Goal: Task Accomplishment & Management: Complete application form

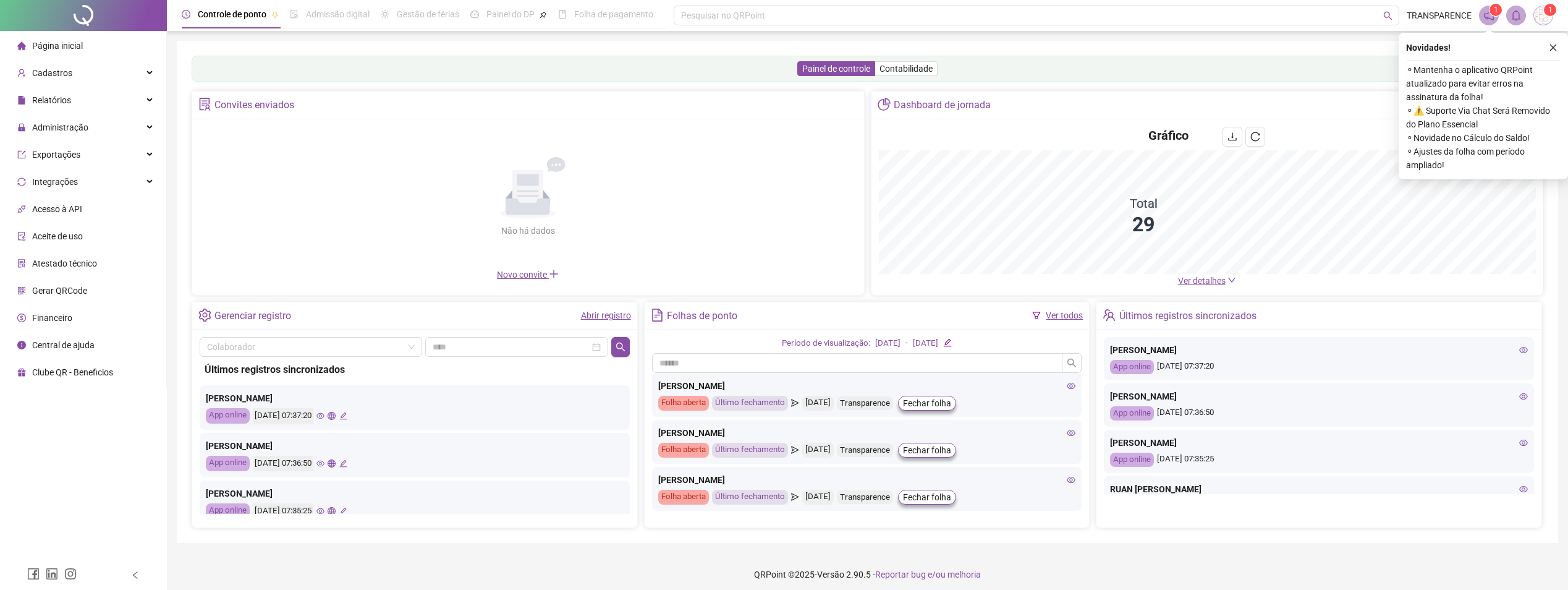
click at [59, 55] on div "Página inicial" at bounding box center [49, 45] width 65 height 25
click at [62, 51] on span "Página inicial" at bounding box center [58, 45] width 51 height 10
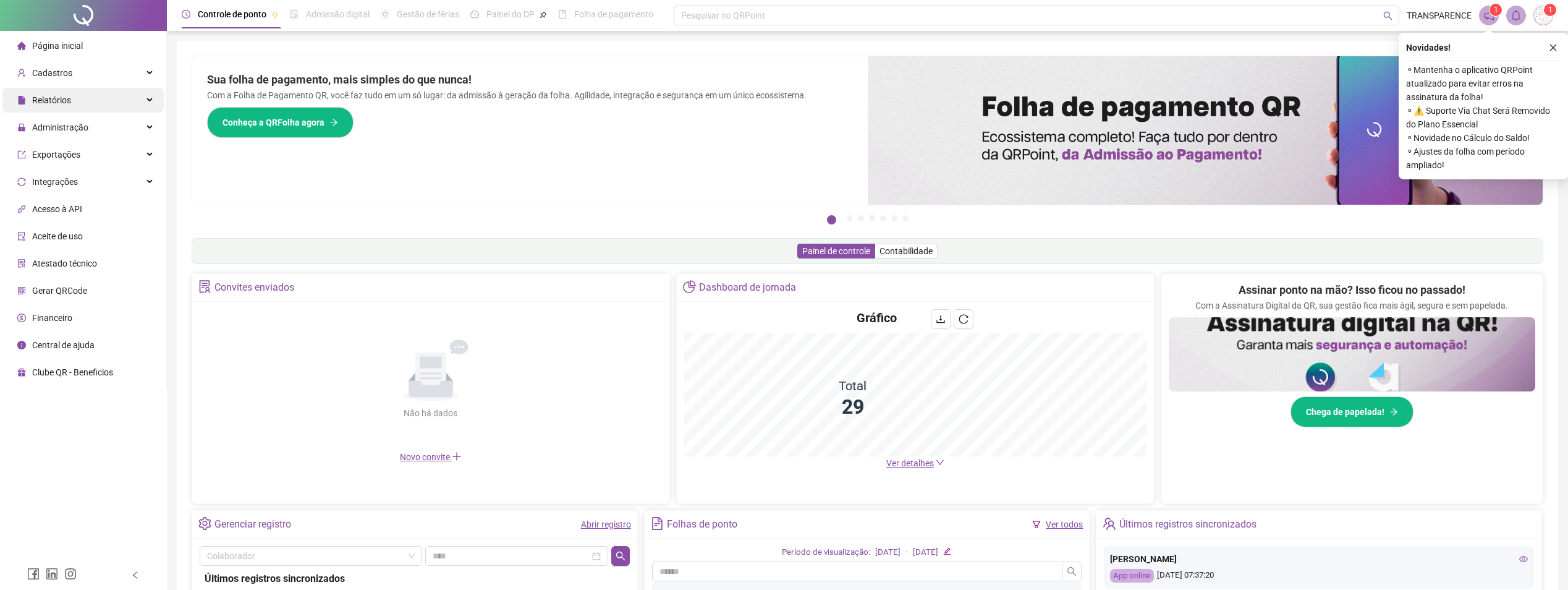
click at [82, 108] on div "Relatórios" at bounding box center [83, 100] width 162 height 25
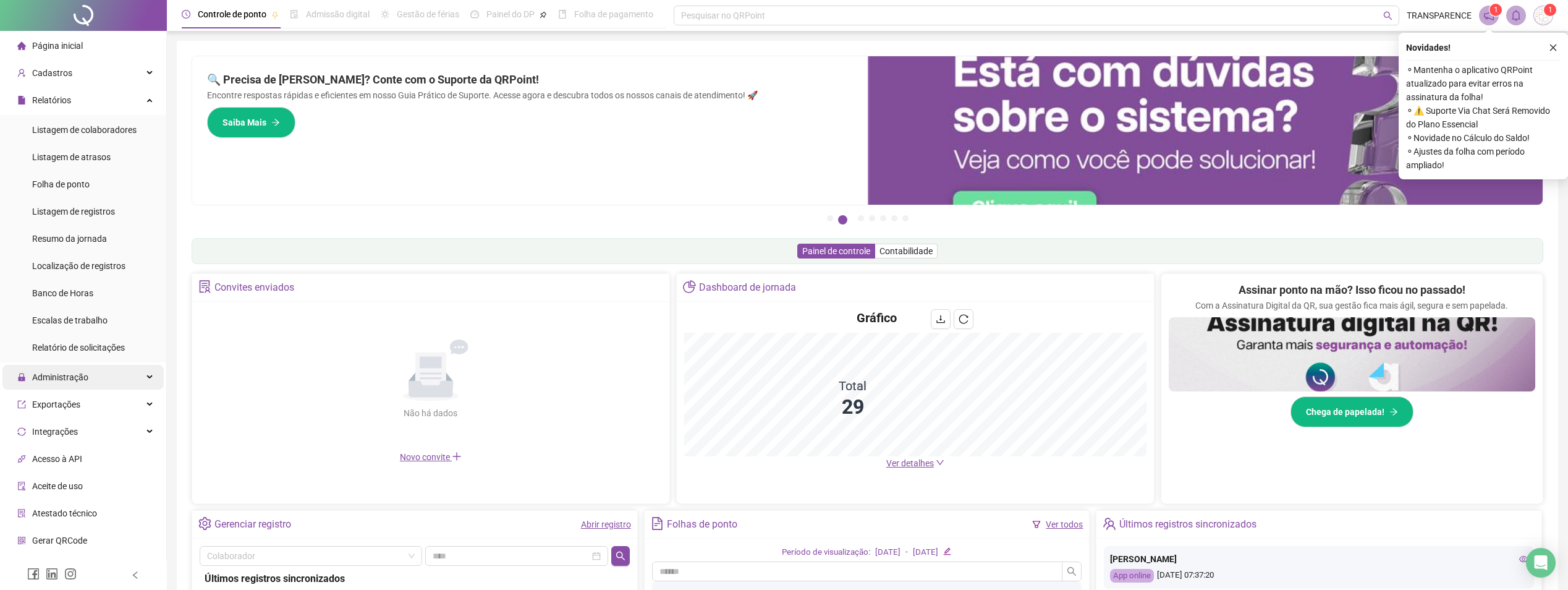
click at [79, 386] on span "Administração" at bounding box center [52, 377] width 71 height 25
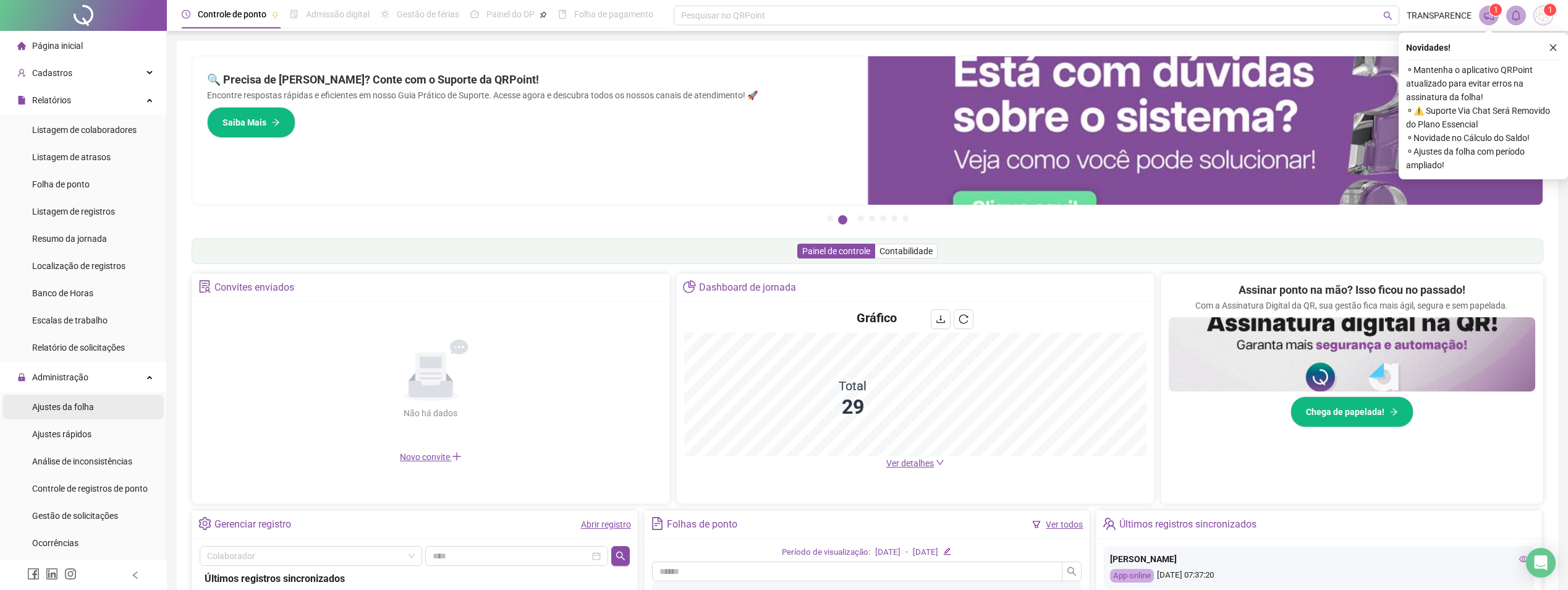
click at [75, 397] on div "Ajustes da folha" at bounding box center [63, 407] width 62 height 25
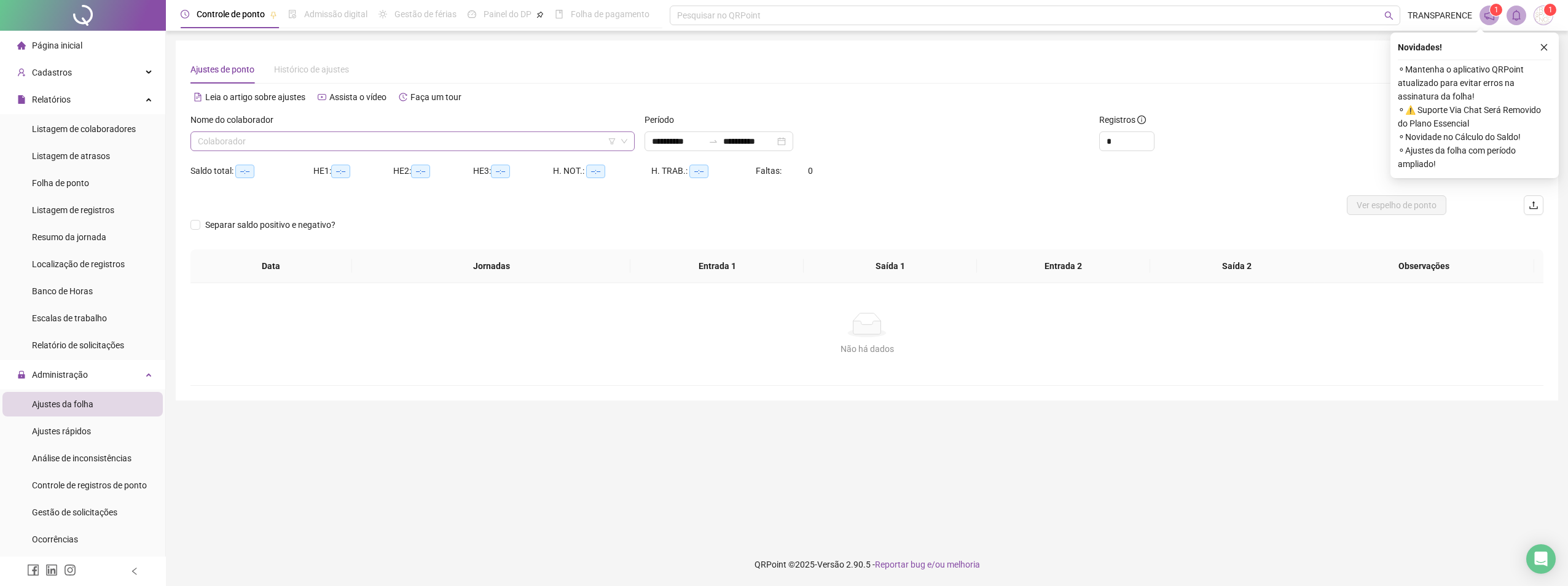
click at [324, 133] on input "search" at bounding box center [407, 142] width 419 height 18
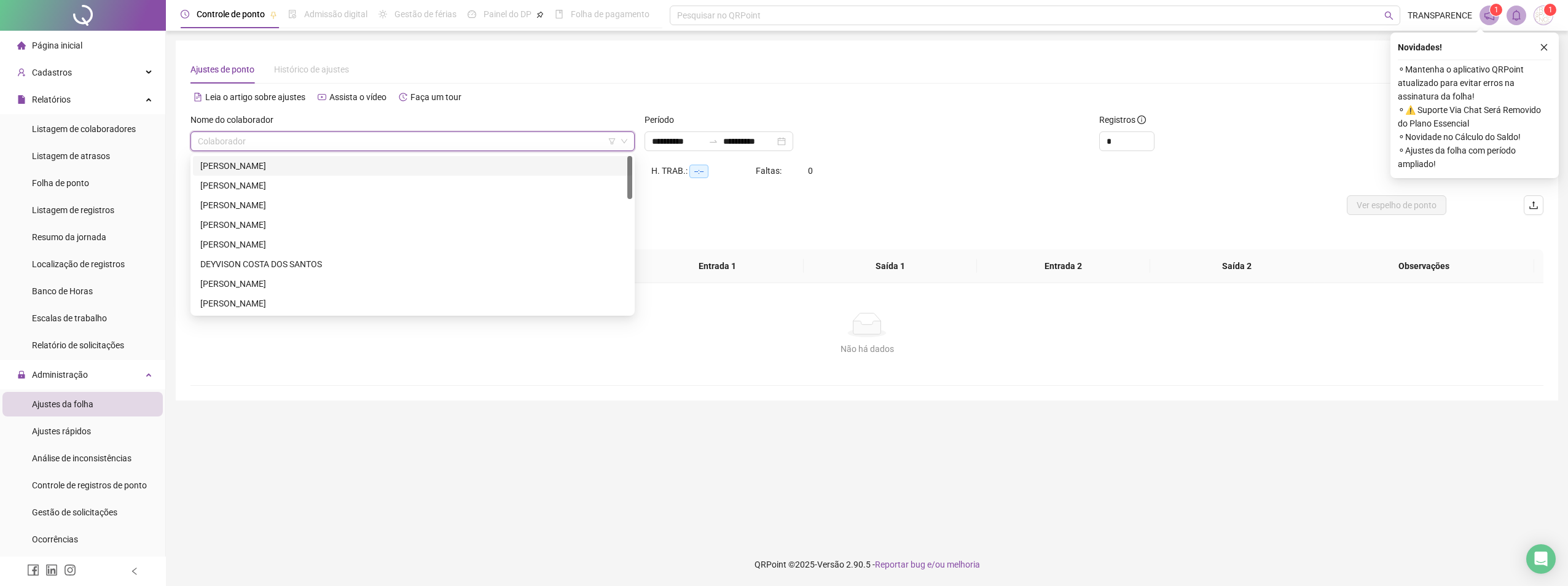
click at [302, 167] on div "[PERSON_NAME]" at bounding box center [412, 166] width 425 height 14
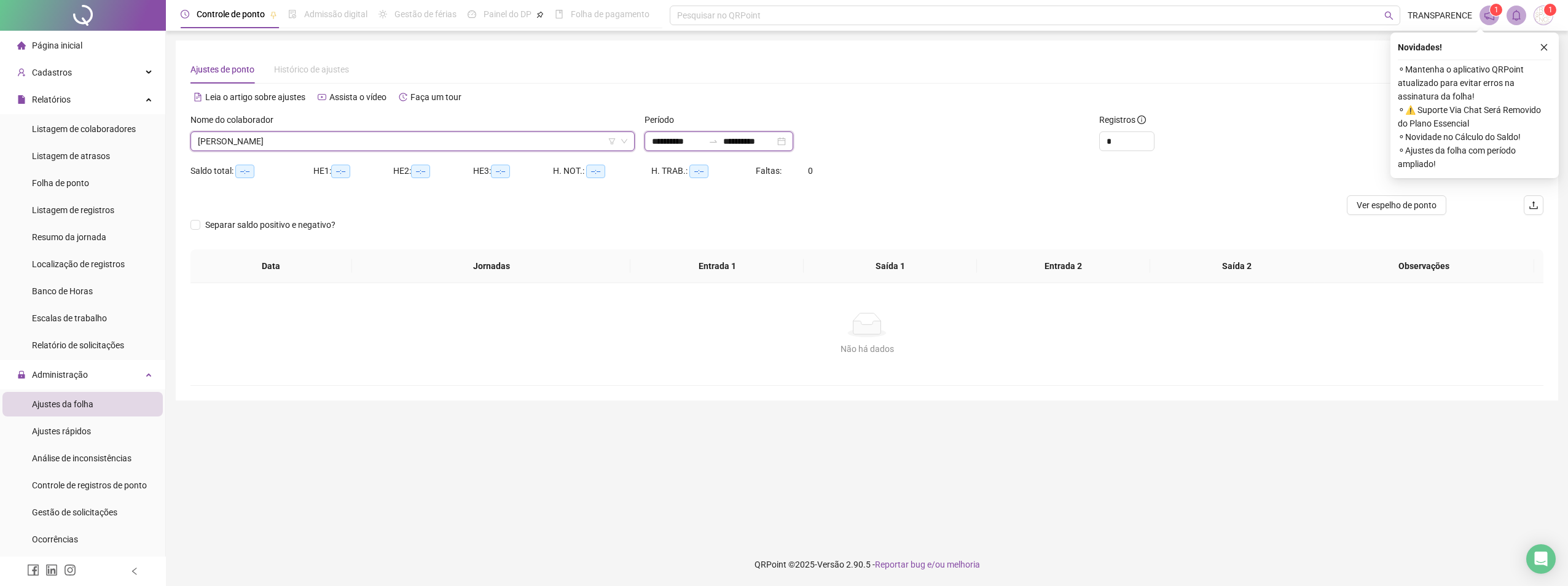
click at [654, 138] on input "**********" at bounding box center [677, 142] width 51 height 14
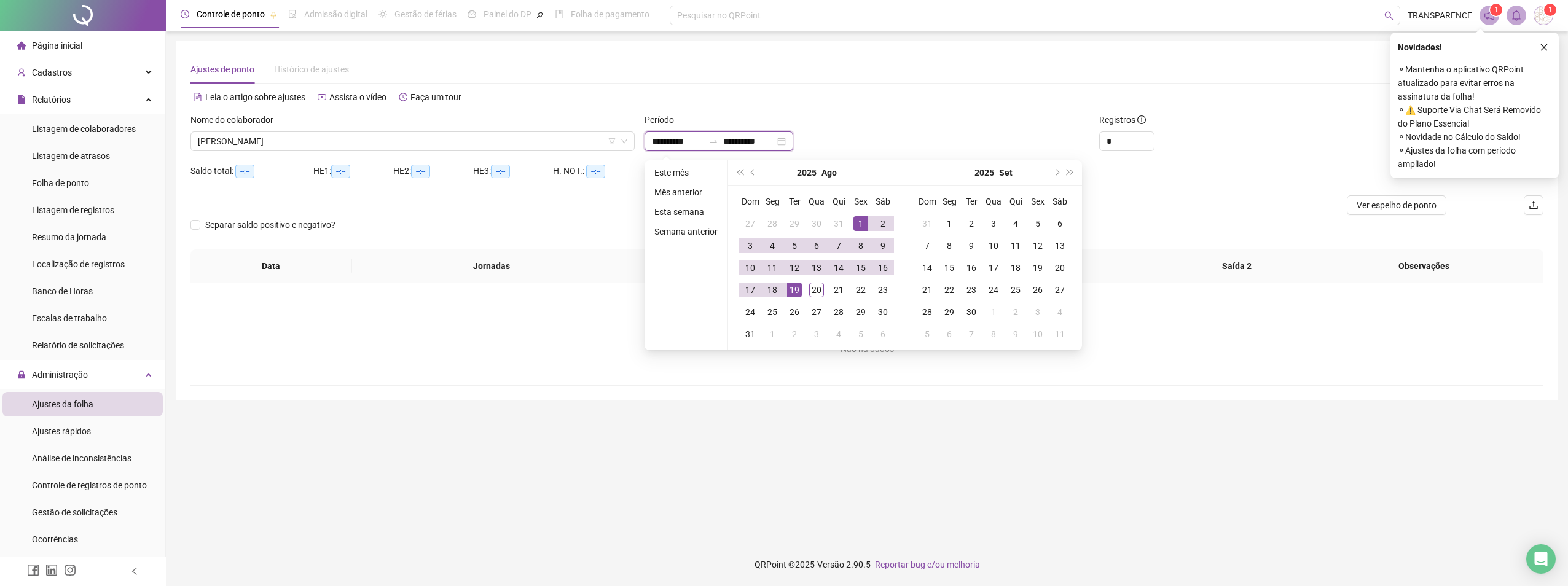
type input "**********"
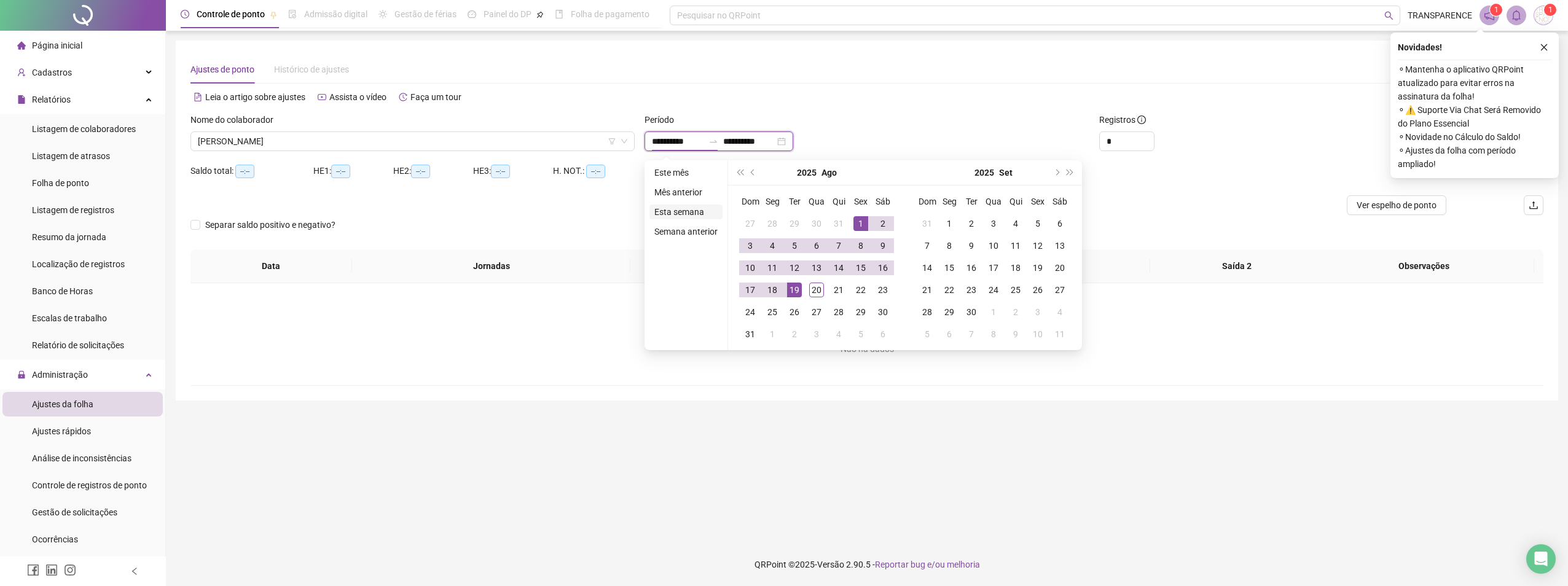
type input "**********"
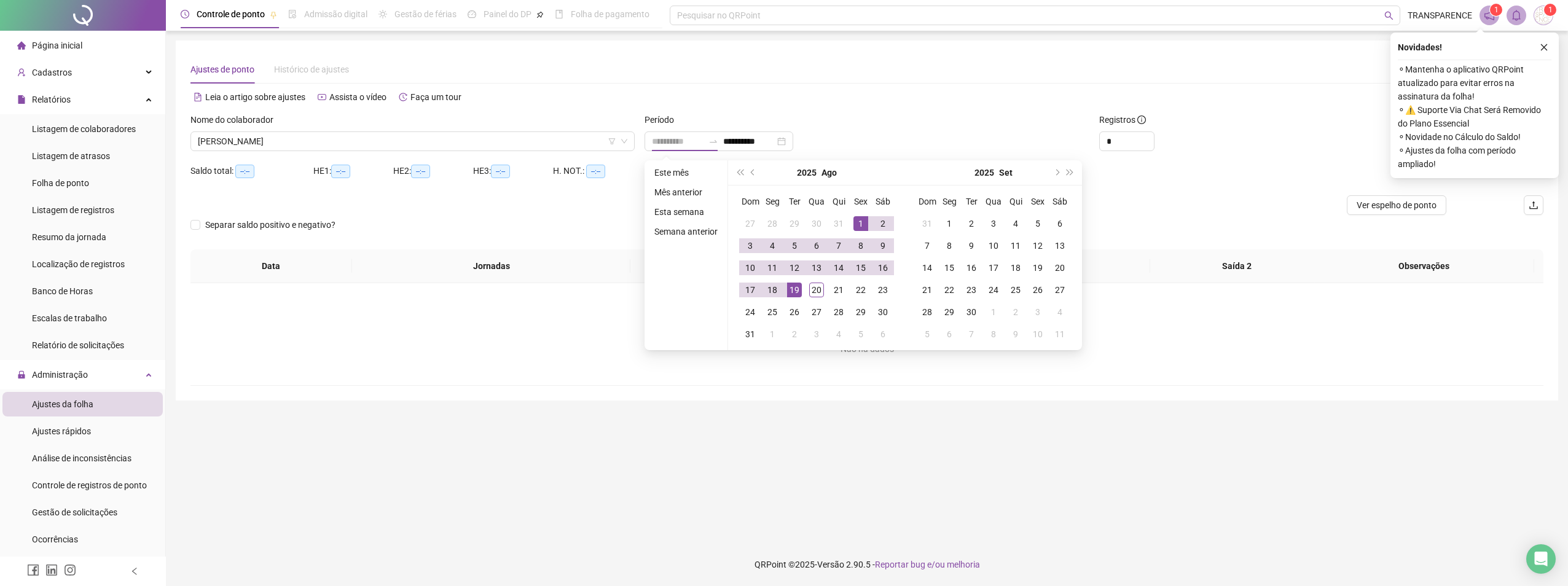
click at [863, 220] on div "1" at bounding box center [860, 223] width 15 height 15
type input "**********"
click at [822, 289] on div "20" at bounding box center [817, 289] width 15 height 15
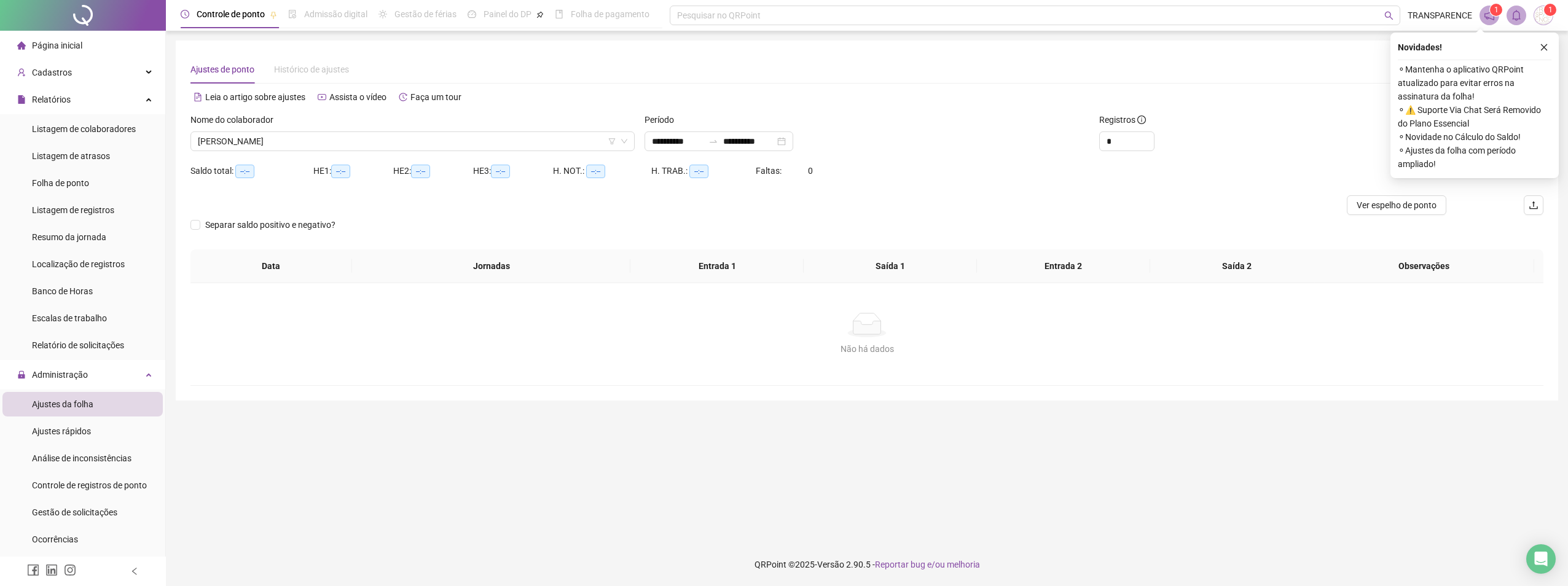
click at [1544, 44] on icon "close" at bounding box center [1544, 47] width 8 height 8
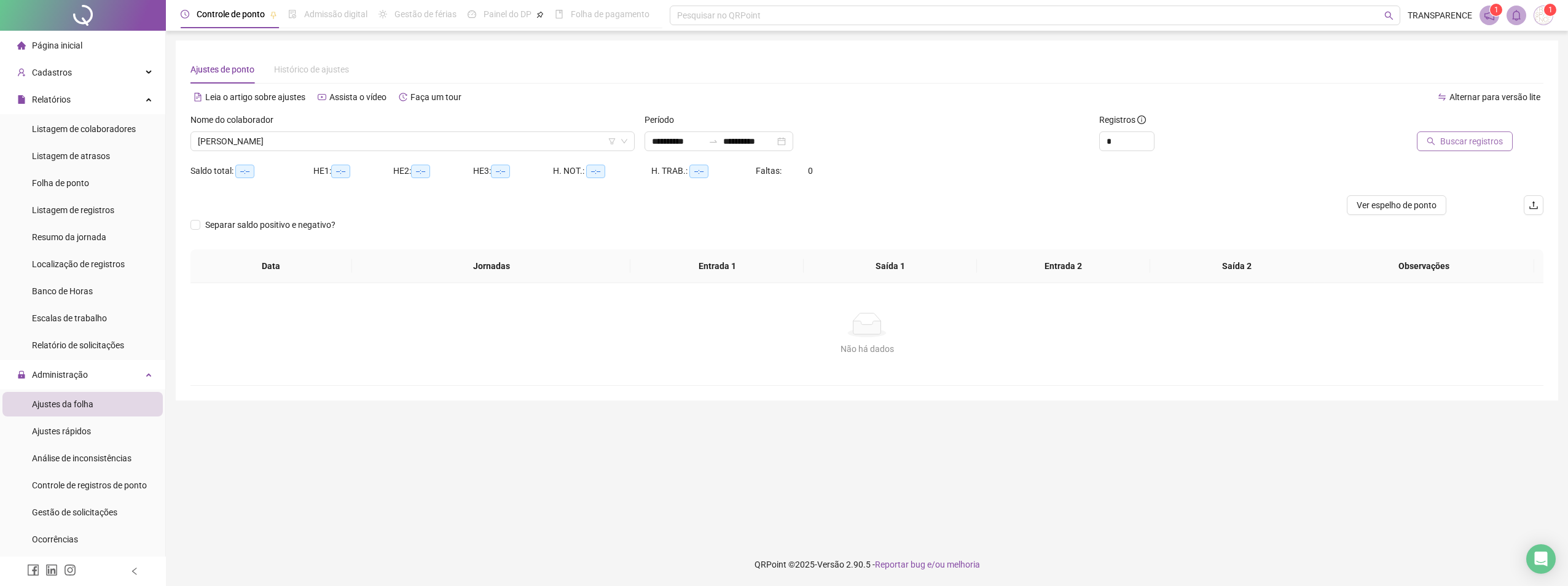
click at [1478, 137] on span "Buscar registros" at bounding box center [1472, 142] width 63 height 14
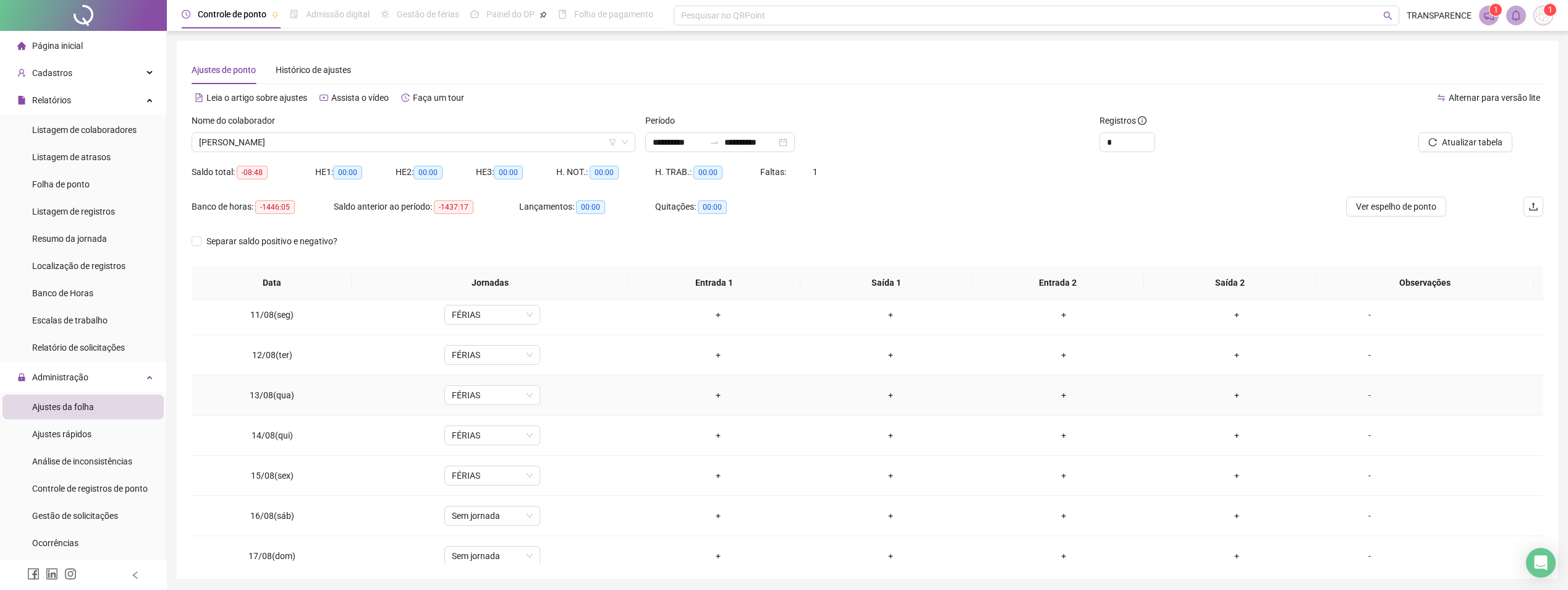
scroll to position [433, 0]
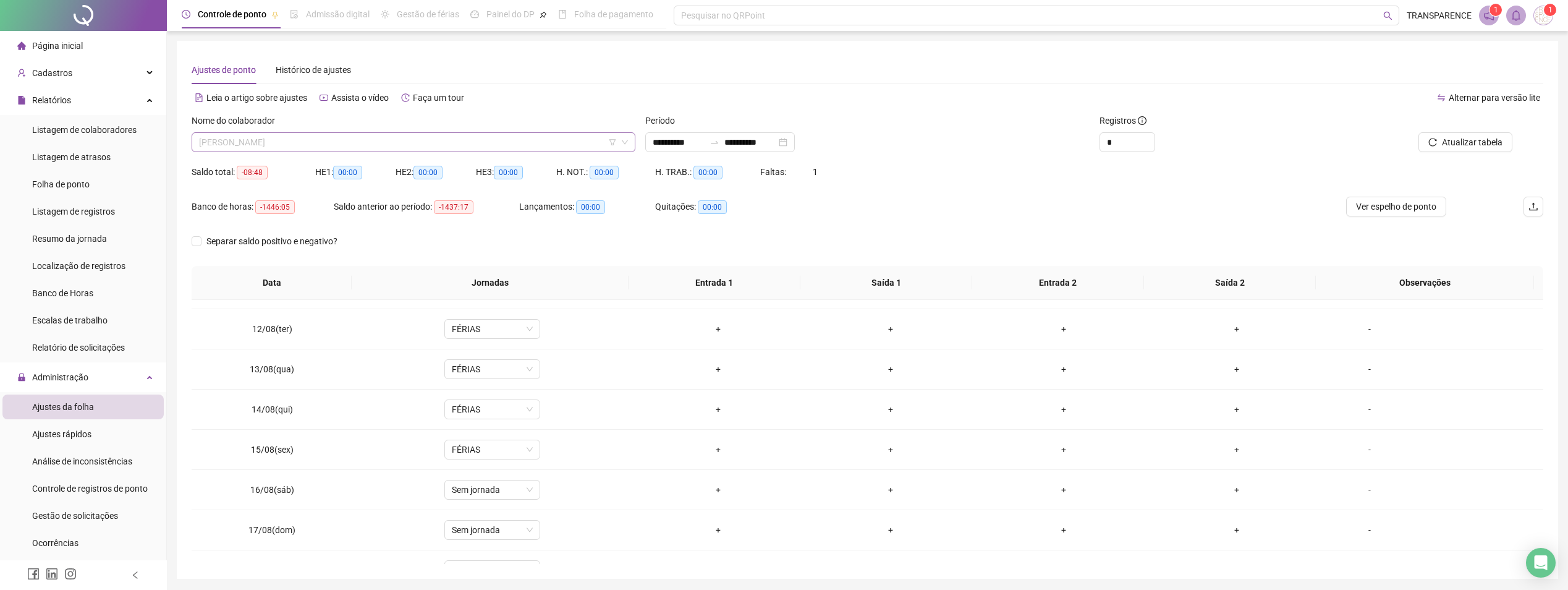
click at [400, 136] on span "[PERSON_NAME]" at bounding box center [413, 142] width 429 height 18
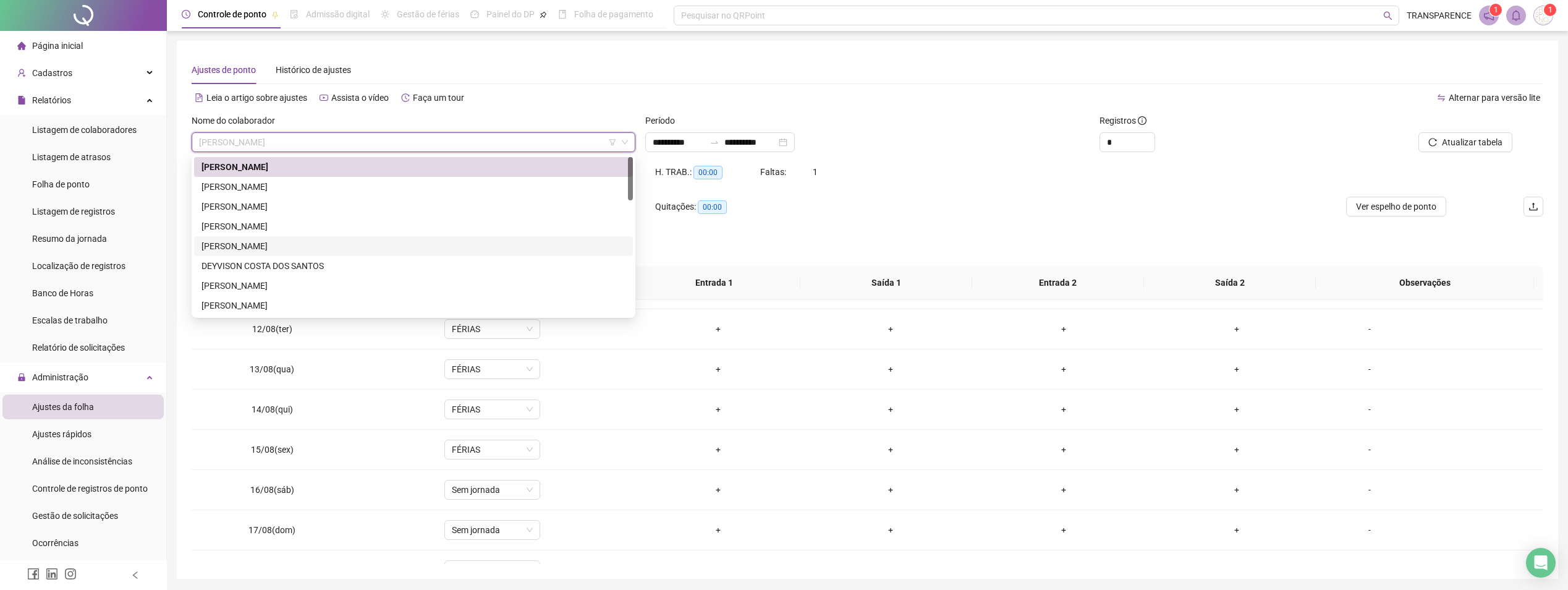
click at [300, 236] on div "[PERSON_NAME]" at bounding box center [413, 246] width 439 height 20
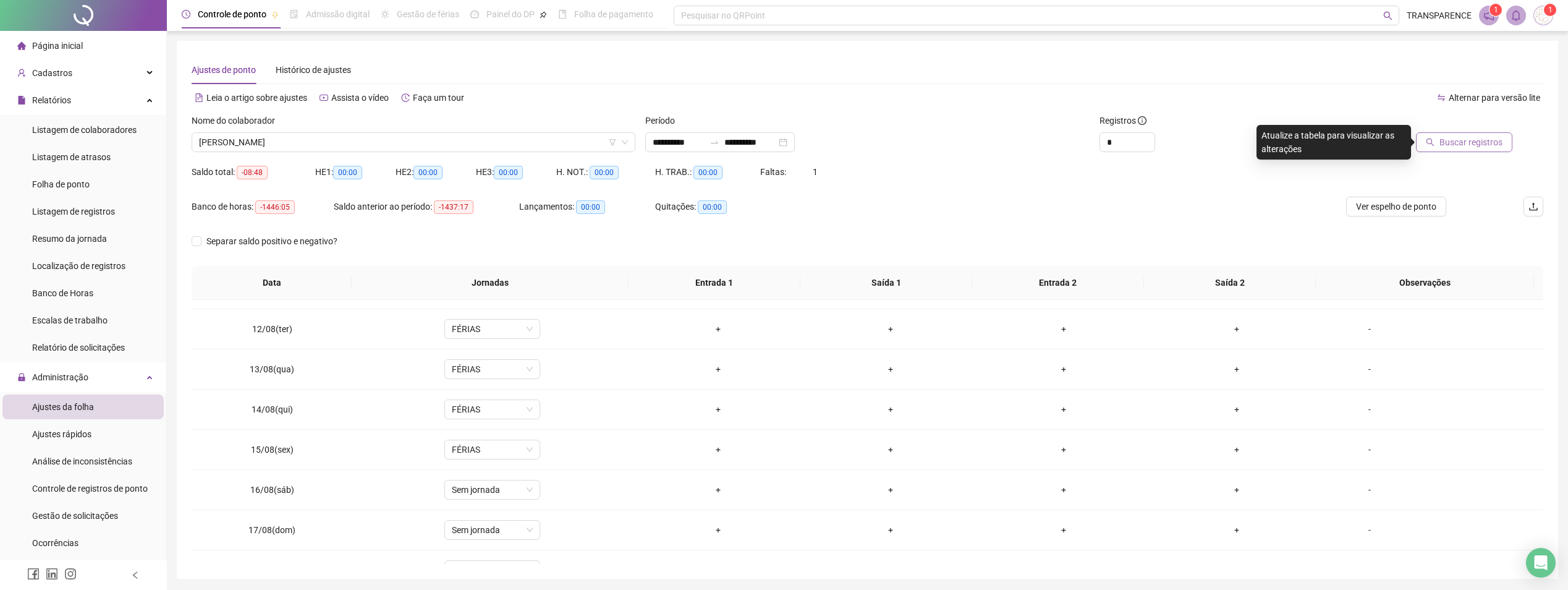
click at [1465, 146] on span "Buscar registros" at bounding box center [1471, 142] width 63 height 14
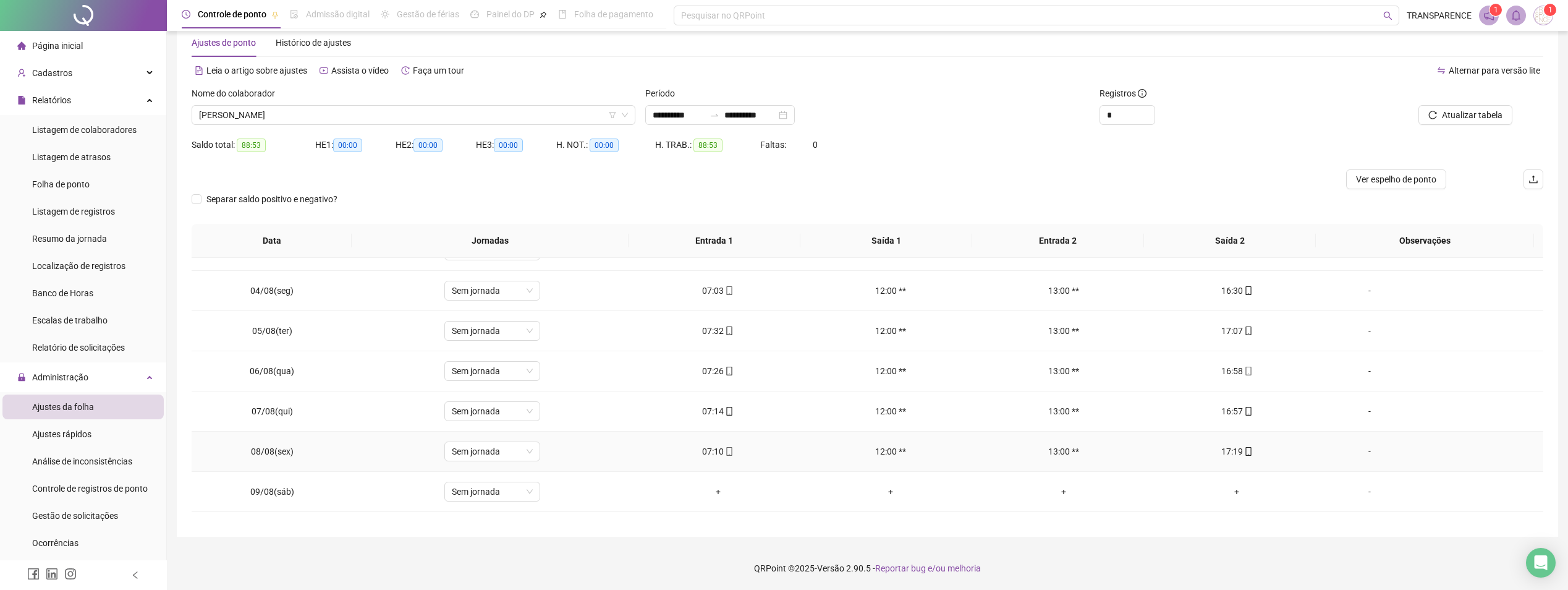
scroll to position [540, 0]
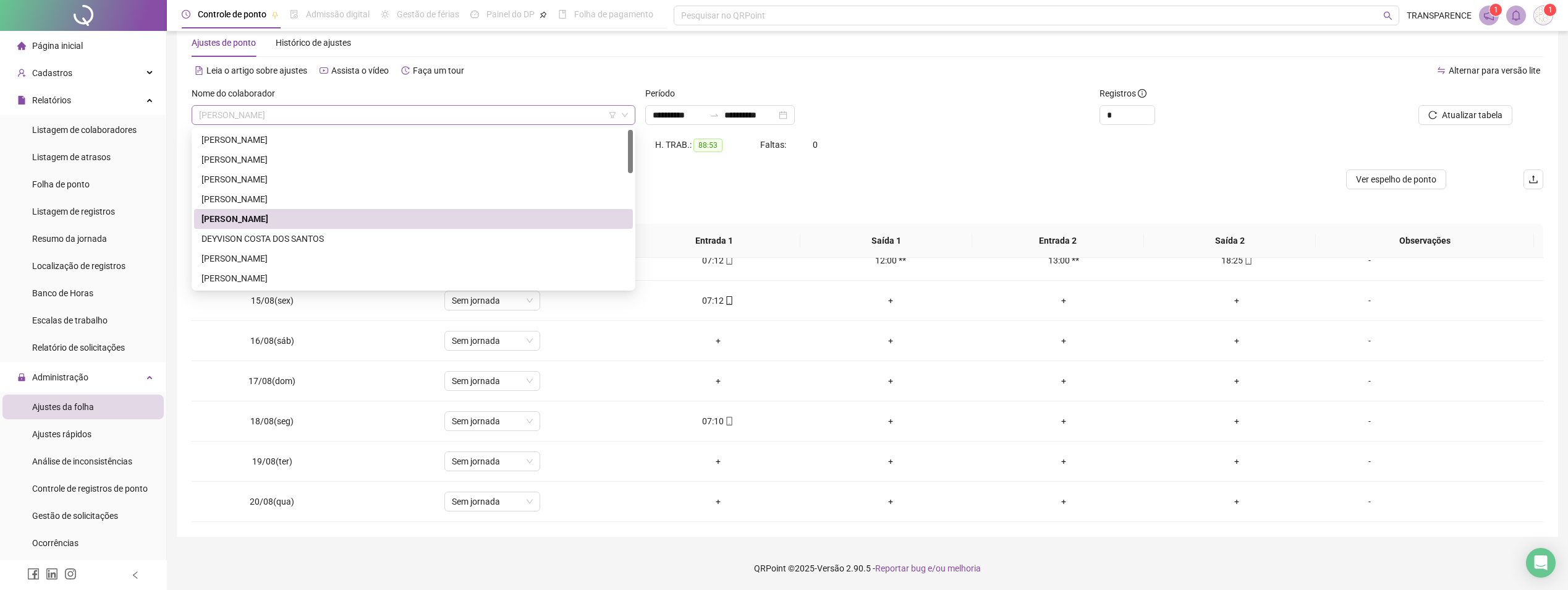
click at [398, 121] on span "[PERSON_NAME]" at bounding box center [413, 115] width 429 height 18
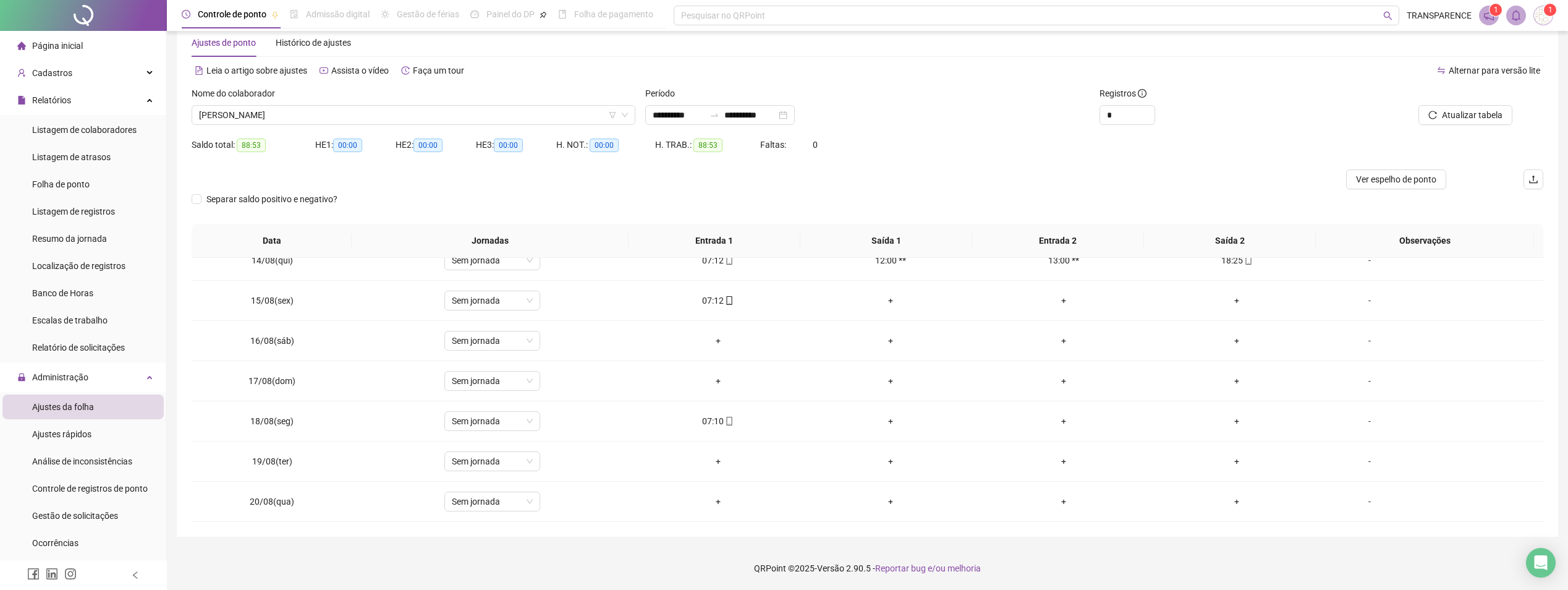
click at [915, 206] on div "Separar saldo positivo e negativo?" at bounding box center [868, 206] width 1352 height 35
click at [1473, 118] on span "Atualizar tabela" at bounding box center [1473, 116] width 61 height 14
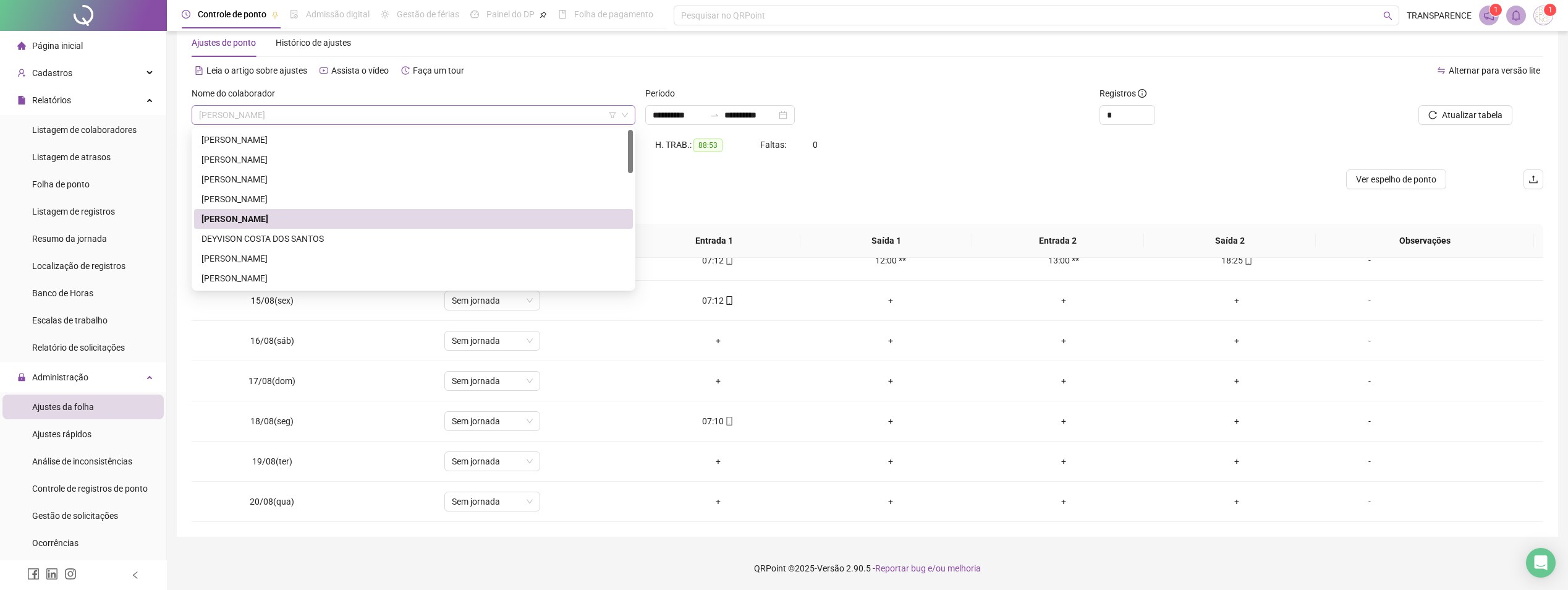
click at [443, 114] on span "[PERSON_NAME]" at bounding box center [413, 115] width 429 height 18
click at [362, 239] on div "DEYVISON COSTA DOS SANTOS" at bounding box center [413, 239] width 424 height 14
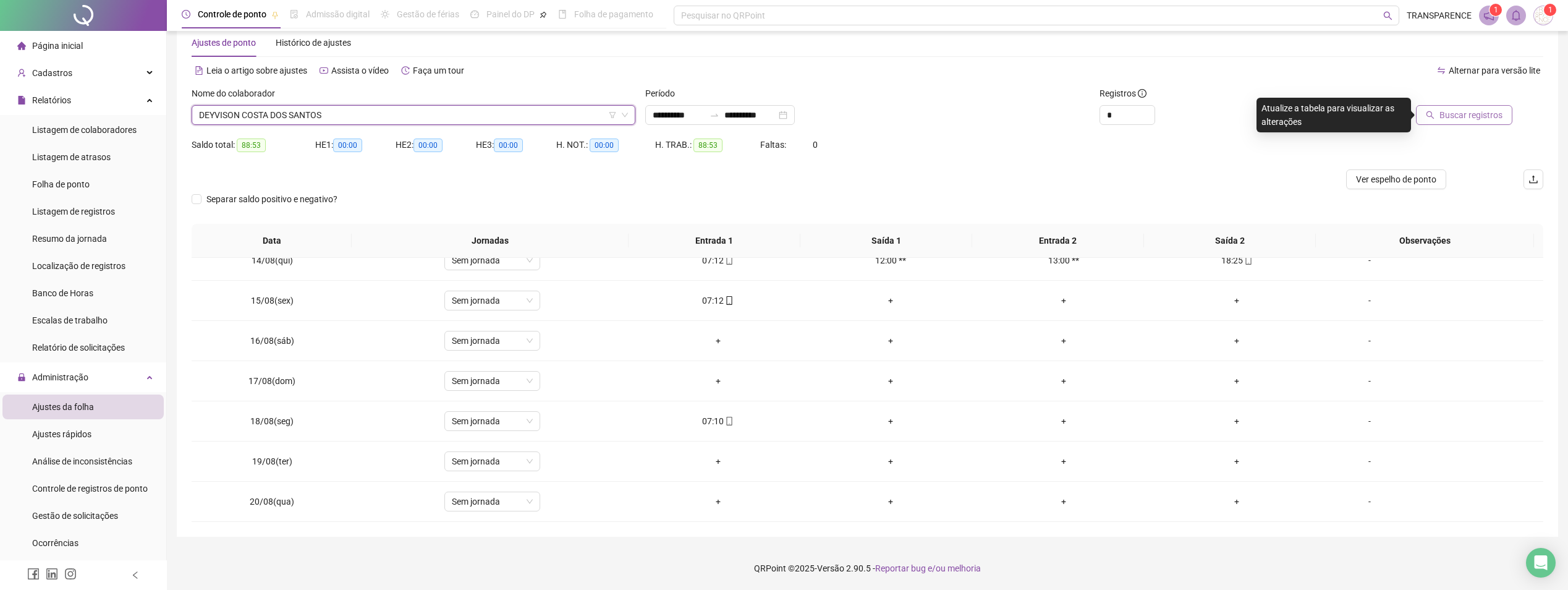
click at [1486, 112] on span "Buscar registros" at bounding box center [1471, 116] width 63 height 14
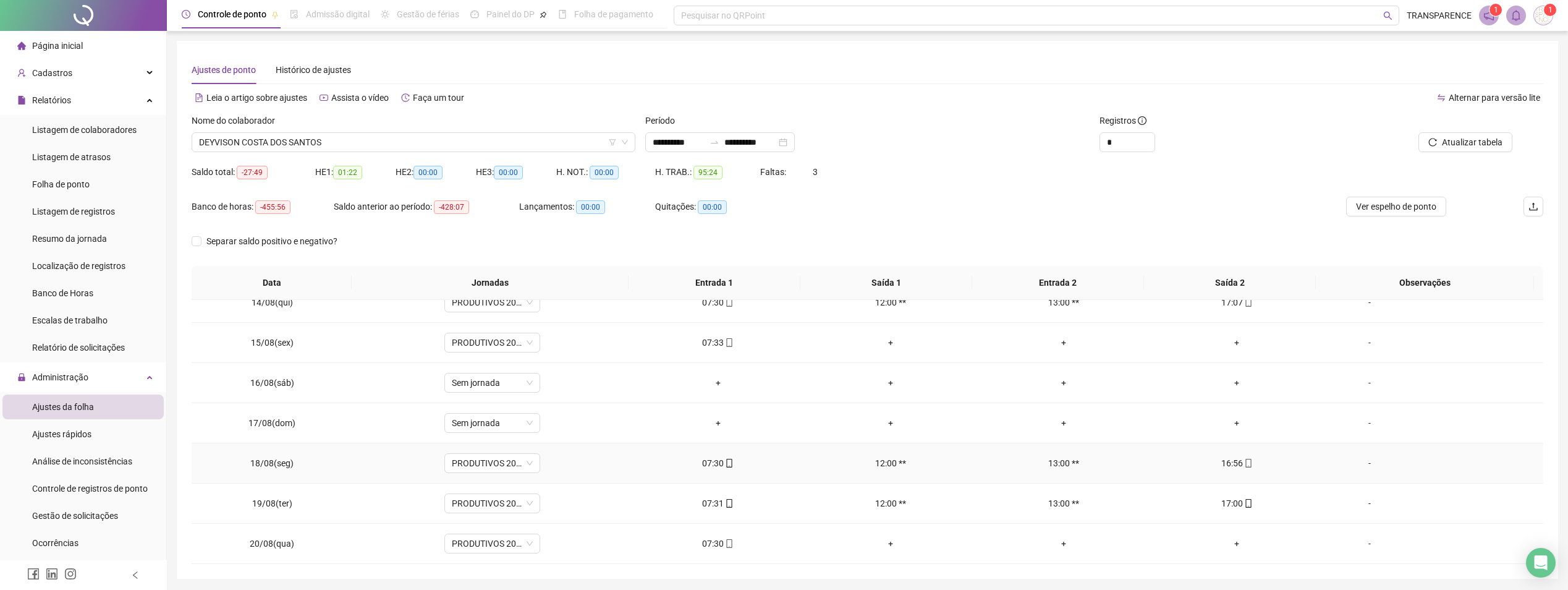
scroll to position [42, 0]
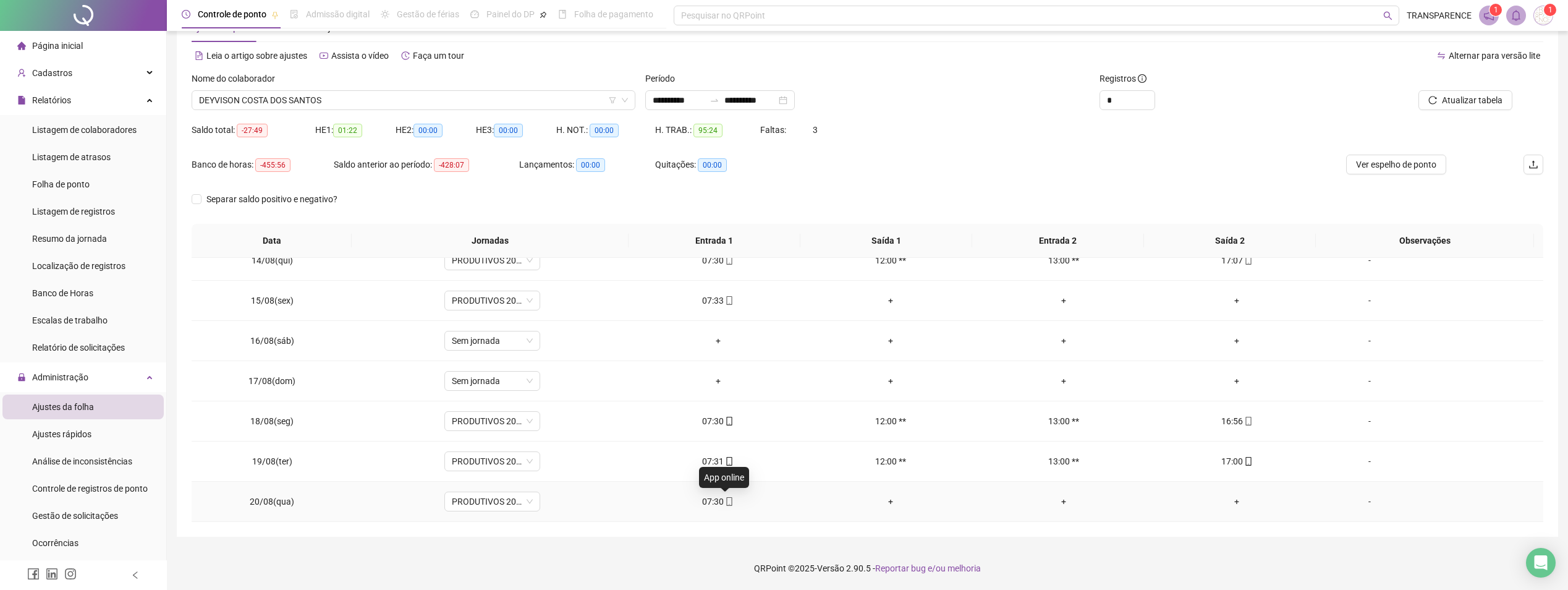
click at [727, 502] on icon "mobile" at bounding box center [729, 501] width 5 height 8
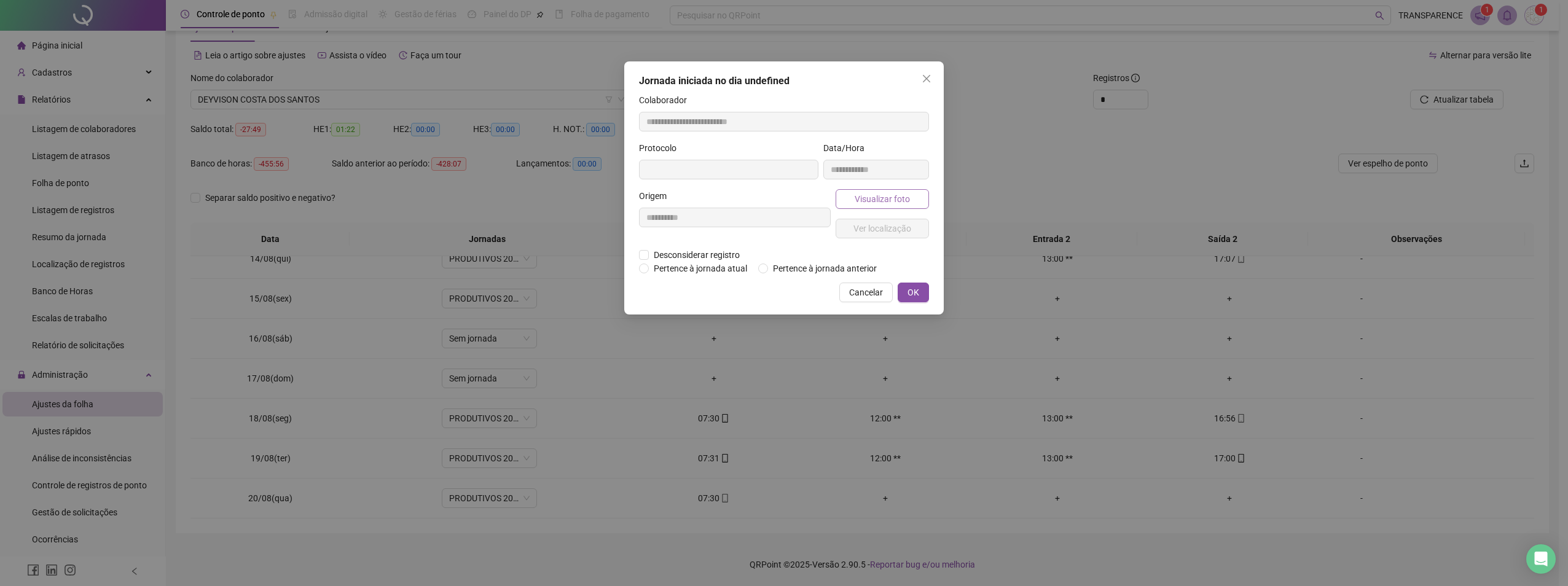
click at [863, 198] on span "Visualizar foto" at bounding box center [882, 199] width 55 height 14
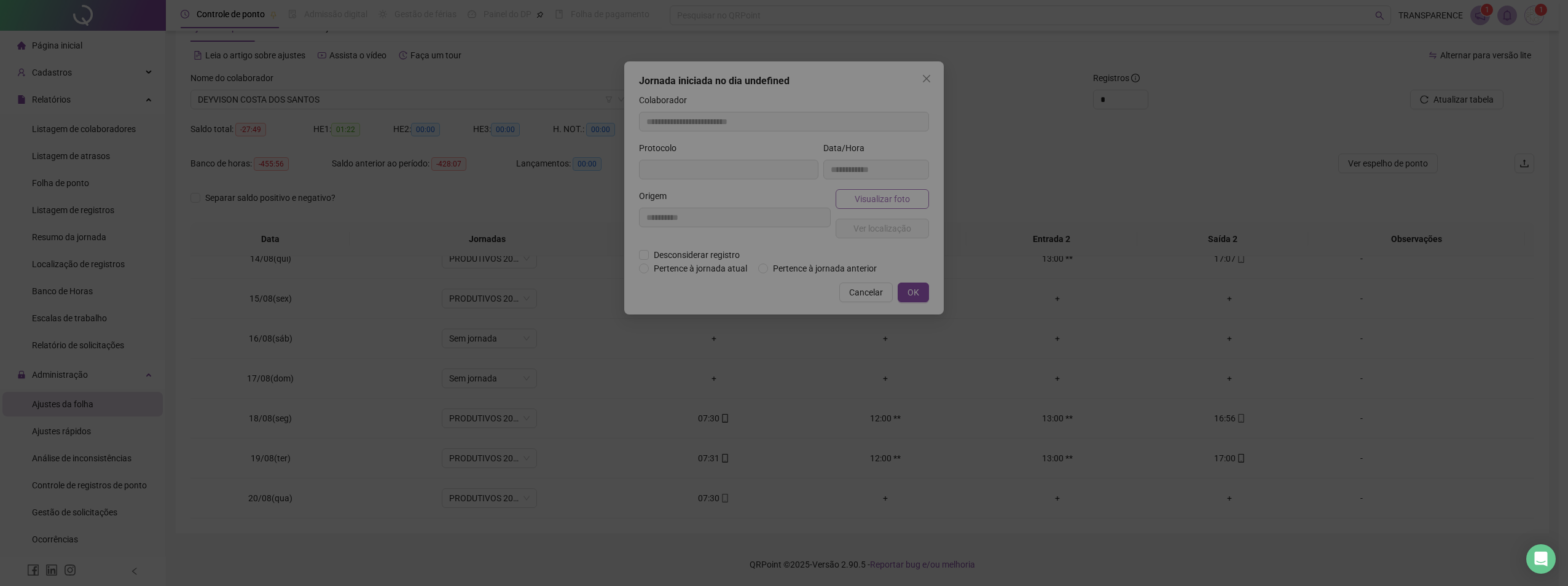
type input "**********"
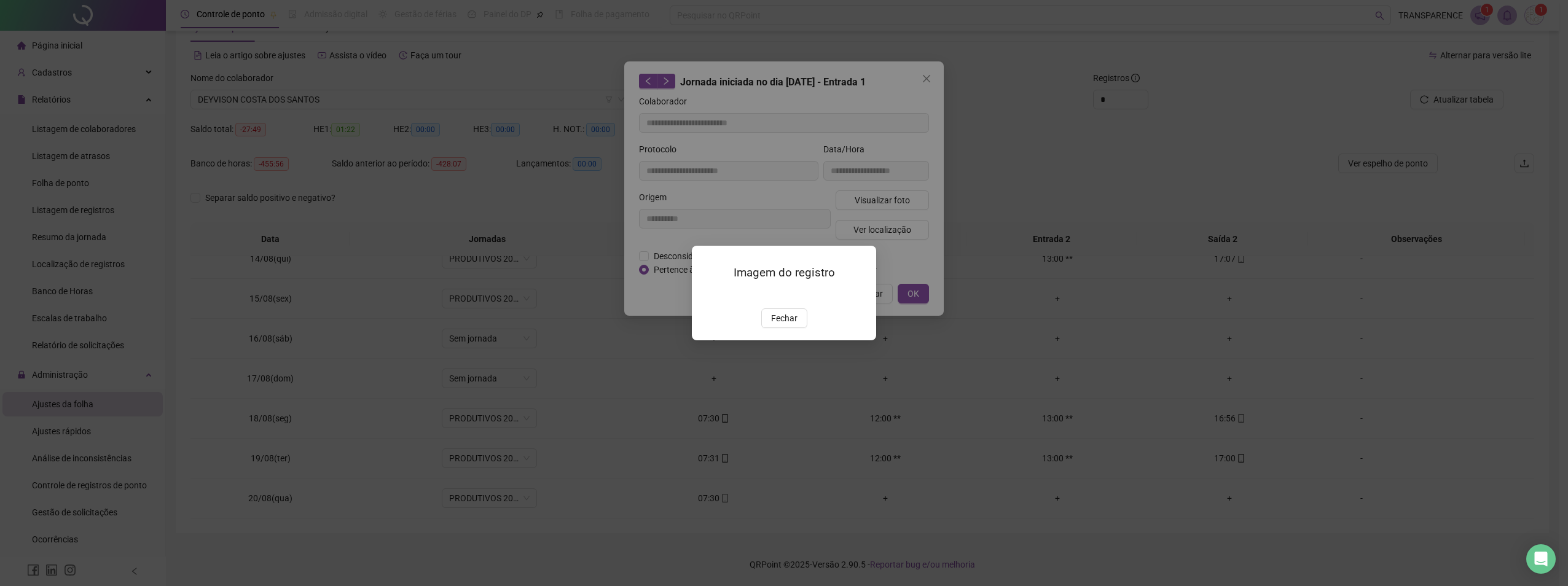
click at [794, 325] on span "Fechar" at bounding box center [784, 318] width 27 height 14
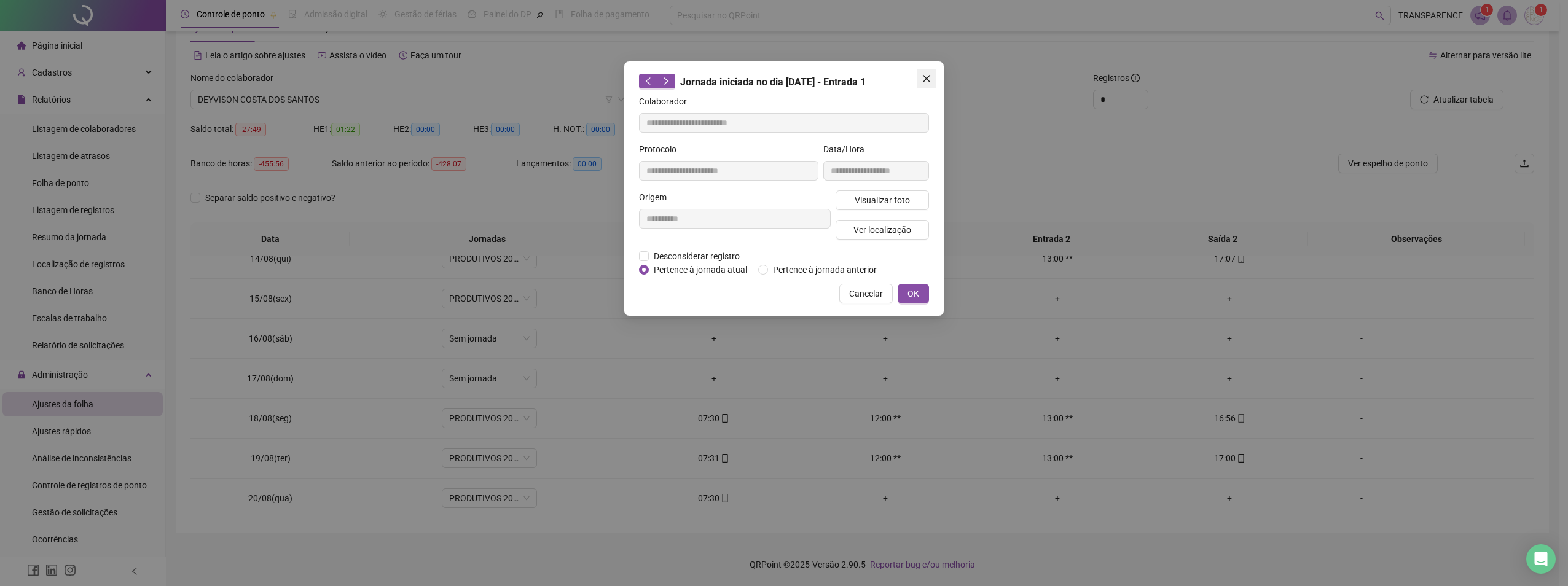
click at [930, 83] on icon "close" at bounding box center [927, 78] width 10 height 10
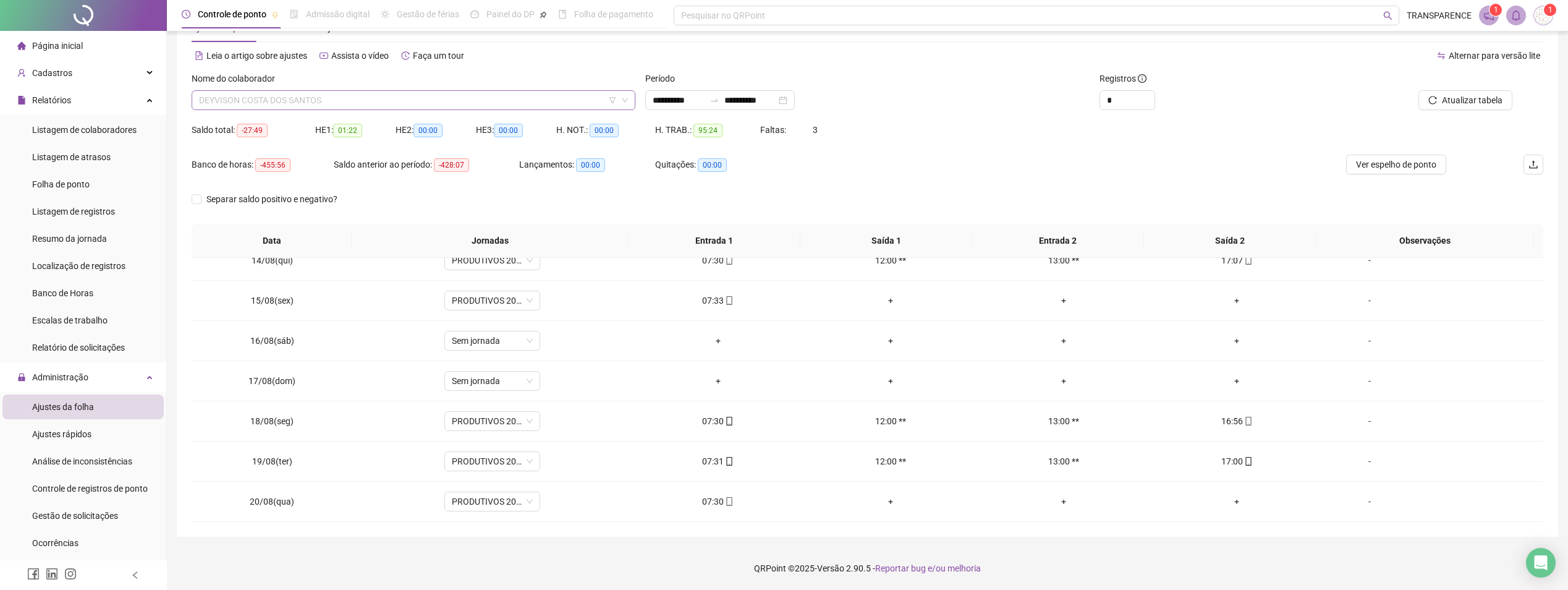
click at [334, 100] on span "DEYVISON COSTA DOS SANTOS" at bounding box center [413, 100] width 429 height 18
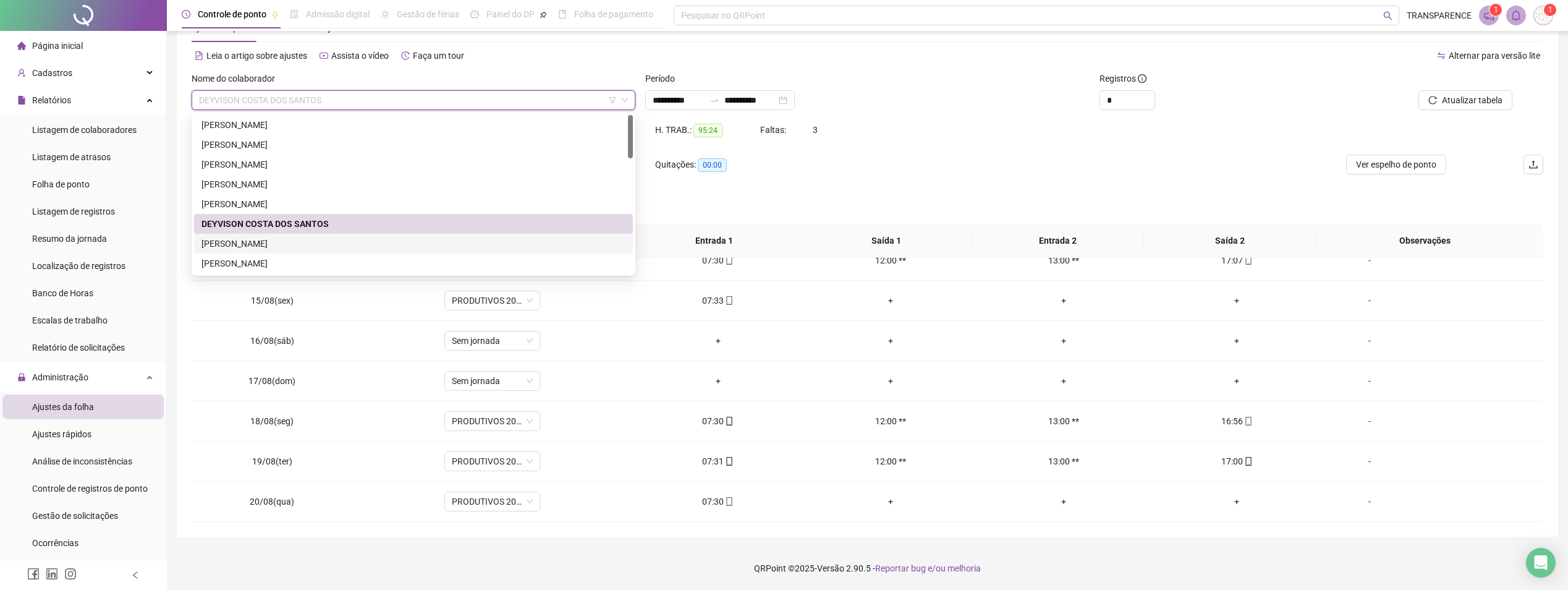
click at [290, 243] on div "[PERSON_NAME]" at bounding box center [413, 244] width 424 height 14
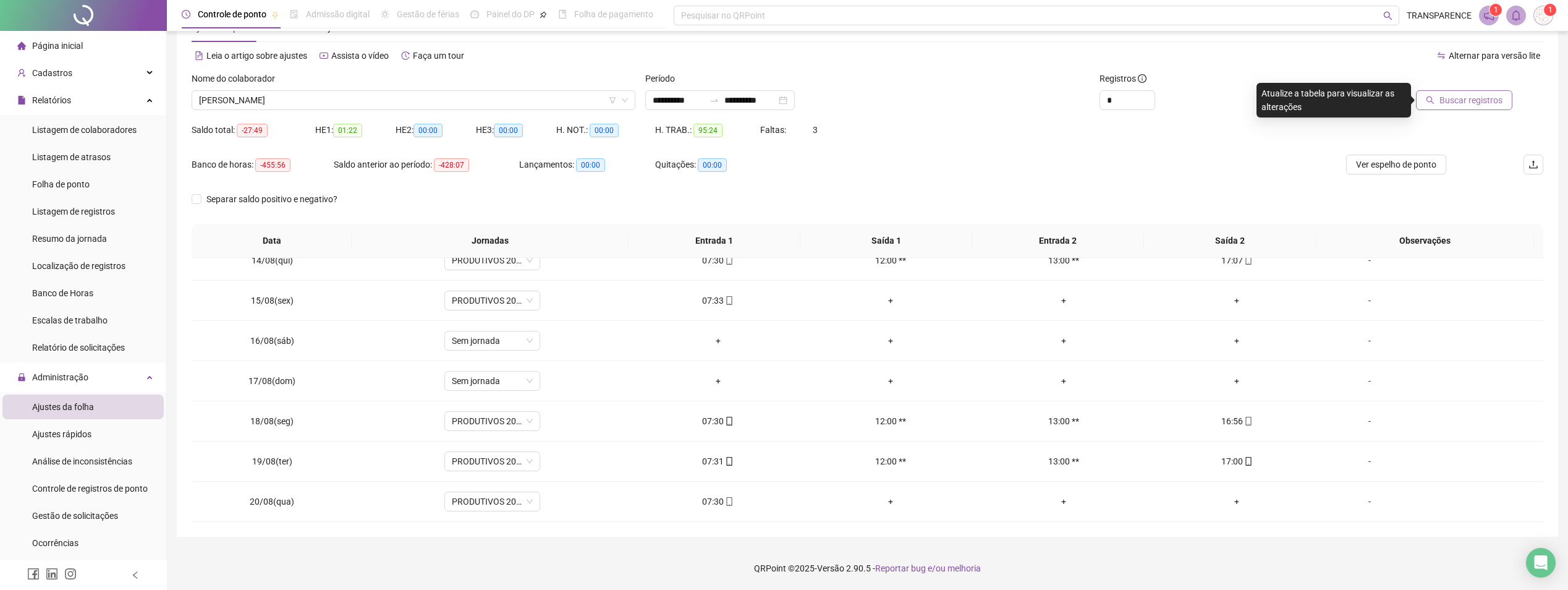
click at [1492, 108] on button "Buscar registros" at bounding box center [1464, 100] width 96 height 20
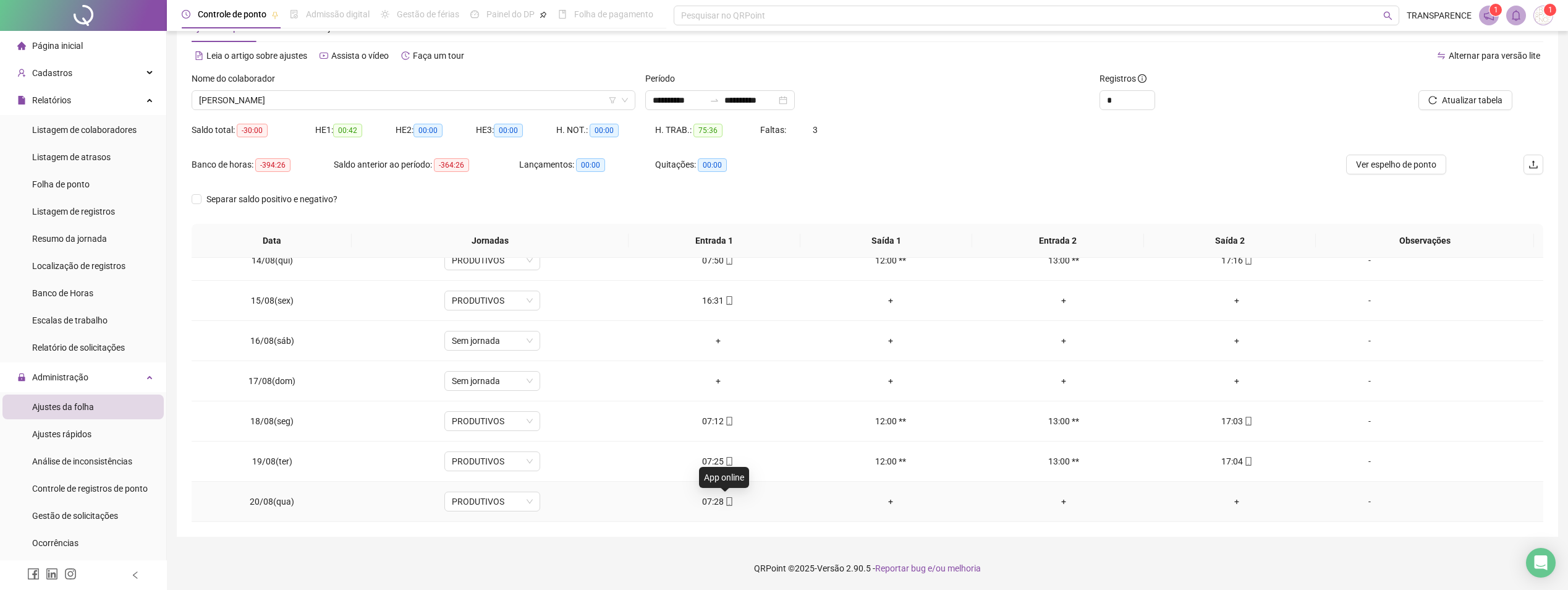
click at [727, 503] on icon "mobile" at bounding box center [729, 501] width 5 height 8
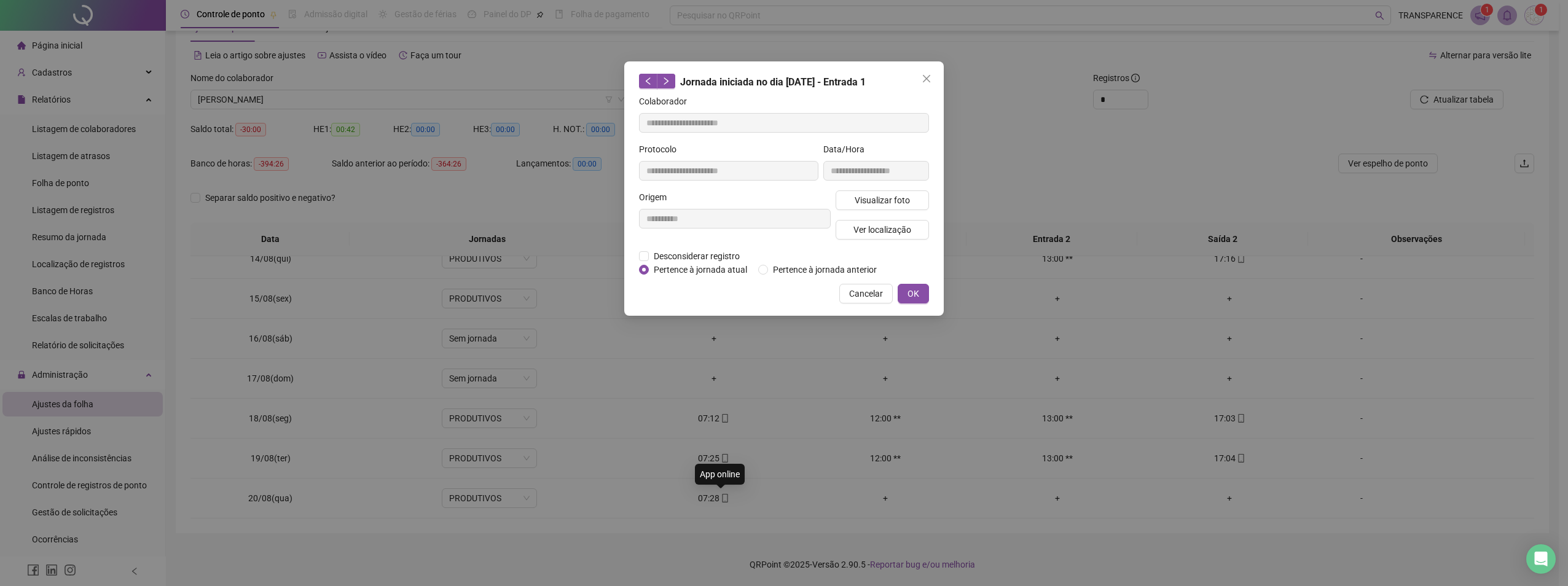
type input "**********"
click at [873, 195] on span "Visualizar foto" at bounding box center [882, 200] width 55 height 14
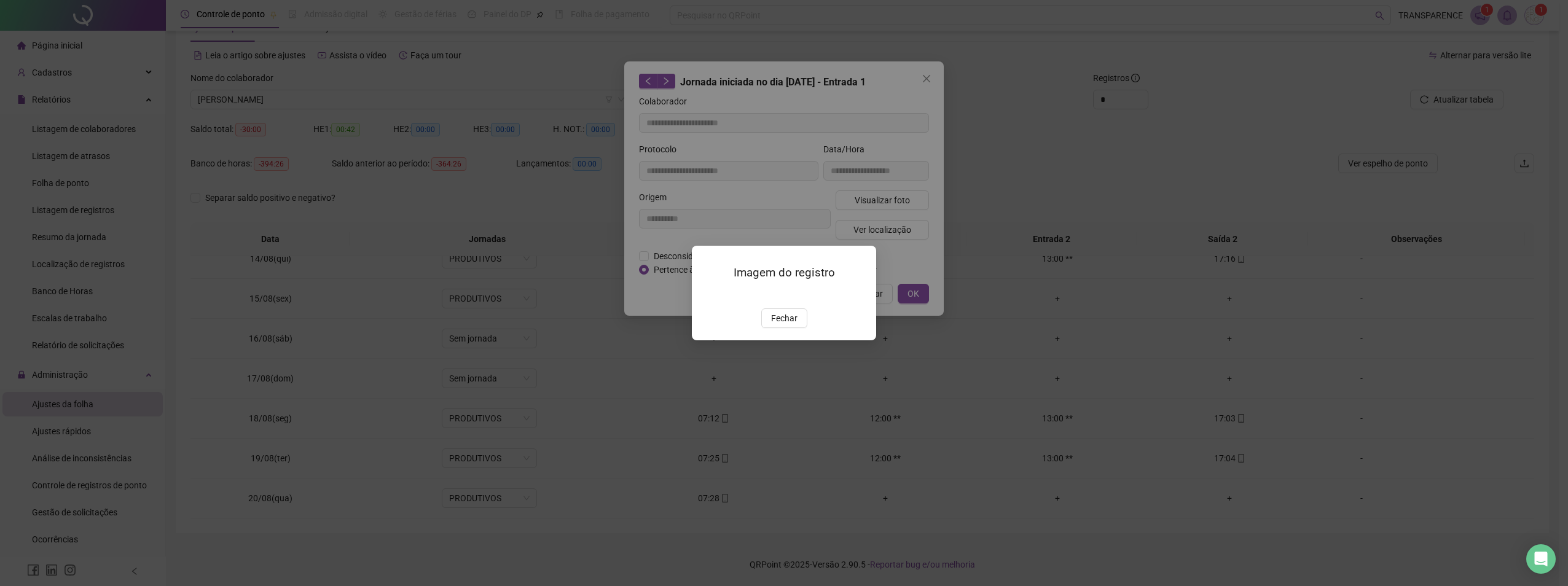
drag, startPoint x: 775, startPoint y: 386, endPoint x: 781, endPoint y: 366, distance: 20.9
click at [777, 328] on button "Fechar" at bounding box center [784, 318] width 46 height 20
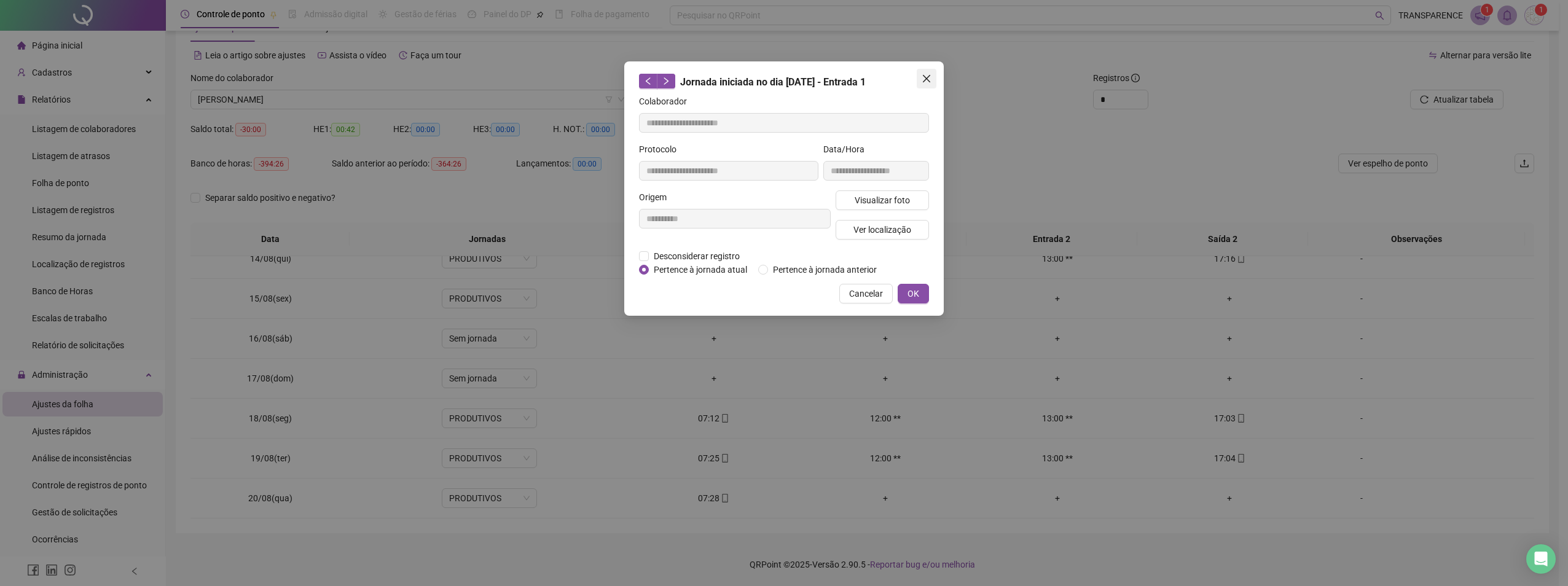
click at [934, 81] on span "Close" at bounding box center [927, 78] width 20 height 10
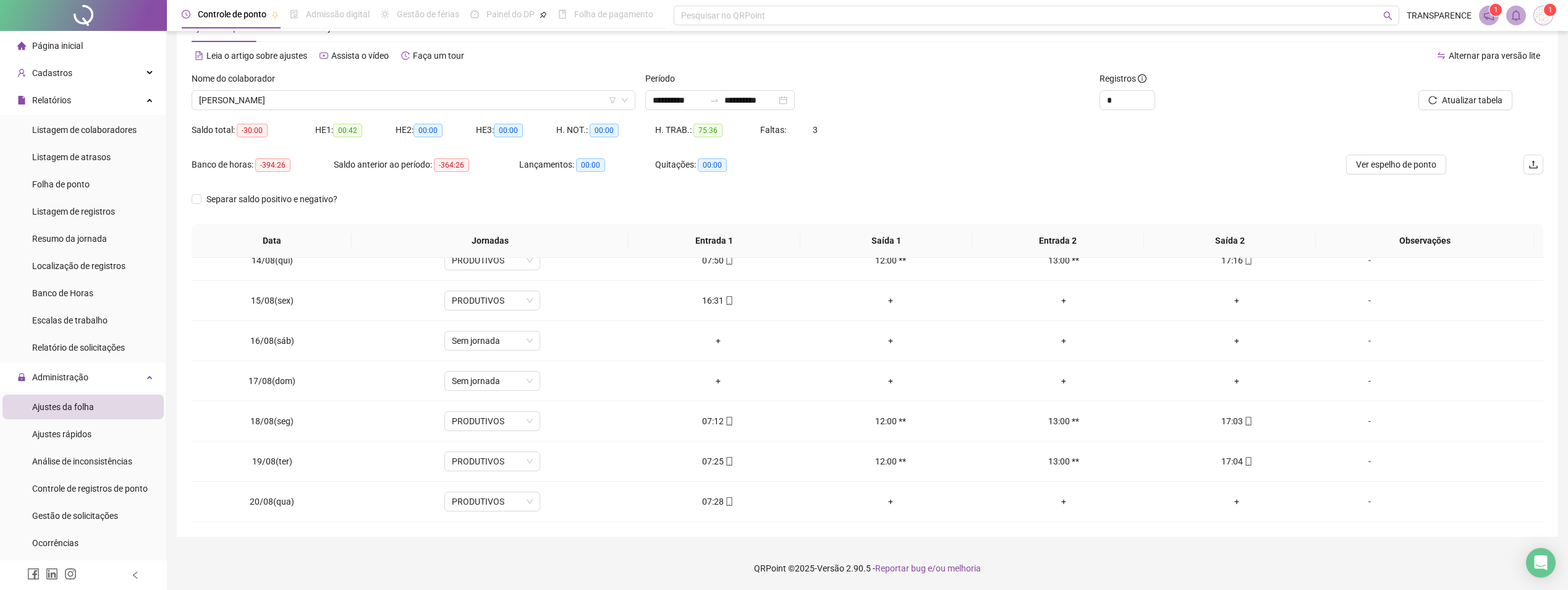
click at [377, 89] on div "Nome do colaborador" at bounding box center [413, 81] width 444 height 18
click at [376, 96] on span "[PERSON_NAME]" at bounding box center [413, 100] width 429 height 18
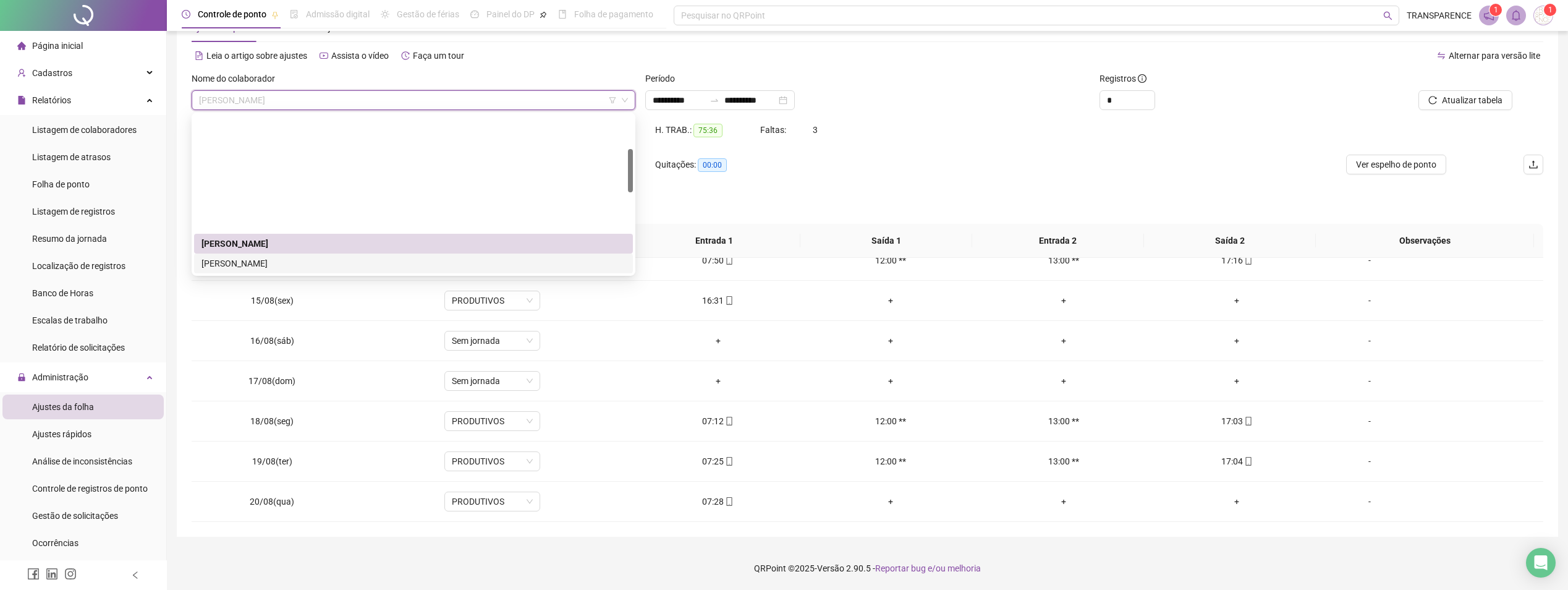
scroll to position [124, 0]
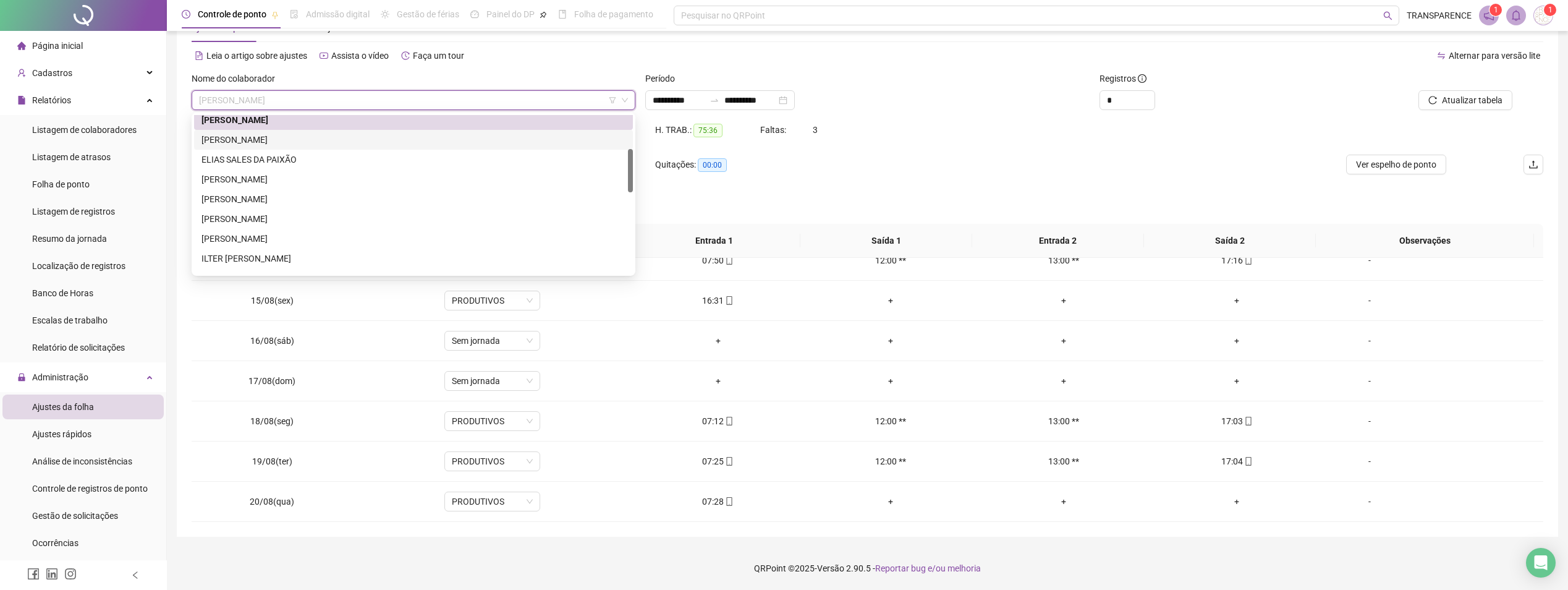
drag, startPoint x: 355, startPoint y: 137, endPoint x: 376, endPoint y: 126, distance: 23.7
click at [356, 136] on div "[PERSON_NAME]" at bounding box center [413, 140] width 424 height 14
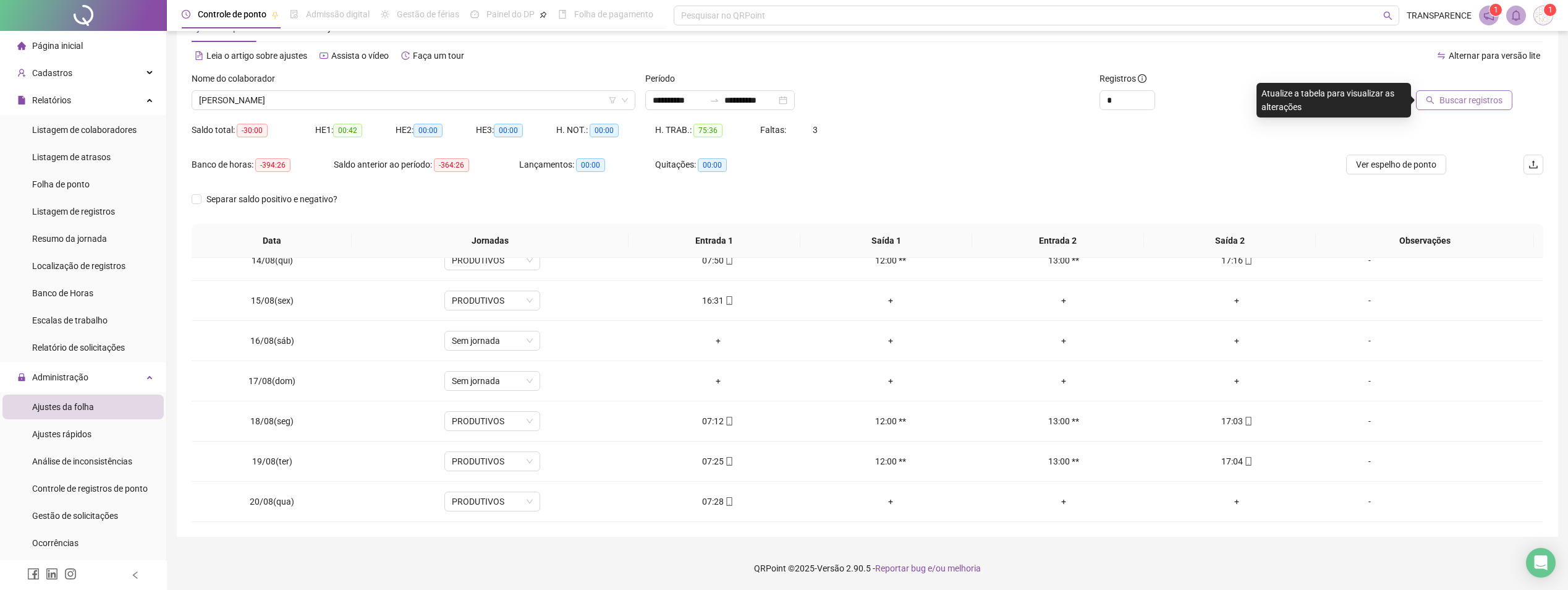
click at [1499, 90] on button "Buscar registros" at bounding box center [1464, 100] width 96 height 20
click at [727, 501] on icon "mobile" at bounding box center [729, 501] width 8 height 8
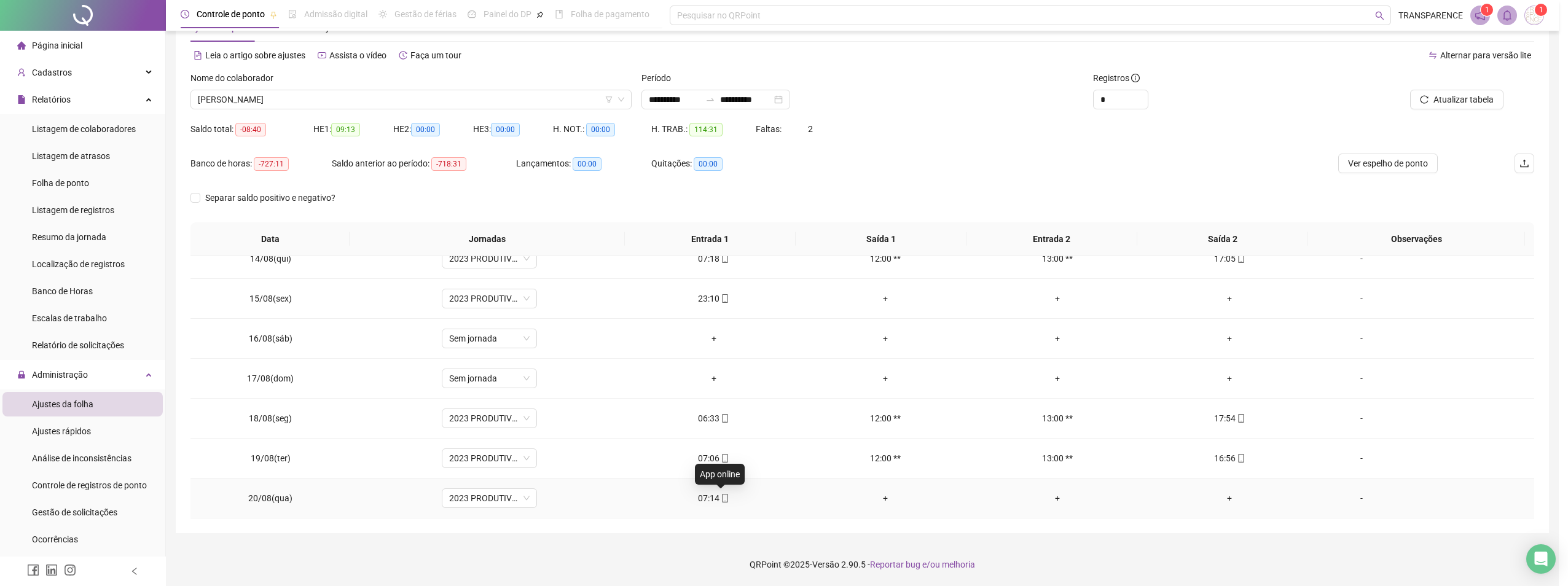
type input "**********"
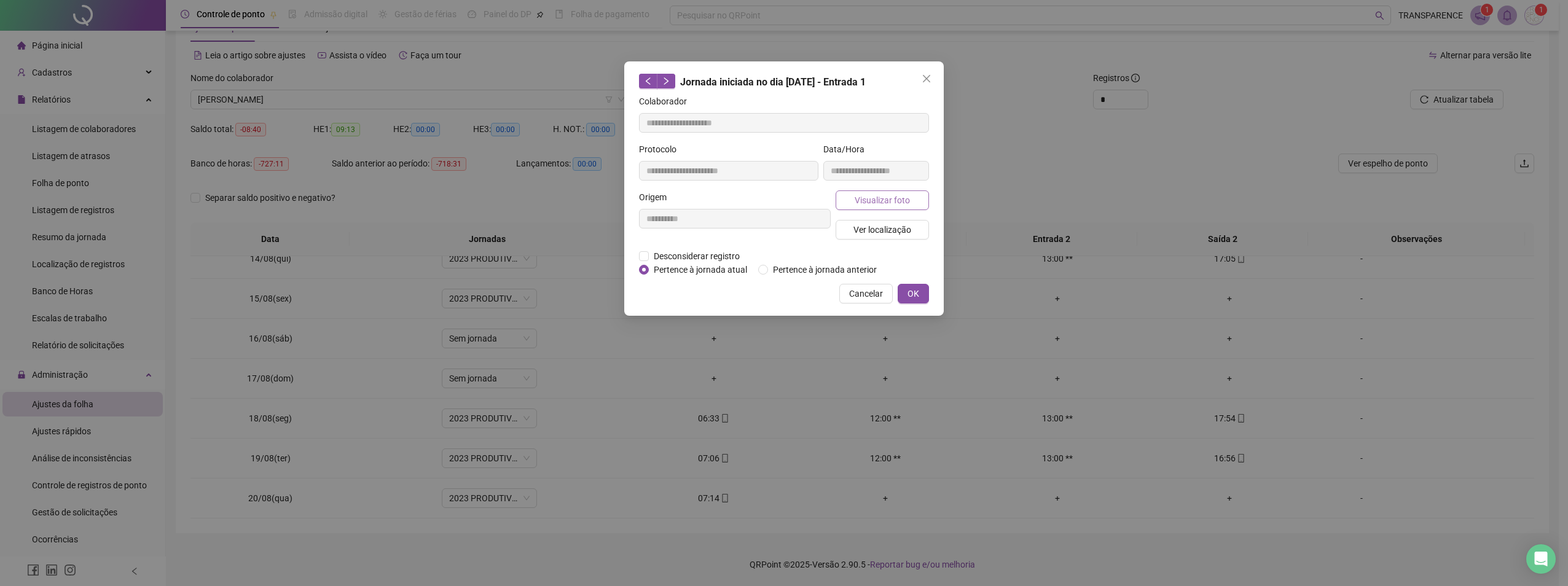
click at [858, 207] on button "Visualizar foto" at bounding box center [882, 200] width 93 height 20
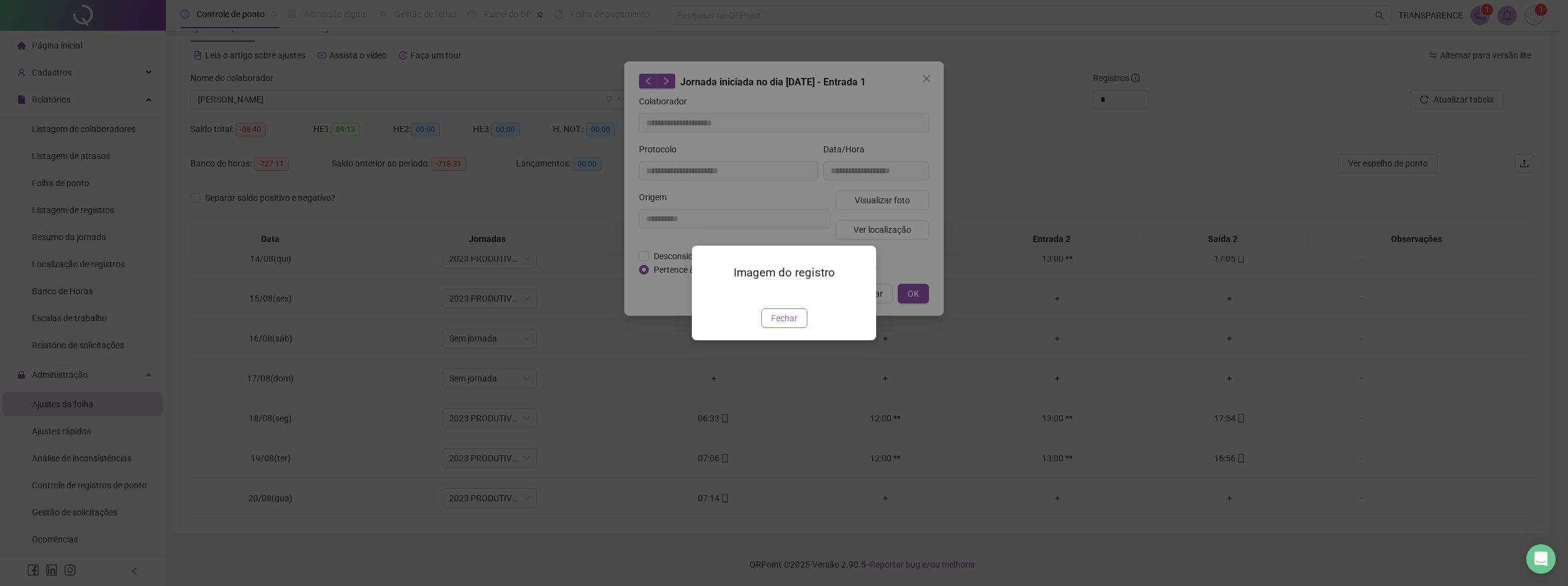
click at [791, 325] on span "Fechar" at bounding box center [784, 318] width 27 height 14
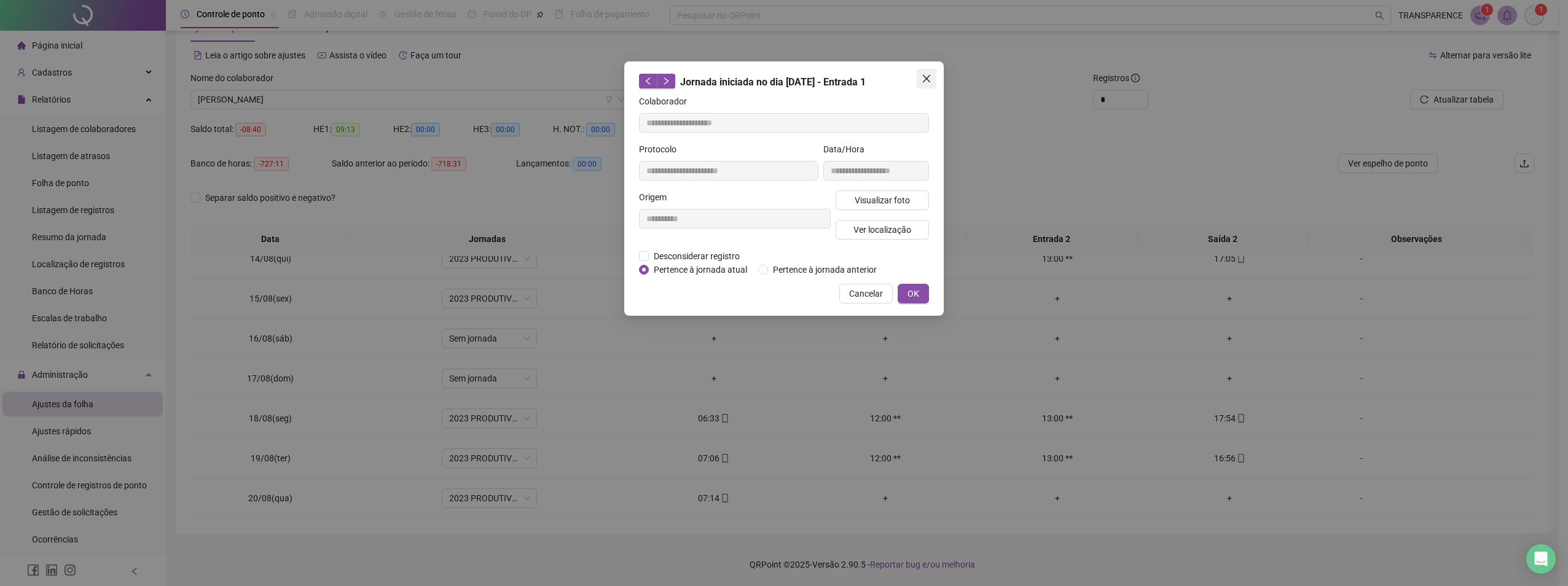
click at [928, 76] on icon "close" at bounding box center [927, 78] width 10 height 10
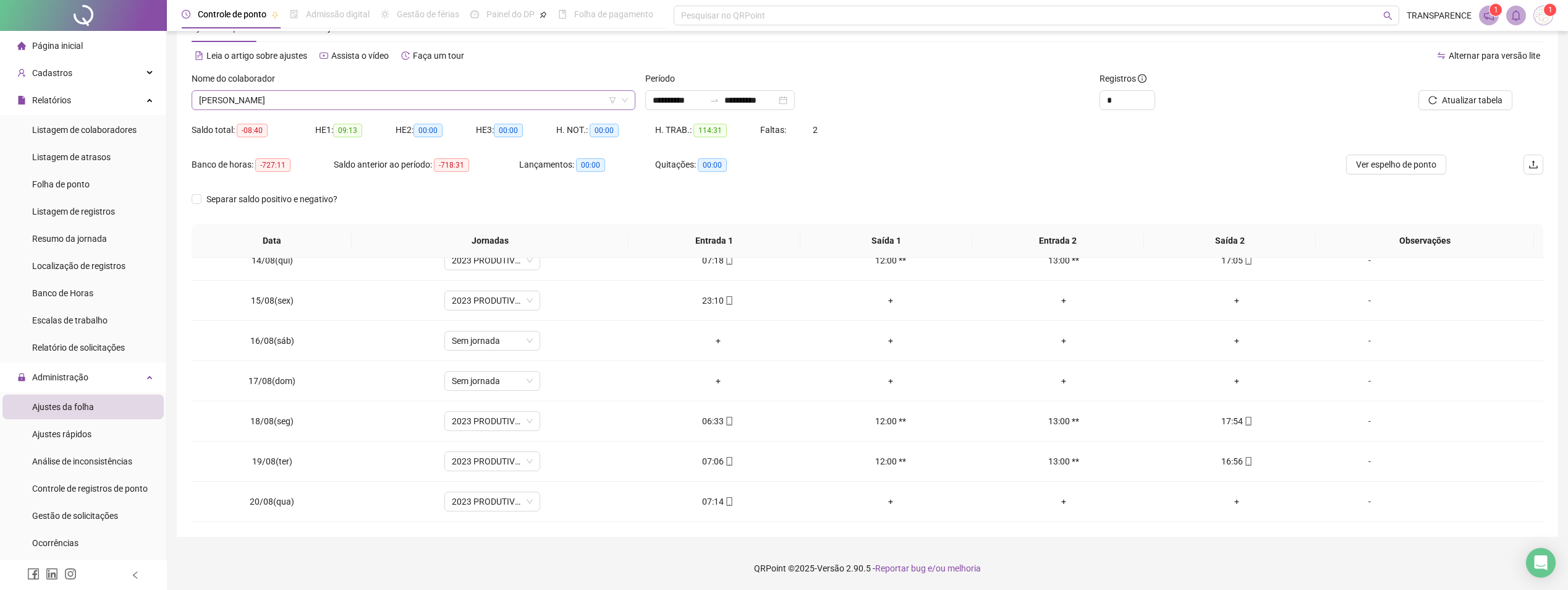
click at [423, 97] on span "[PERSON_NAME]" at bounding box center [413, 100] width 429 height 18
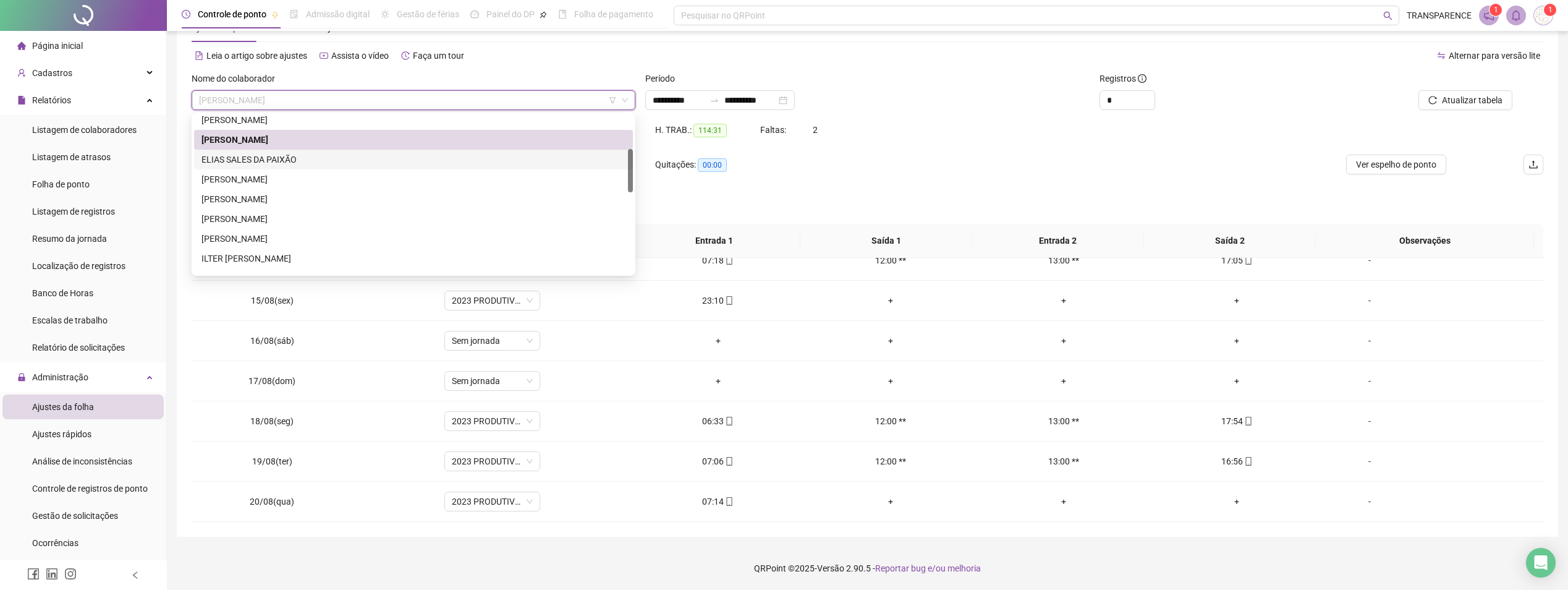
click at [240, 156] on div "ELIAS SALES DA PAIXÃO" at bounding box center [413, 159] width 424 height 14
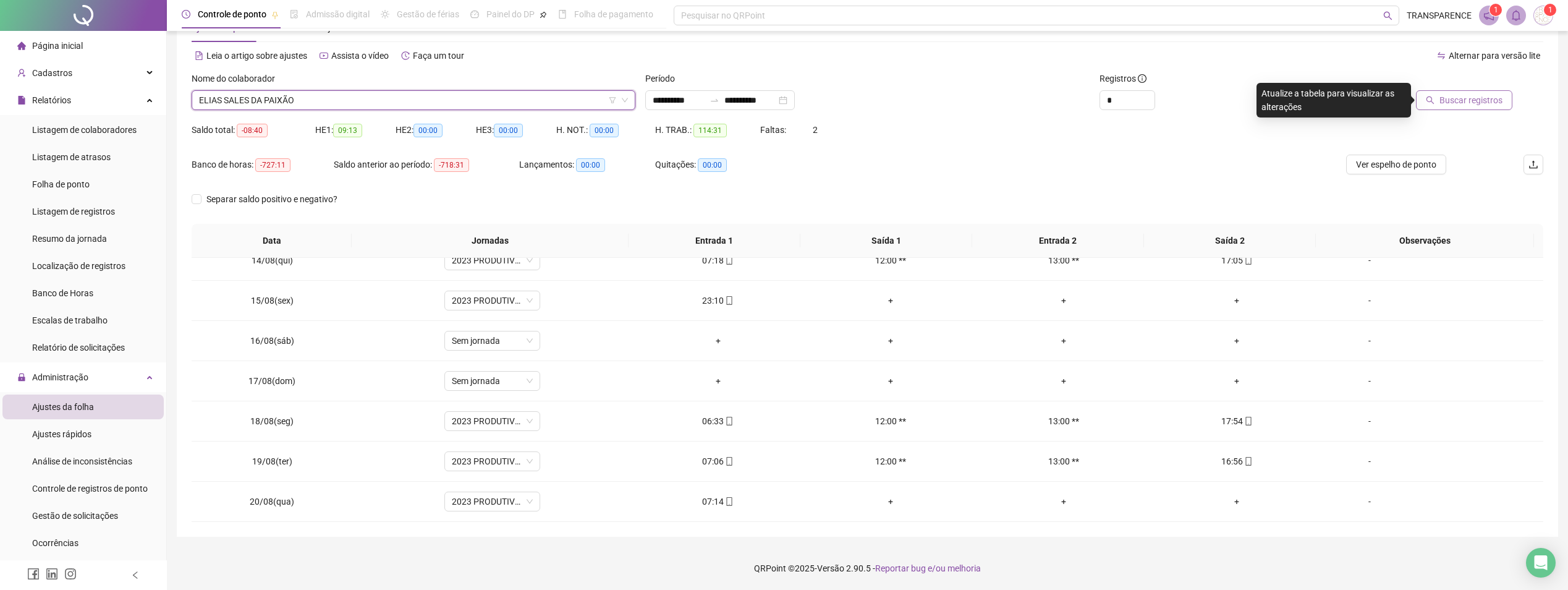
click at [1449, 102] on span "Buscar registros" at bounding box center [1471, 100] width 63 height 14
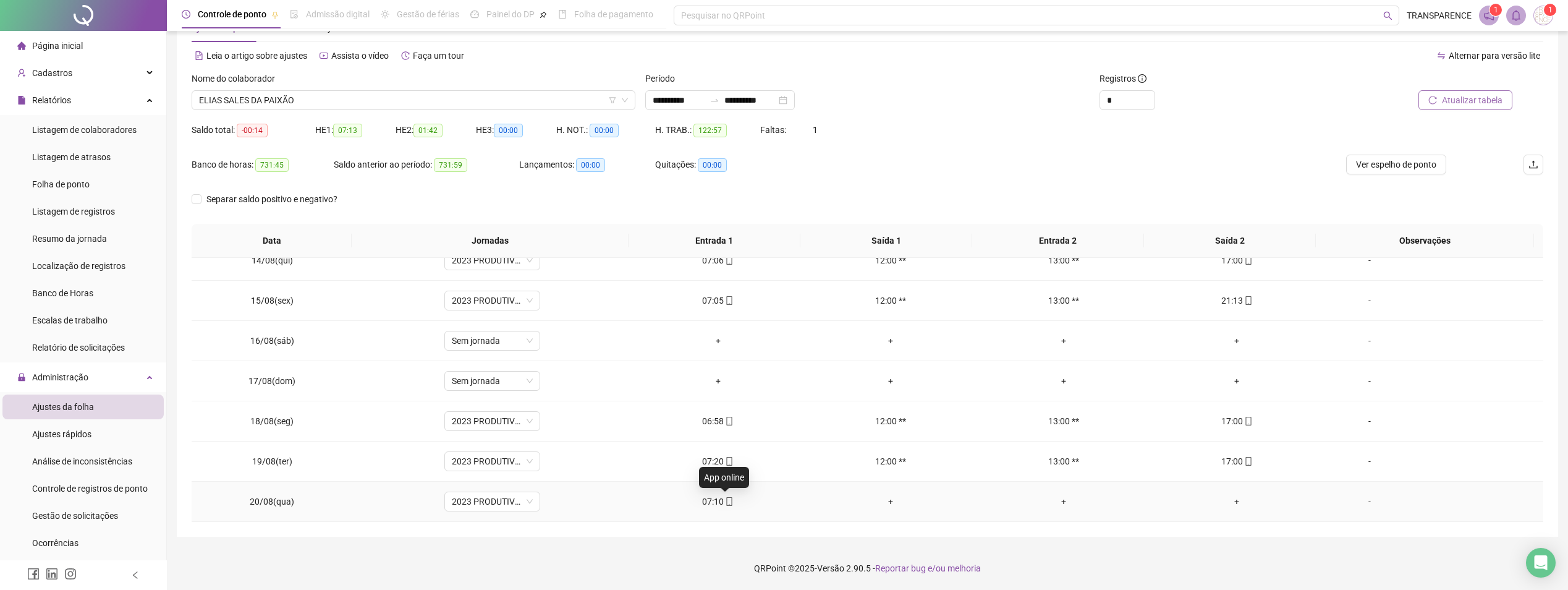
click at [725, 505] on icon "mobile" at bounding box center [729, 501] width 8 height 8
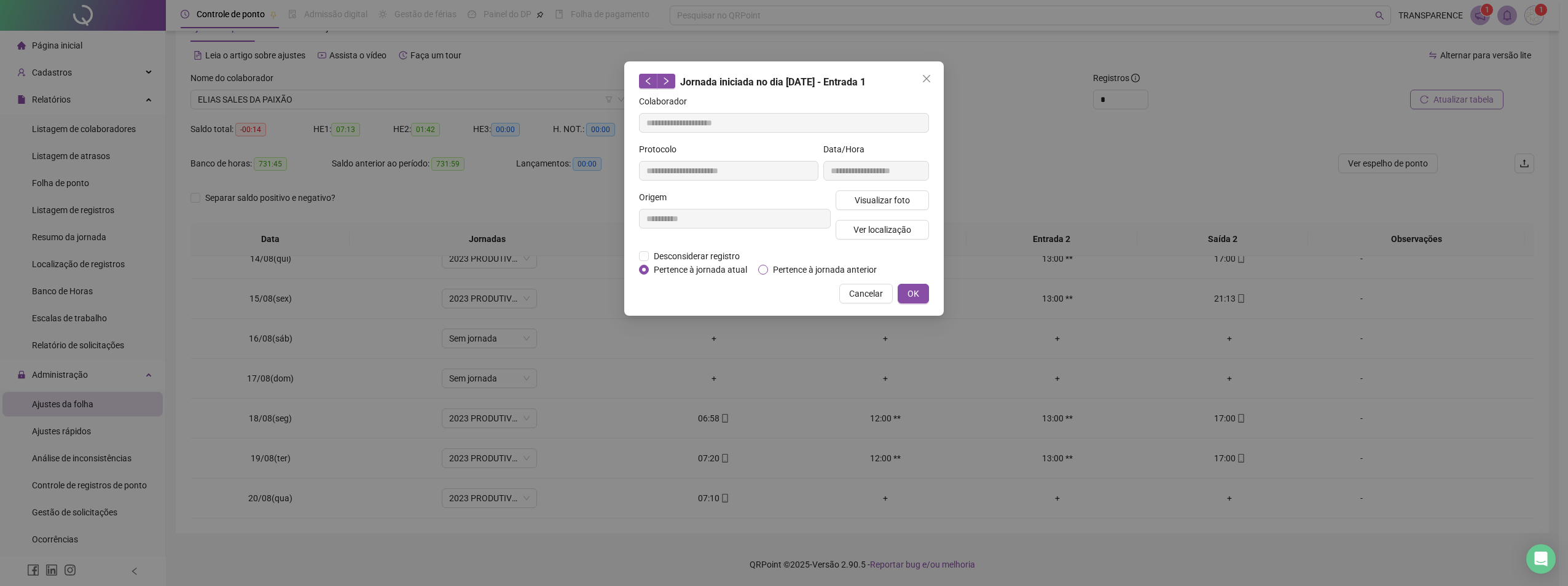
type input "**********"
click at [879, 197] on span "Visualizar foto" at bounding box center [882, 200] width 55 height 14
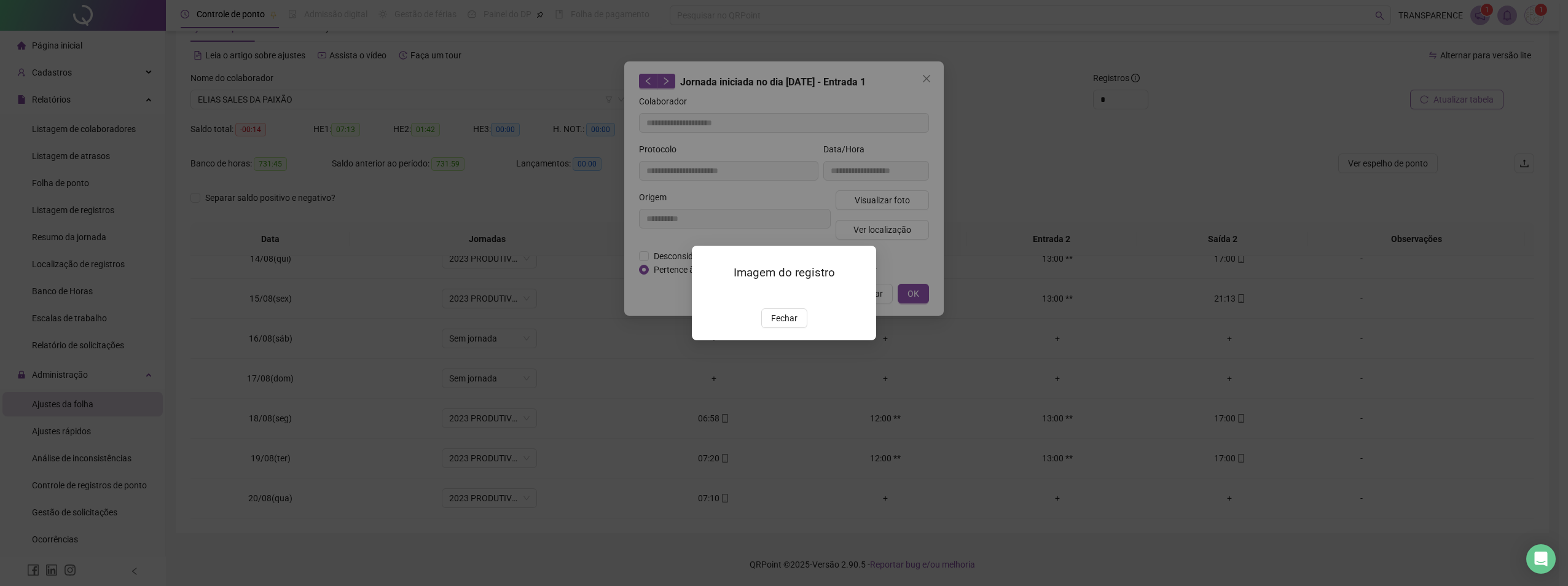
click at [774, 328] on button "Fechar" at bounding box center [784, 318] width 46 height 20
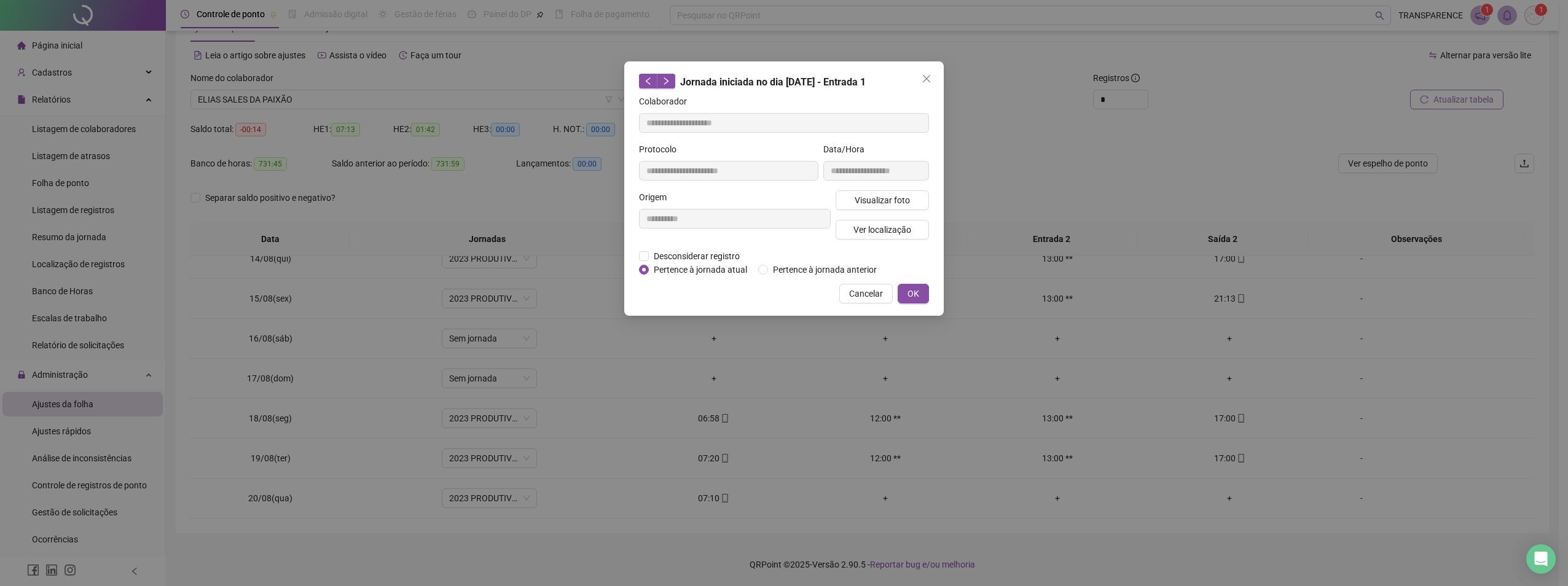
click at [922, 79] on icon "close" at bounding box center [927, 78] width 10 height 10
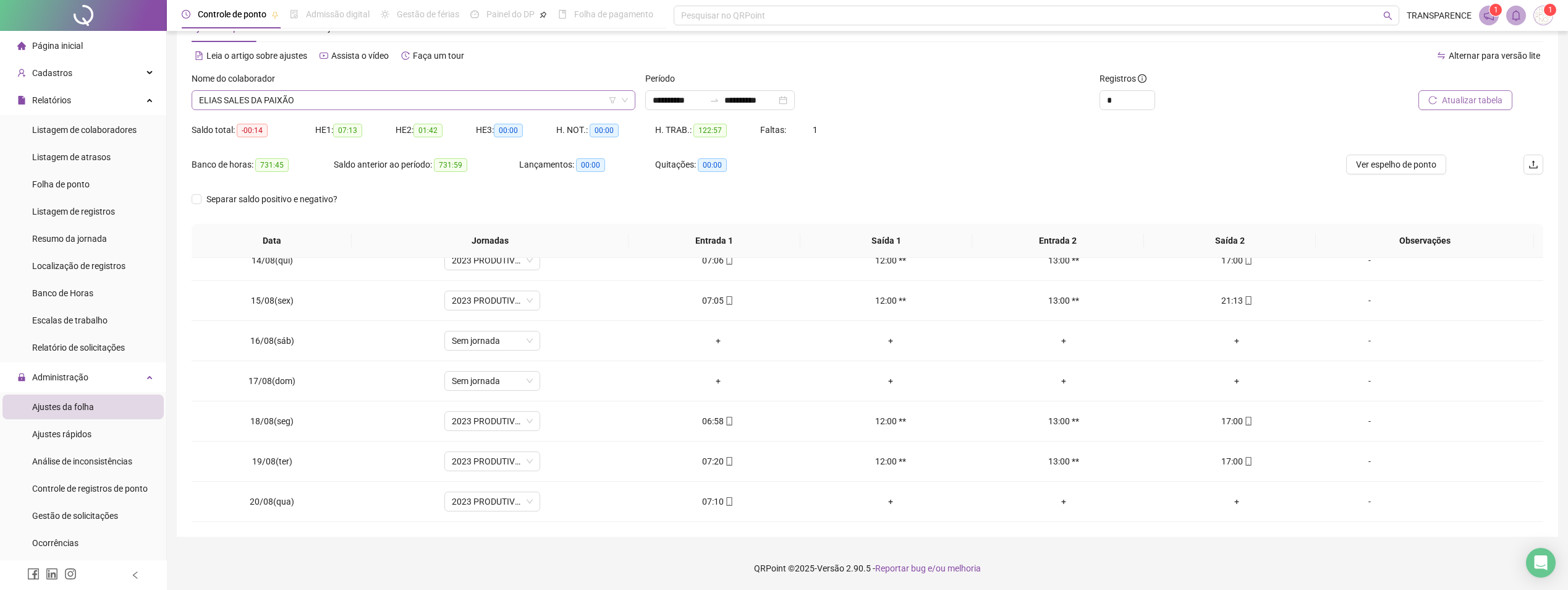
click at [386, 98] on span "ELIAS SALES DA PAIXÃO" at bounding box center [413, 100] width 429 height 18
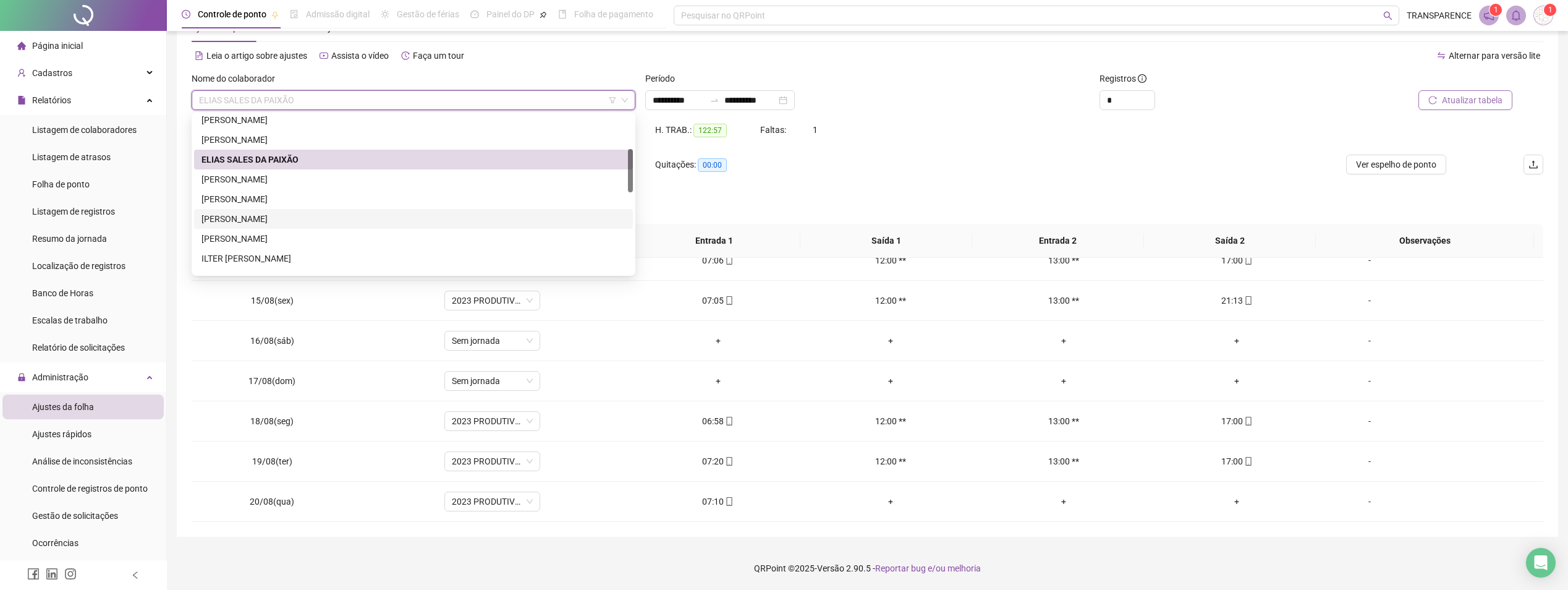
click at [320, 212] on div "[PERSON_NAME]" at bounding box center [413, 219] width 439 height 20
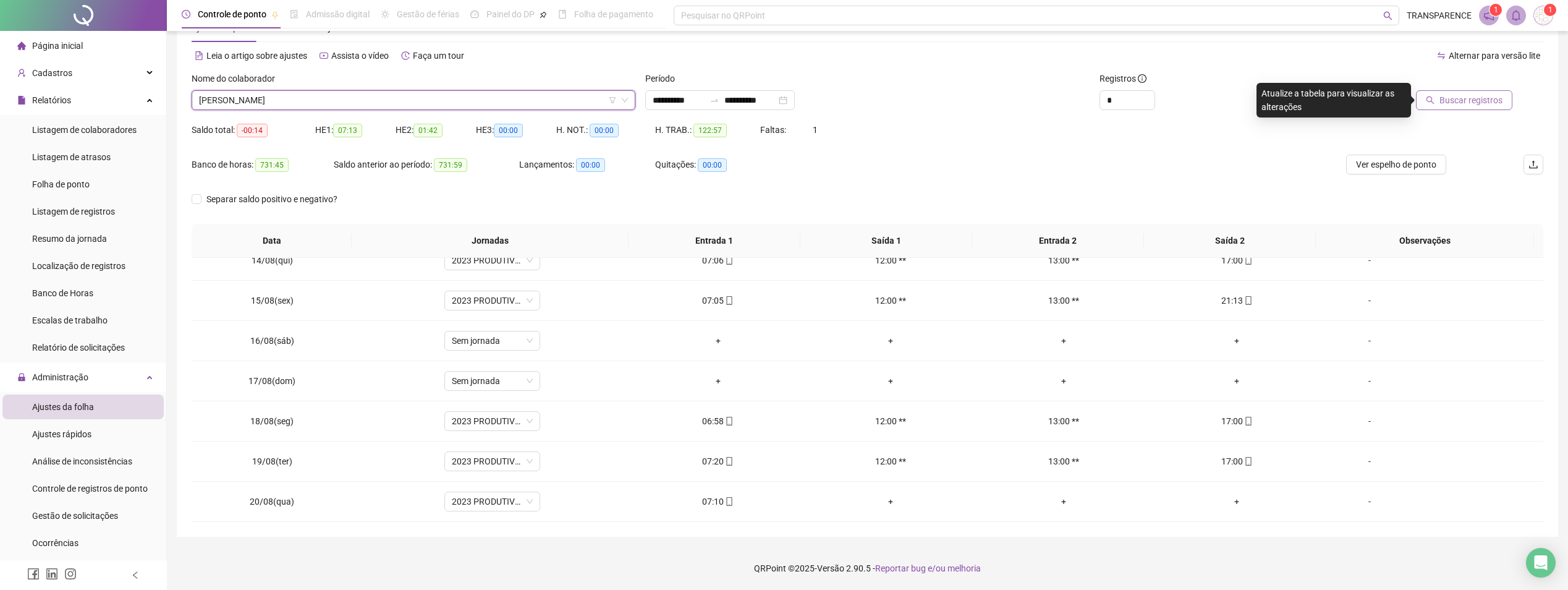
click at [1489, 100] on span "Buscar registros" at bounding box center [1471, 100] width 63 height 14
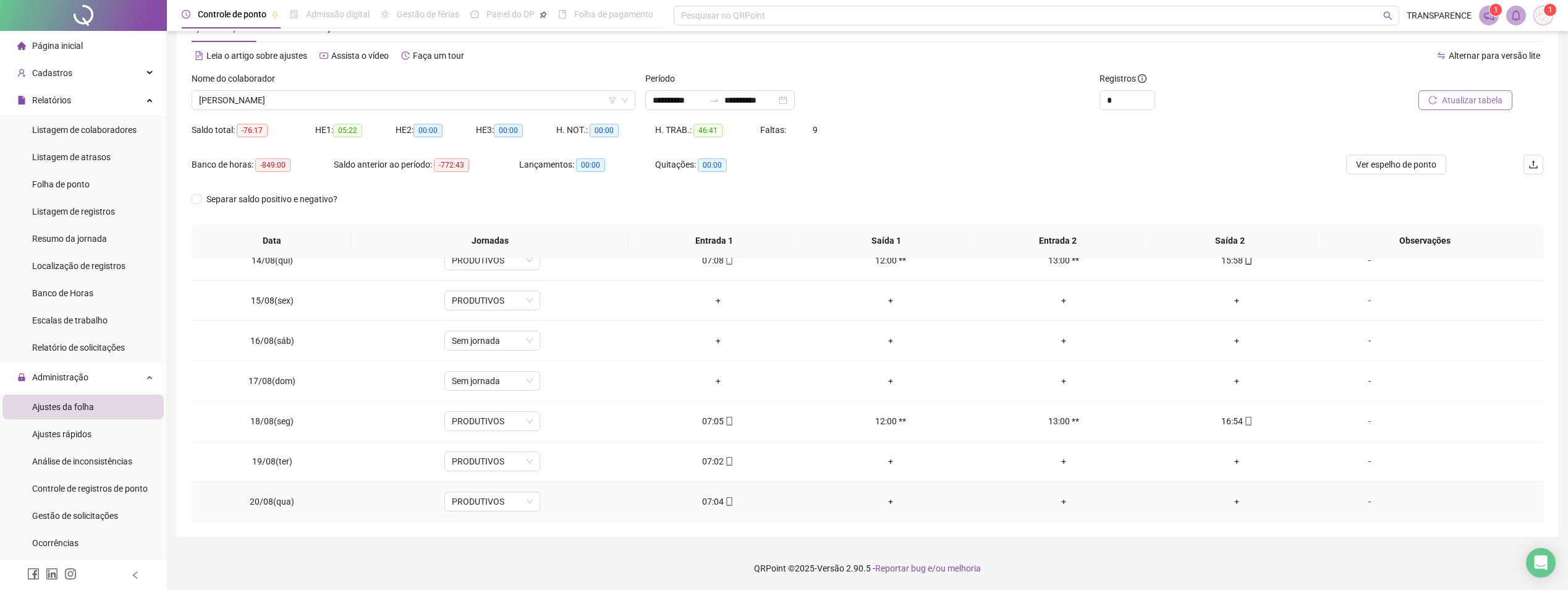
click at [730, 499] on icon "mobile" at bounding box center [729, 501] width 8 height 8
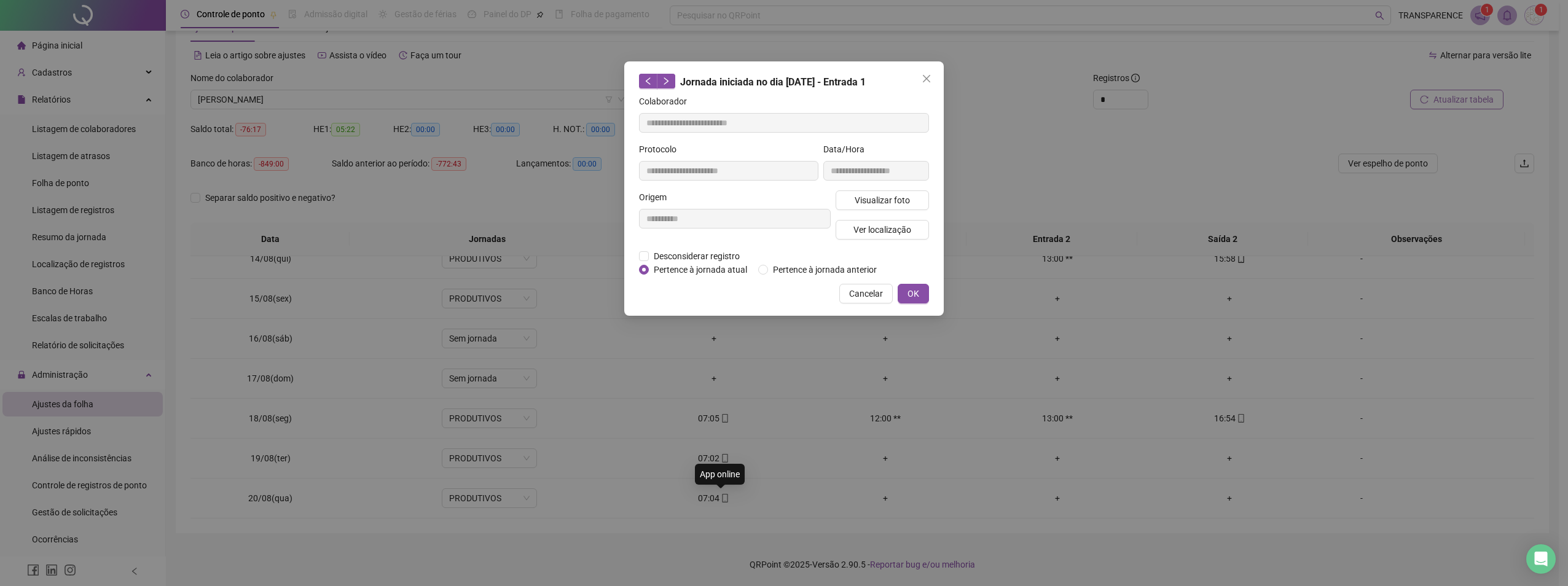
type input "**********"
click at [895, 202] on span "Visualizar foto" at bounding box center [882, 200] width 55 height 14
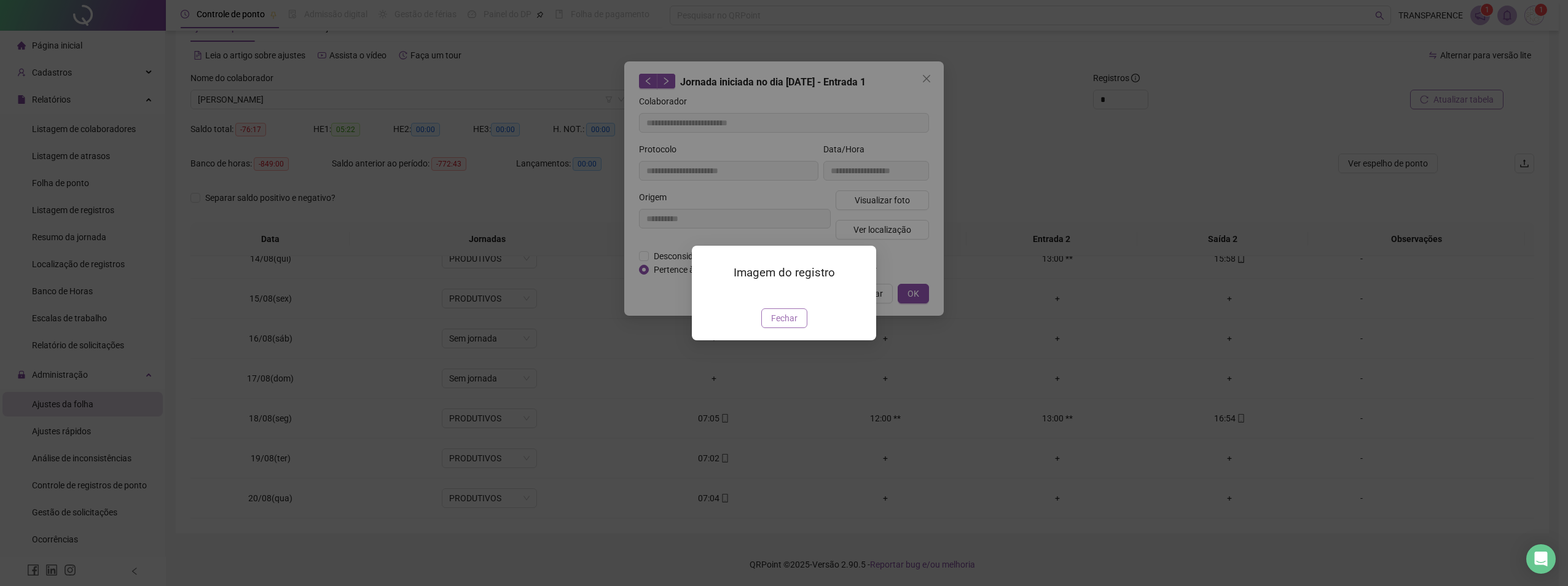
click at [782, 325] on span "Fechar" at bounding box center [784, 318] width 27 height 14
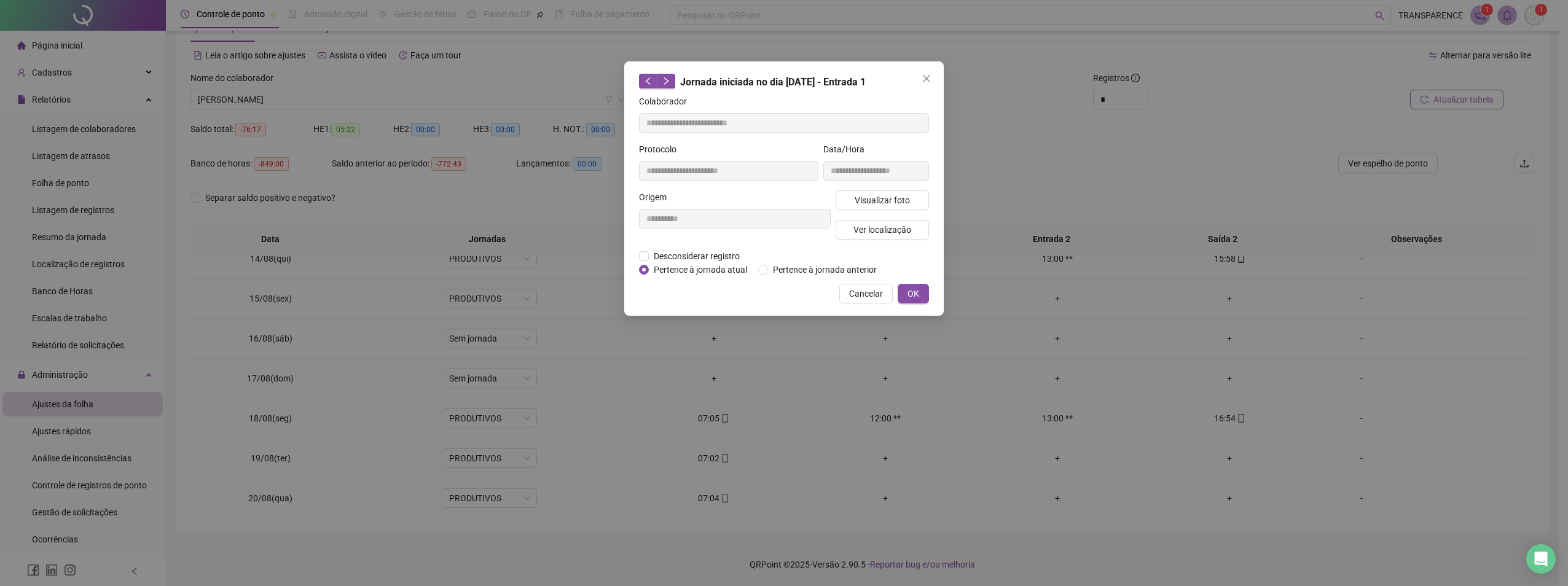
click at [927, 73] on button "Close" at bounding box center [927, 79] width 20 height 20
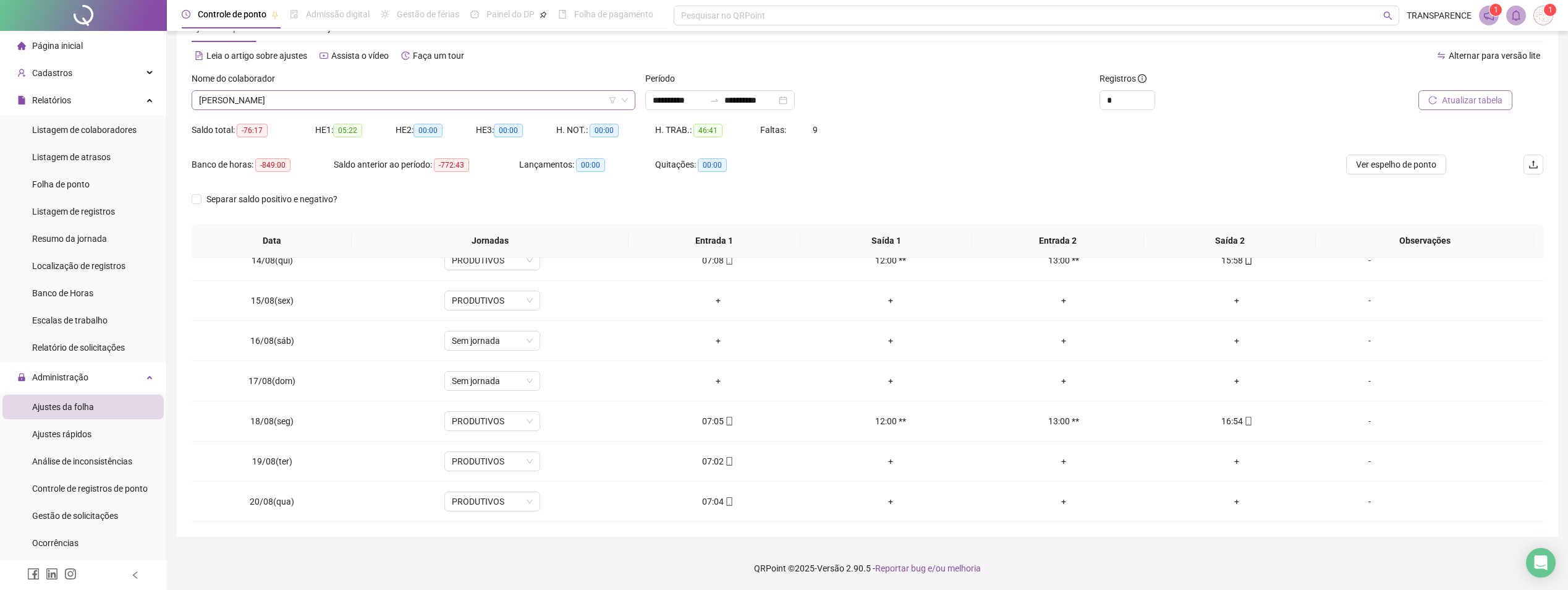
click at [516, 101] on span "[PERSON_NAME]" at bounding box center [413, 100] width 429 height 18
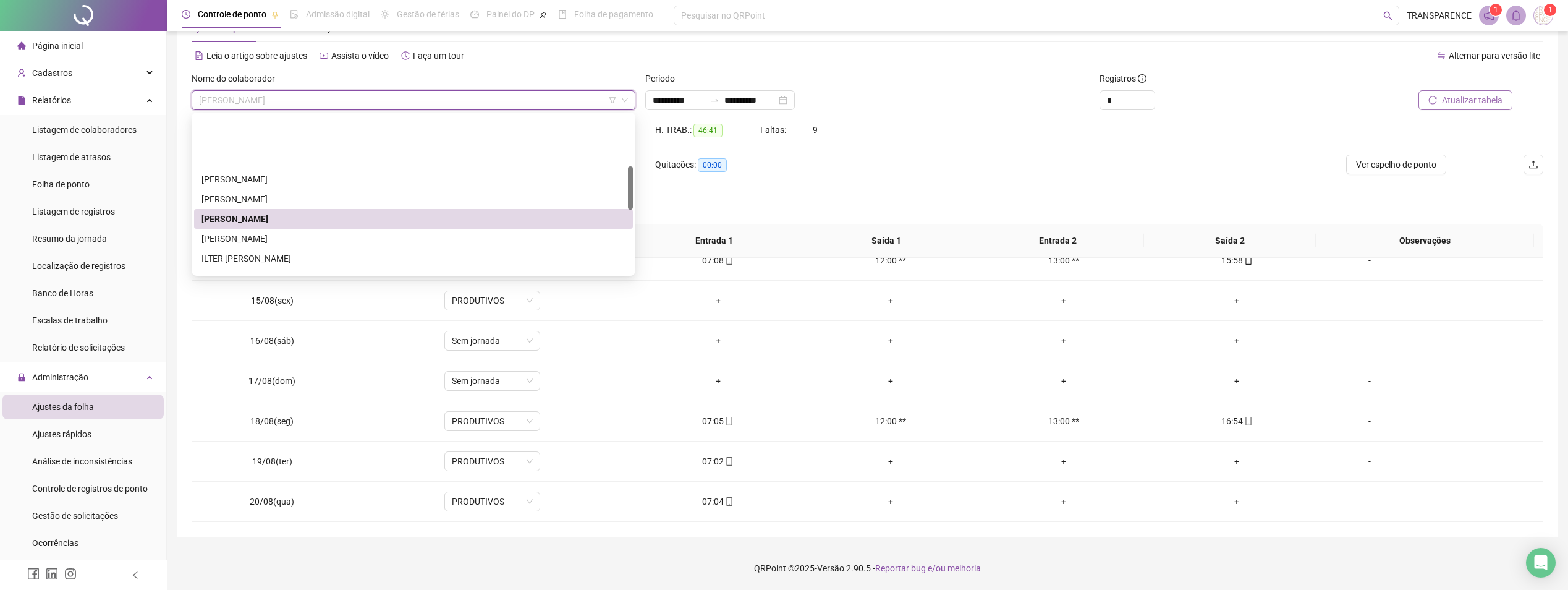
scroll to position [186, 0]
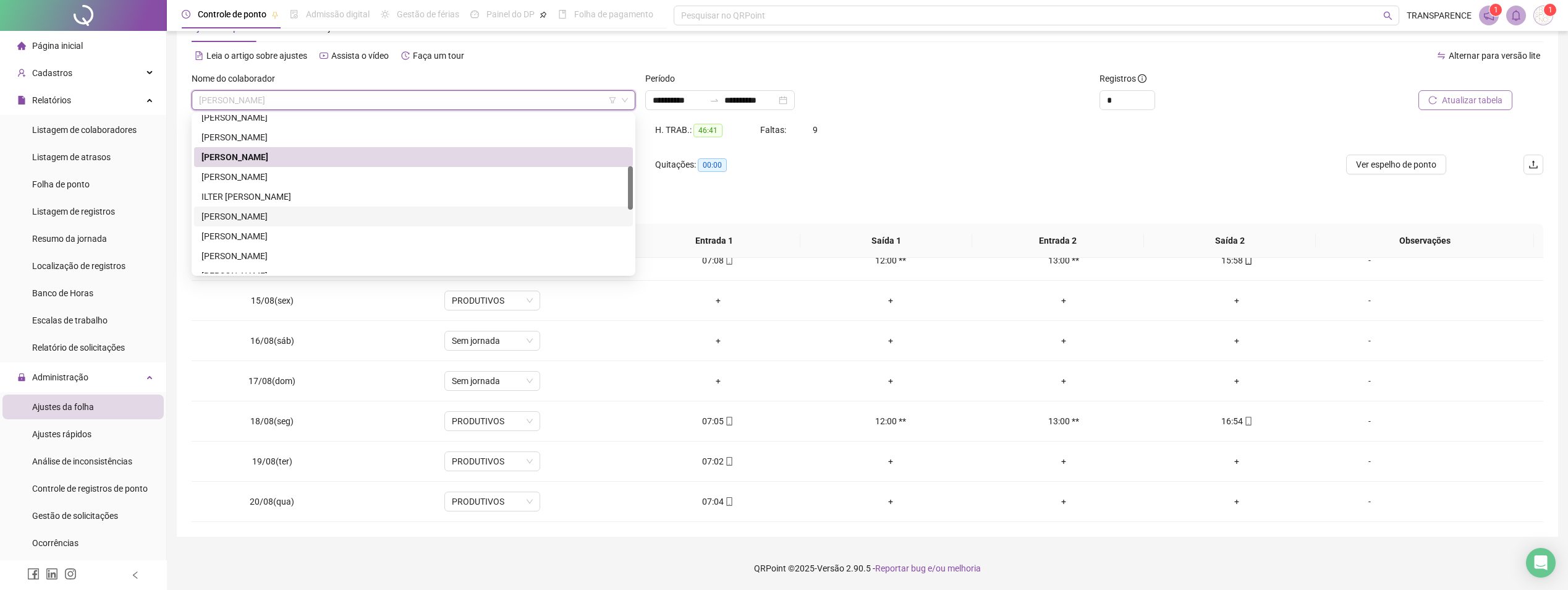
click at [296, 215] on div "[PERSON_NAME]" at bounding box center [413, 216] width 424 height 14
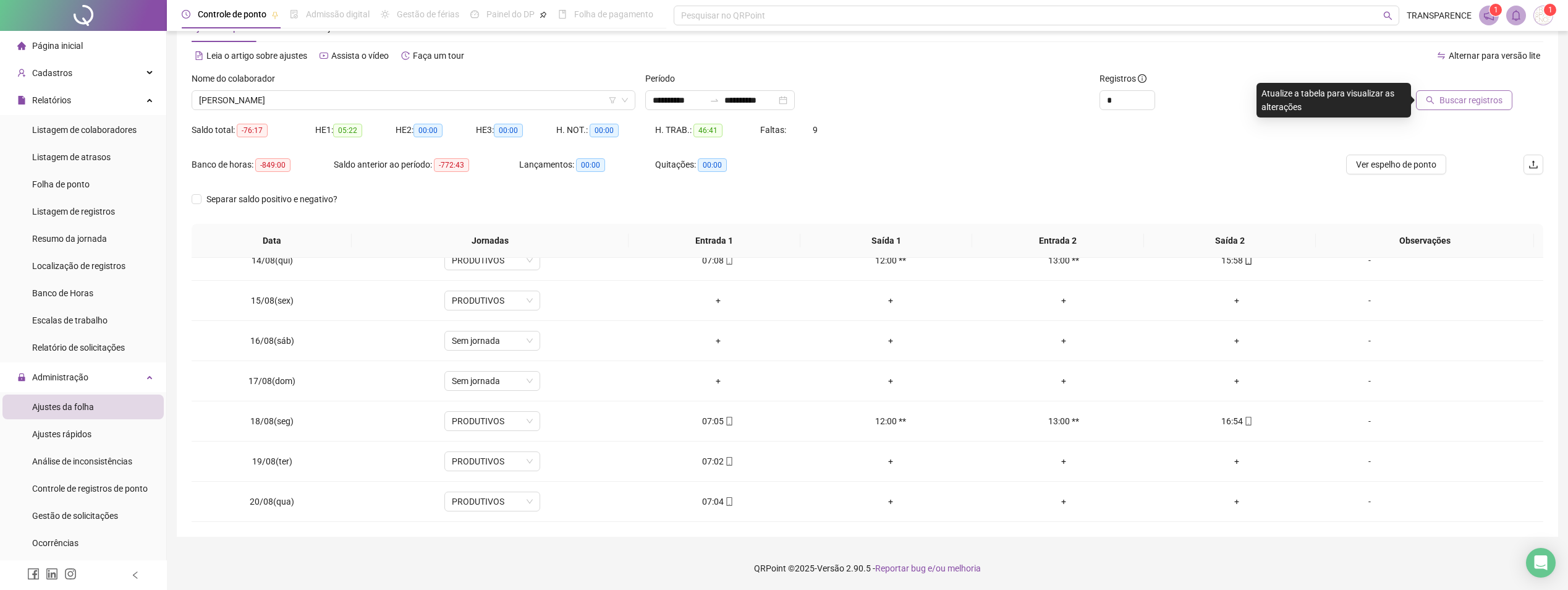
click at [1455, 105] on span "Buscar registros" at bounding box center [1471, 100] width 63 height 14
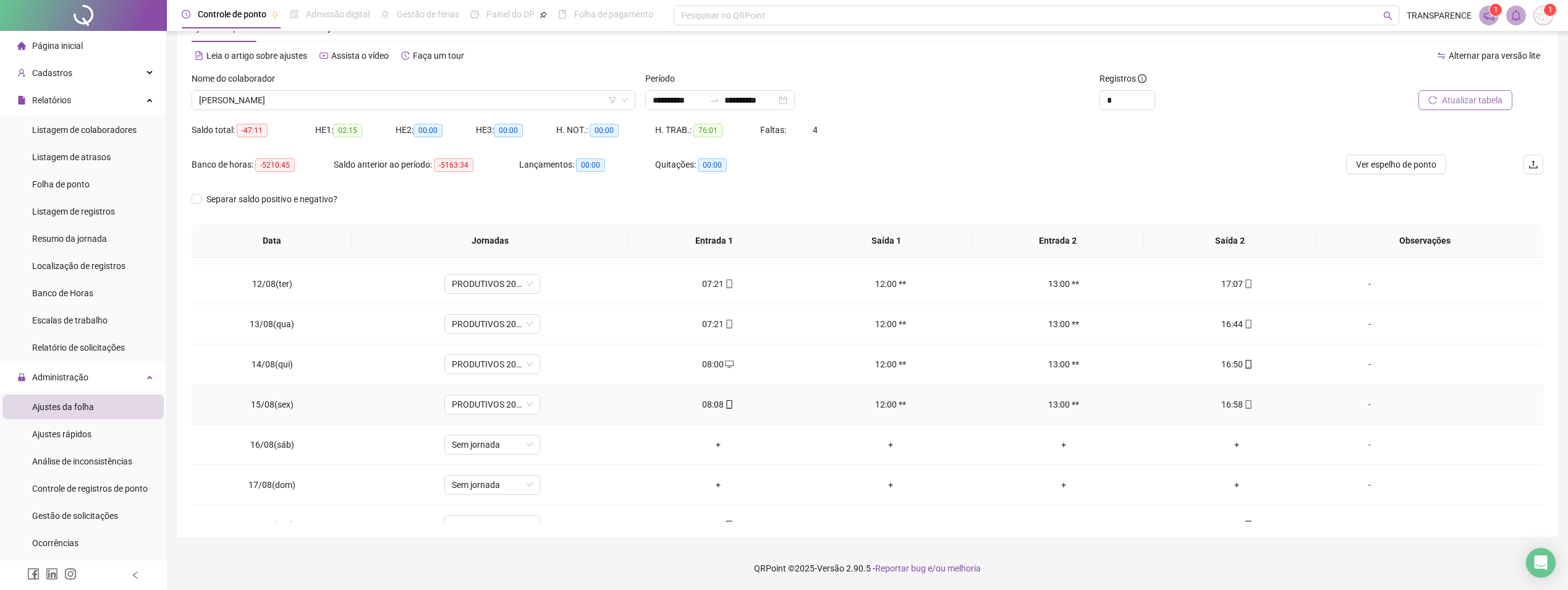
scroll to position [540, 0]
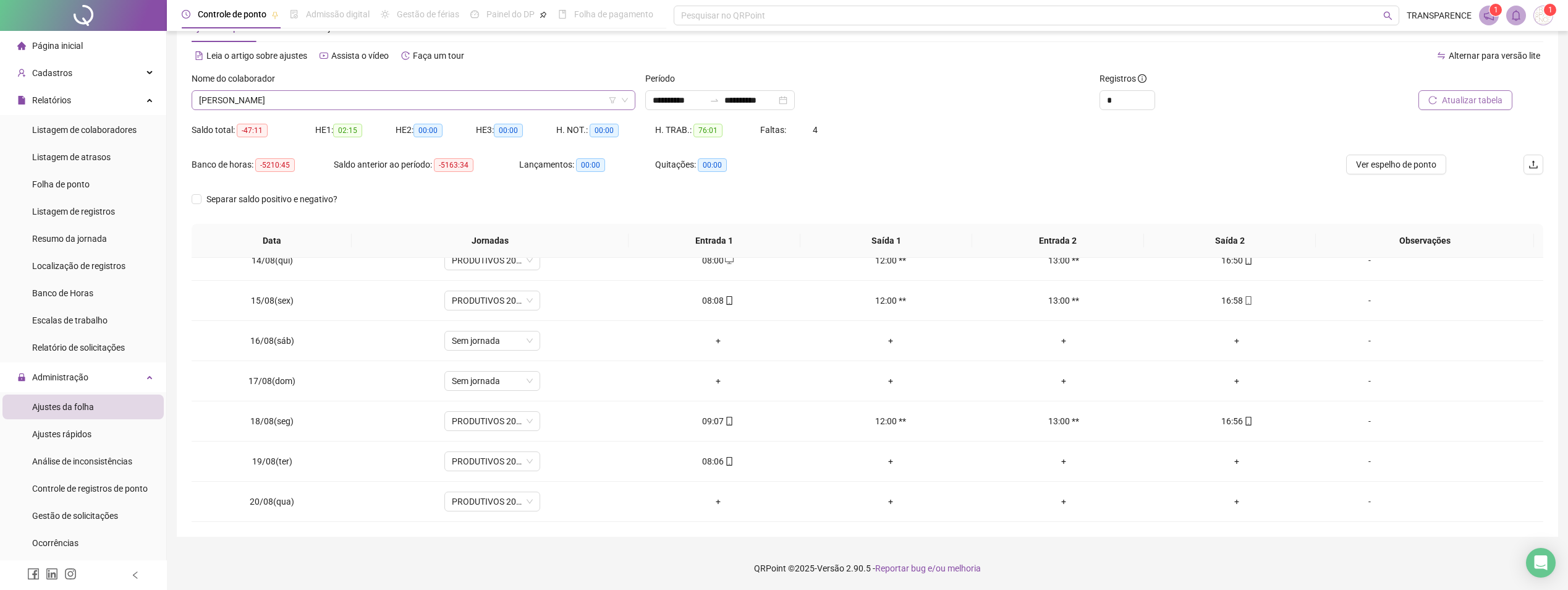
click at [447, 98] on span "[PERSON_NAME]" at bounding box center [413, 100] width 429 height 18
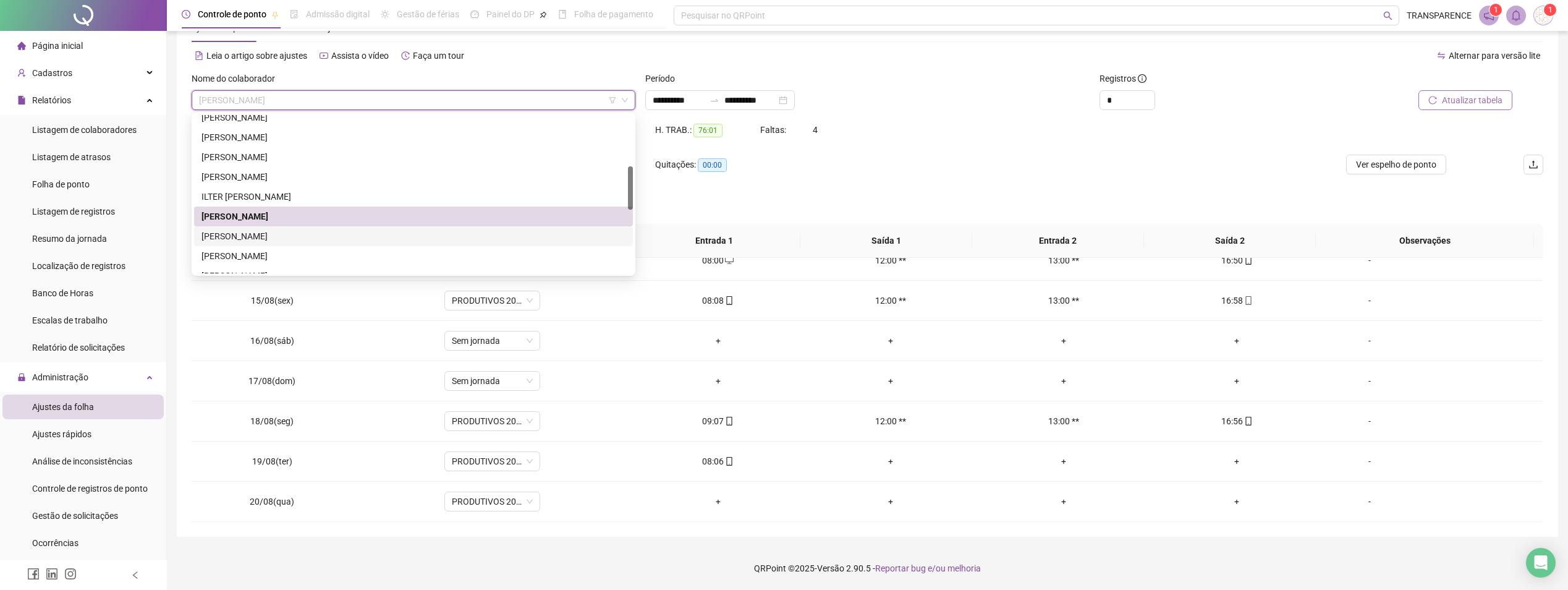
click at [369, 230] on div "[PERSON_NAME]" at bounding box center [413, 236] width 424 height 14
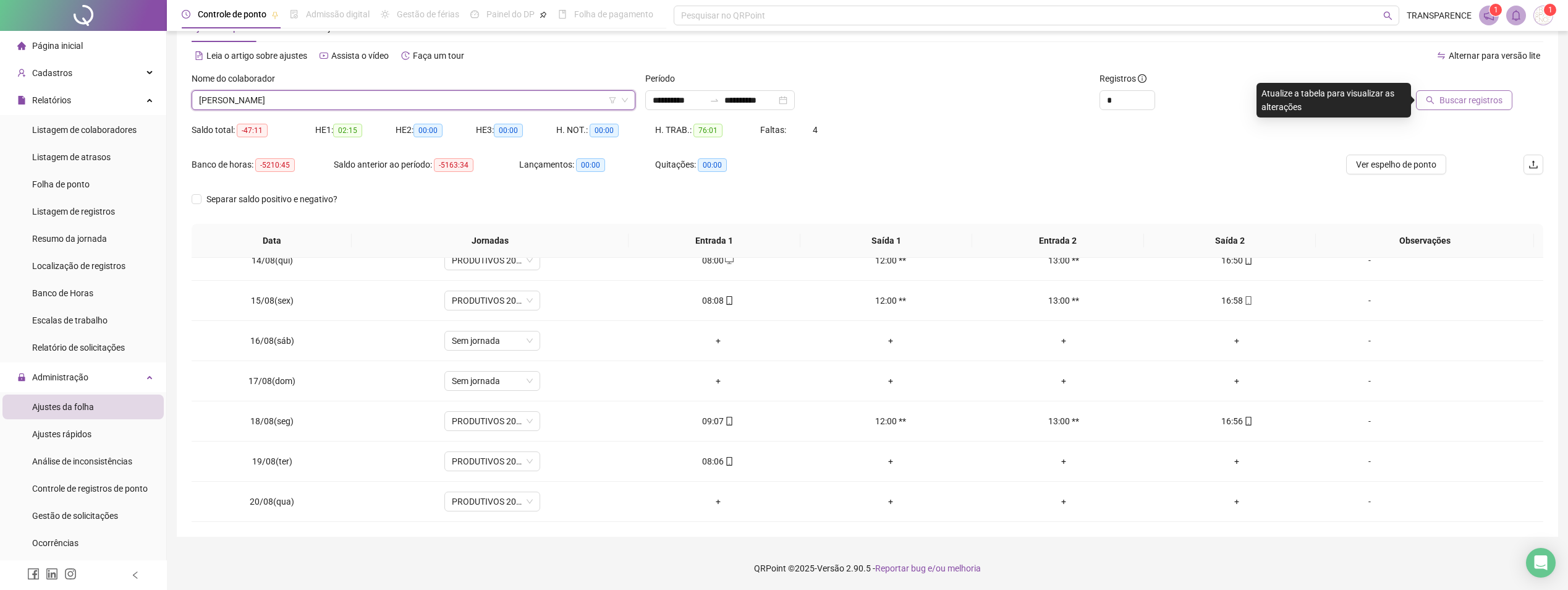
click at [1456, 106] on span "Buscar registros" at bounding box center [1471, 100] width 63 height 14
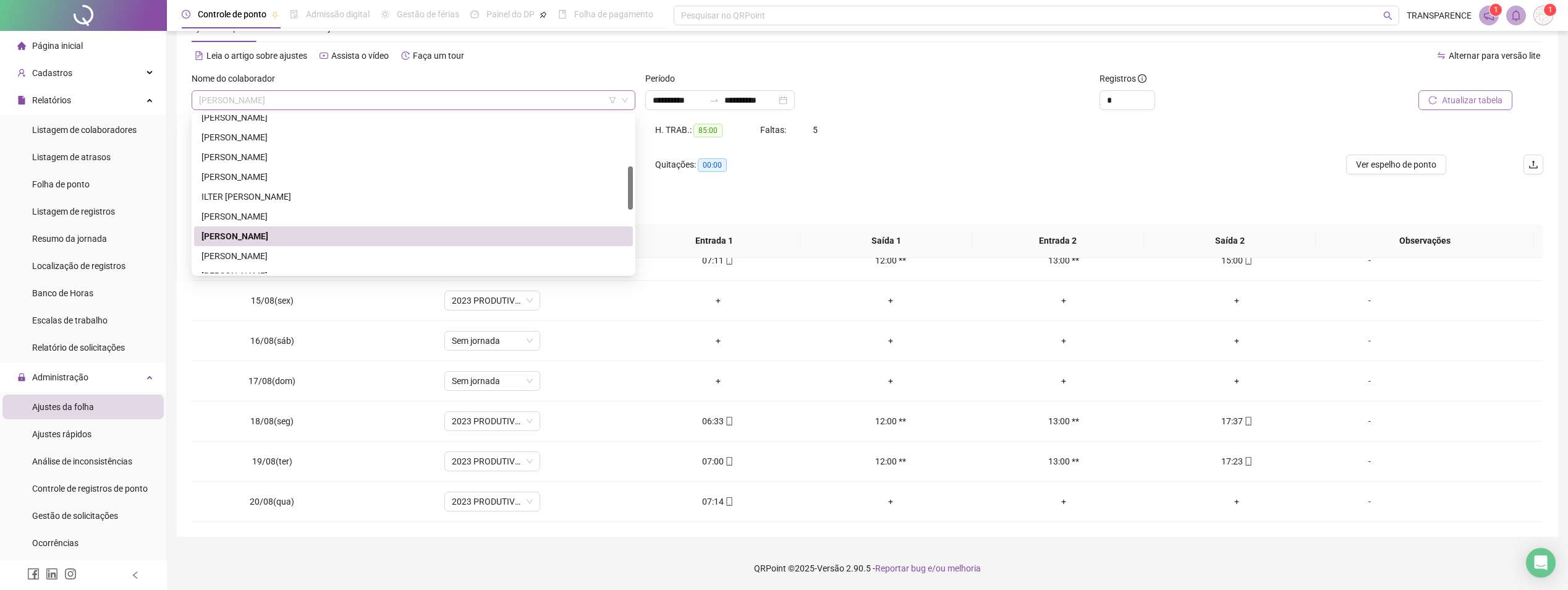
click at [416, 93] on span "[PERSON_NAME]" at bounding box center [413, 100] width 429 height 18
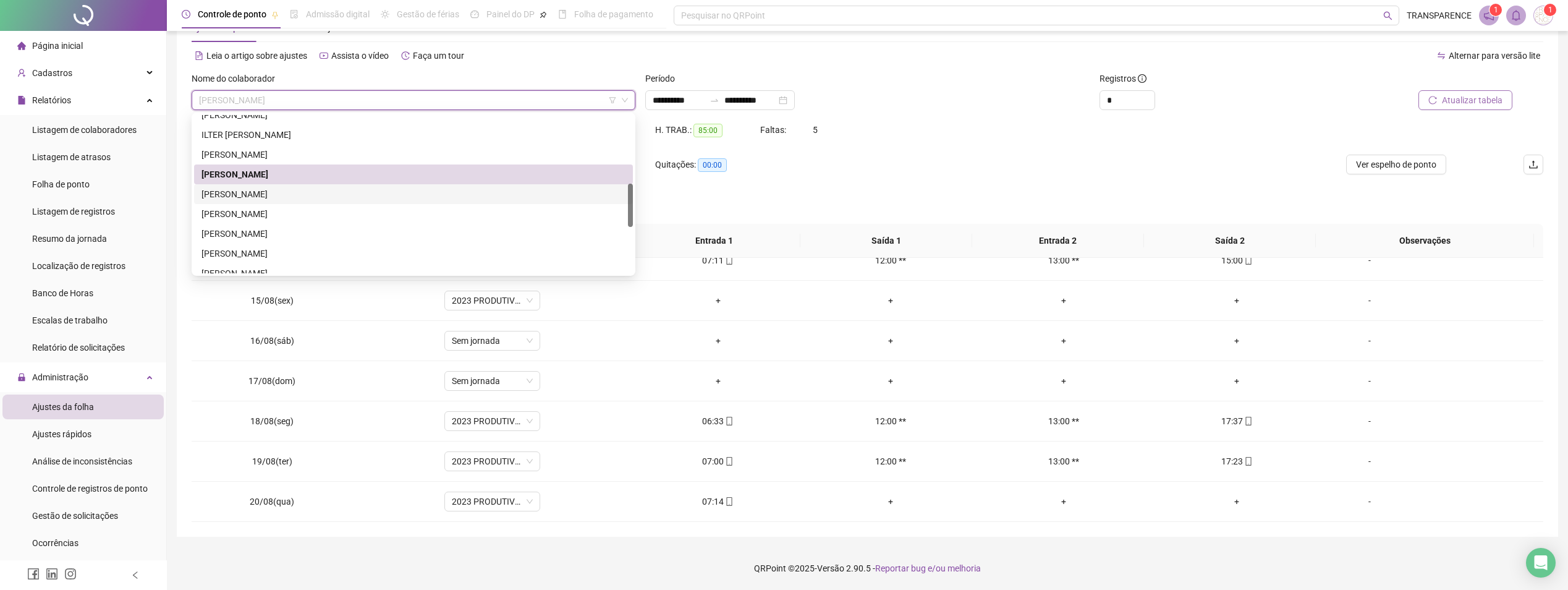
click at [309, 190] on div "[PERSON_NAME]" at bounding box center [413, 194] width 424 height 14
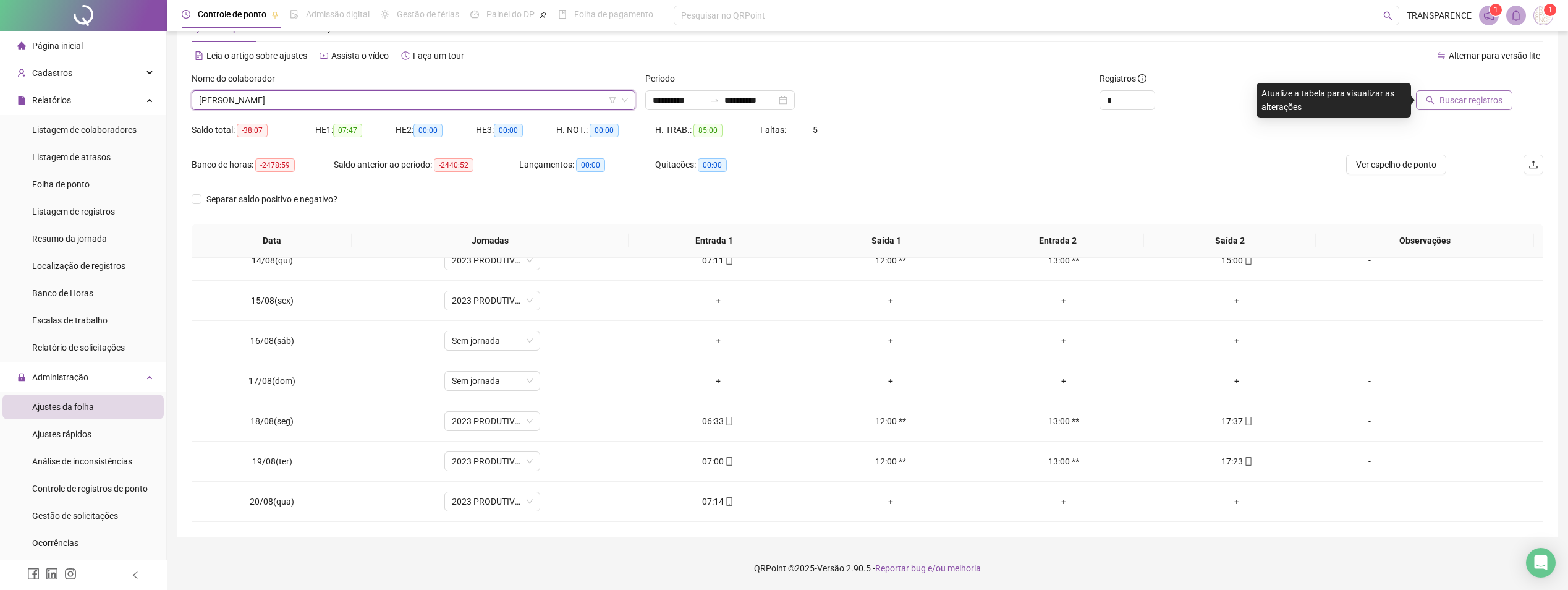
click at [1477, 102] on span "Buscar registros" at bounding box center [1471, 100] width 63 height 14
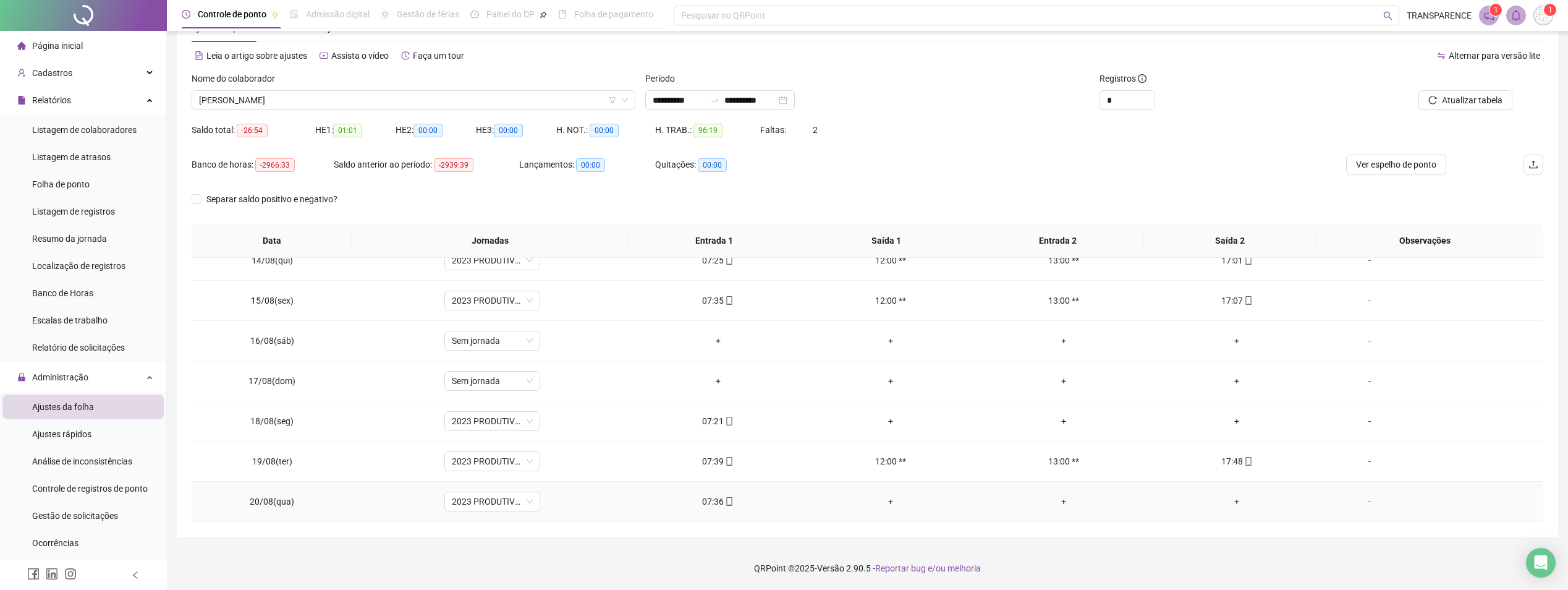
click at [724, 494] on td "07:36" at bounding box center [718, 502] width 173 height 40
click at [727, 498] on icon "mobile" at bounding box center [729, 501] width 8 height 8
type input "**********"
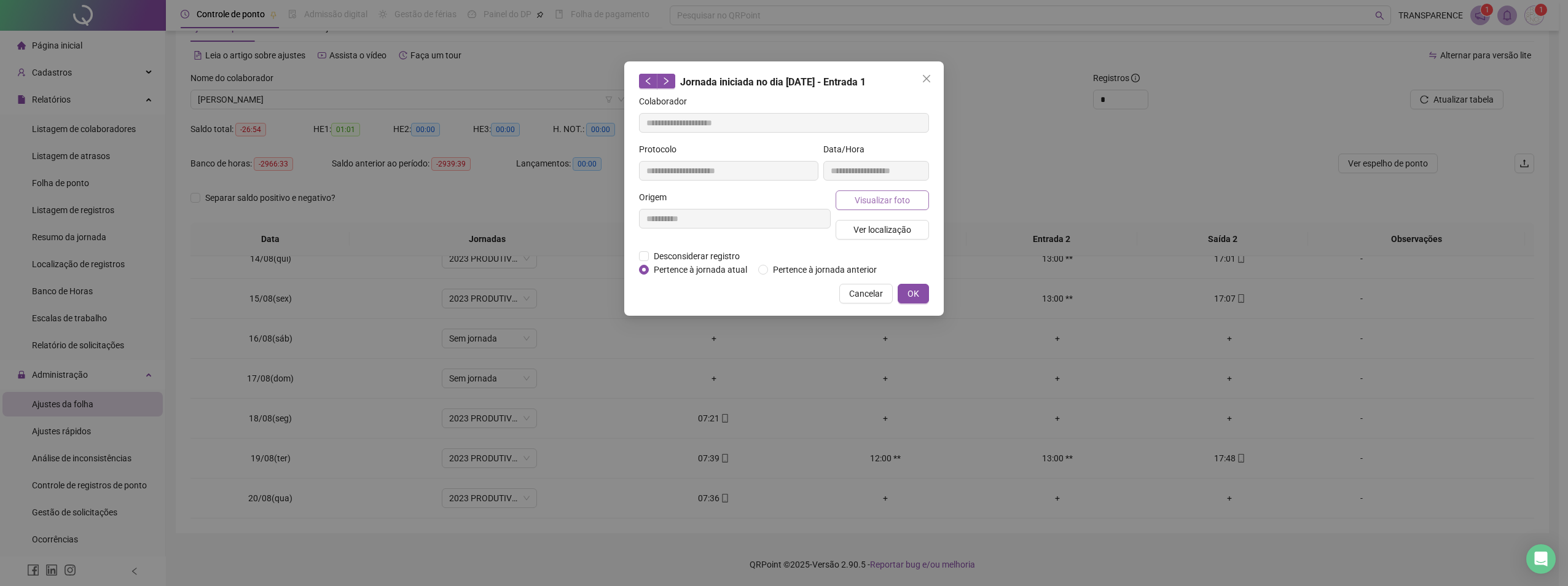
click at [856, 200] on span "Visualizar foto" at bounding box center [882, 200] width 55 height 14
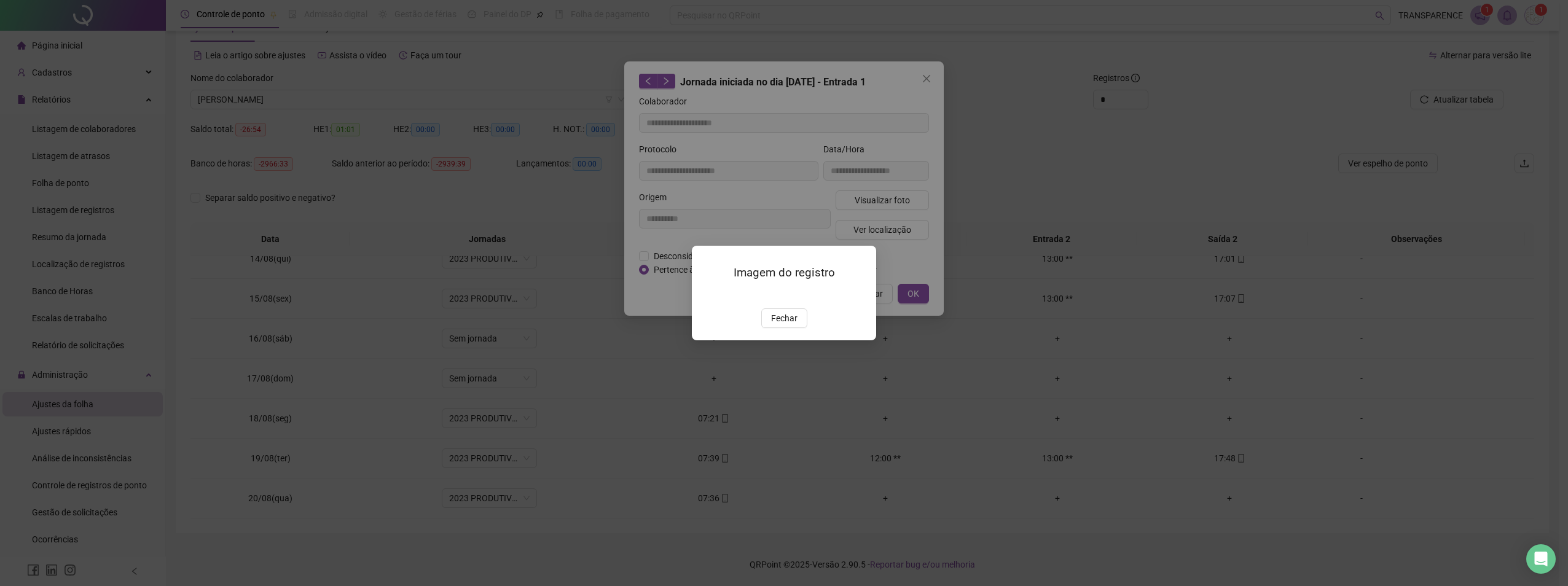
drag, startPoint x: 796, startPoint y: 386, endPoint x: 829, endPoint y: 285, distance: 106.3
click at [798, 340] on div "Imagem do registro Fechar" at bounding box center [784, 292] width 184 height 94
click at [773, 325] on span "Fechar" at bounding box center [784, 318] width 27 height 14
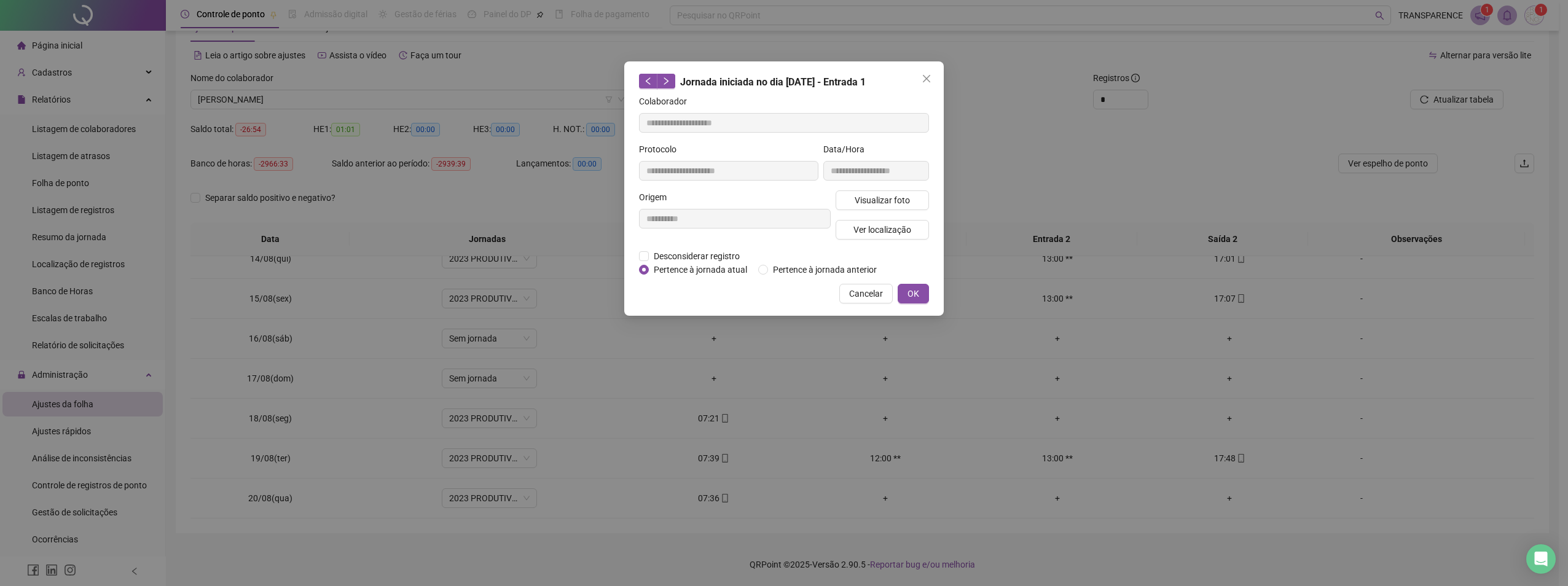
drag, startPoint x: 919, startPoint y: 83, endPoint x: 869, endPoint y: 155, distance: 87.7
click at [916, 92] on div "**********" at bounding box center [784, 188] width 320 height 254
click at [925, 75] on icon "close" at bounding box center [927, 78] width 10 height 10
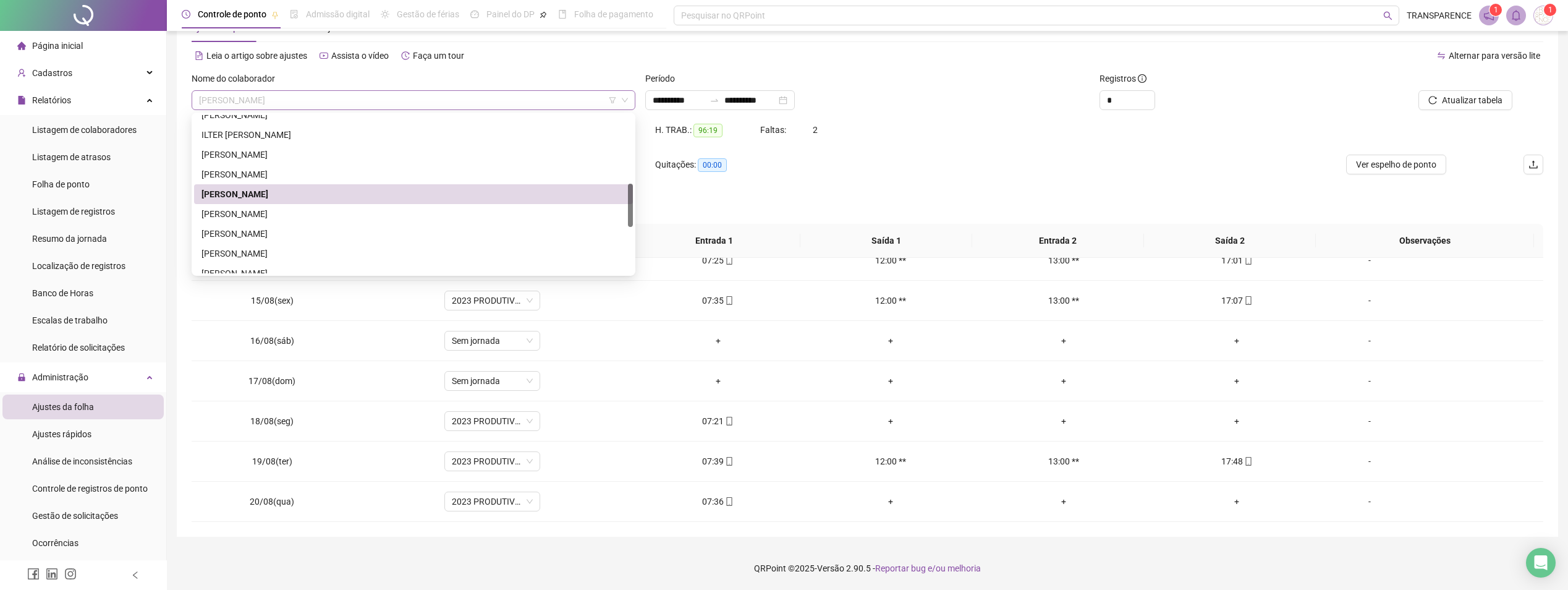
click at [470, 102] on span "[PERSON_NAME]" at bounding box center [413, 100] width 429 height 18
click at [319, 209] on div "[PERSON_NAME]" at bounding box center [413, 214] width 424 height 14
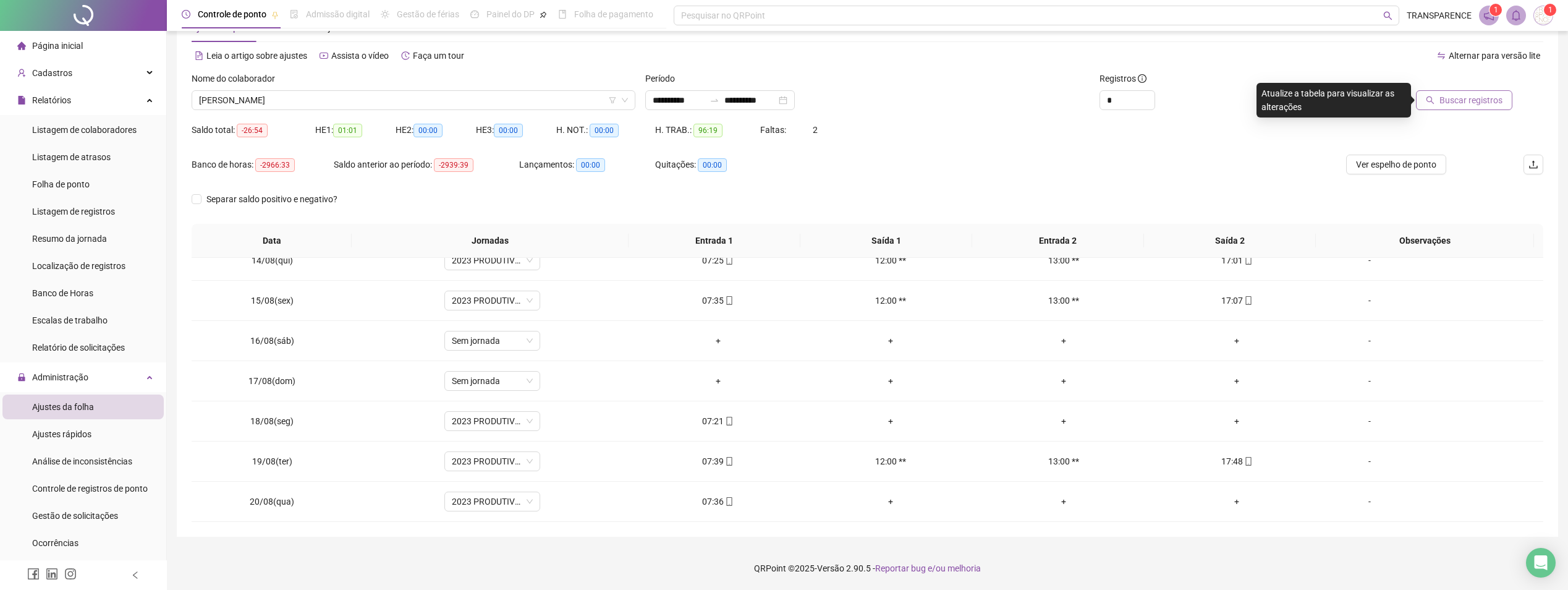
click at [1499, 96] on span "Buscar registros" at bounding box center [1471, 100] width 63 height 14
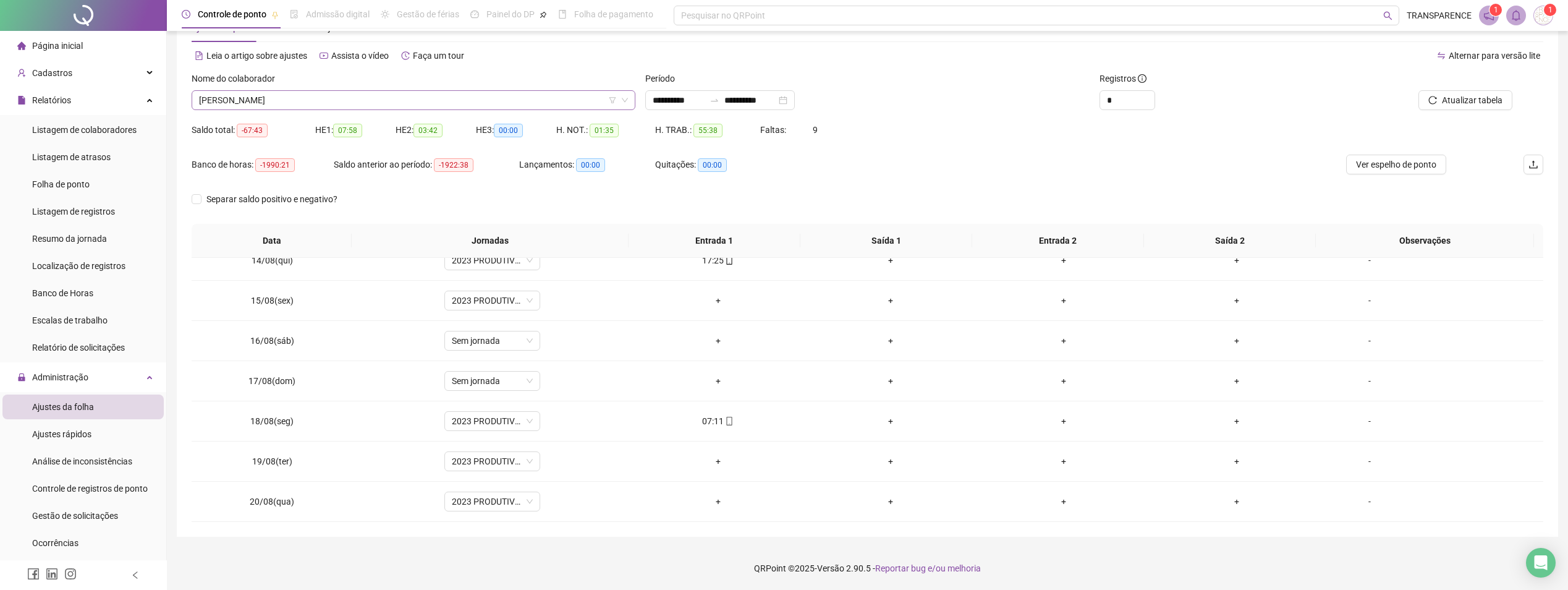
click at [390, 96] on span "[PERSON_NAME]" at bounding box center [413, 100] width 429 height 18
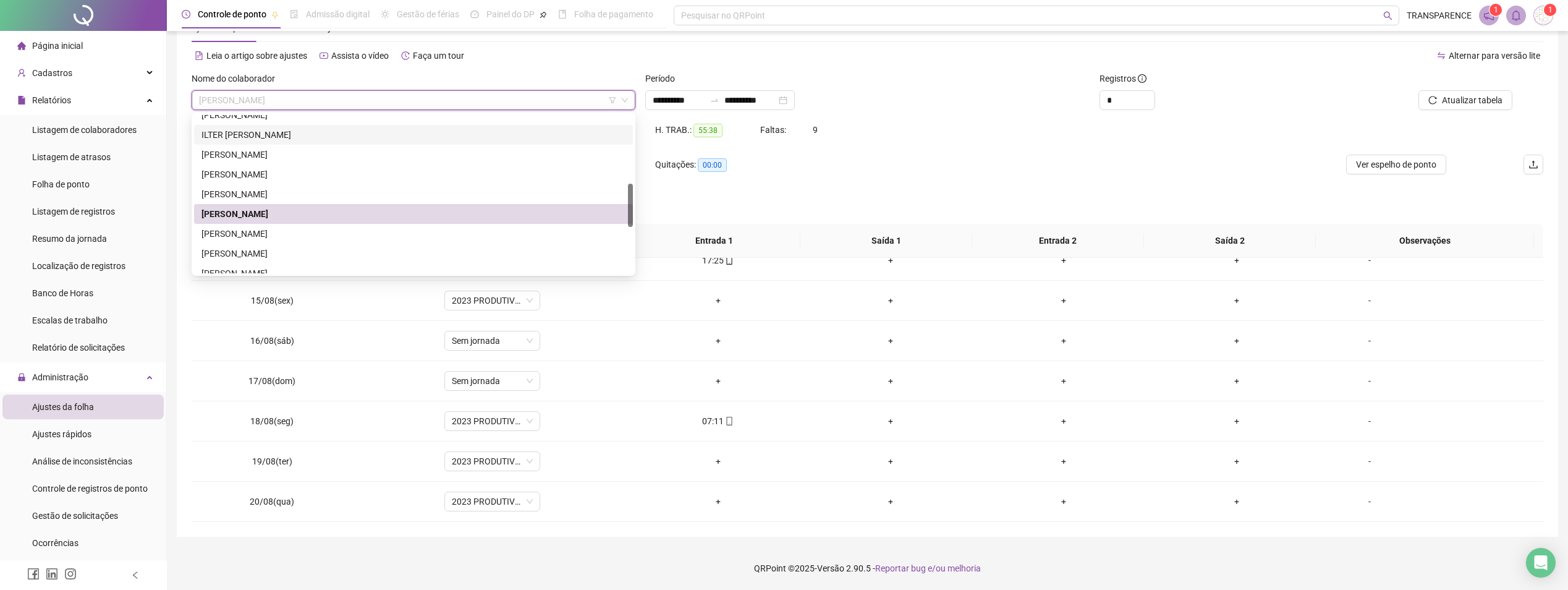
scroll to position [310, 0]
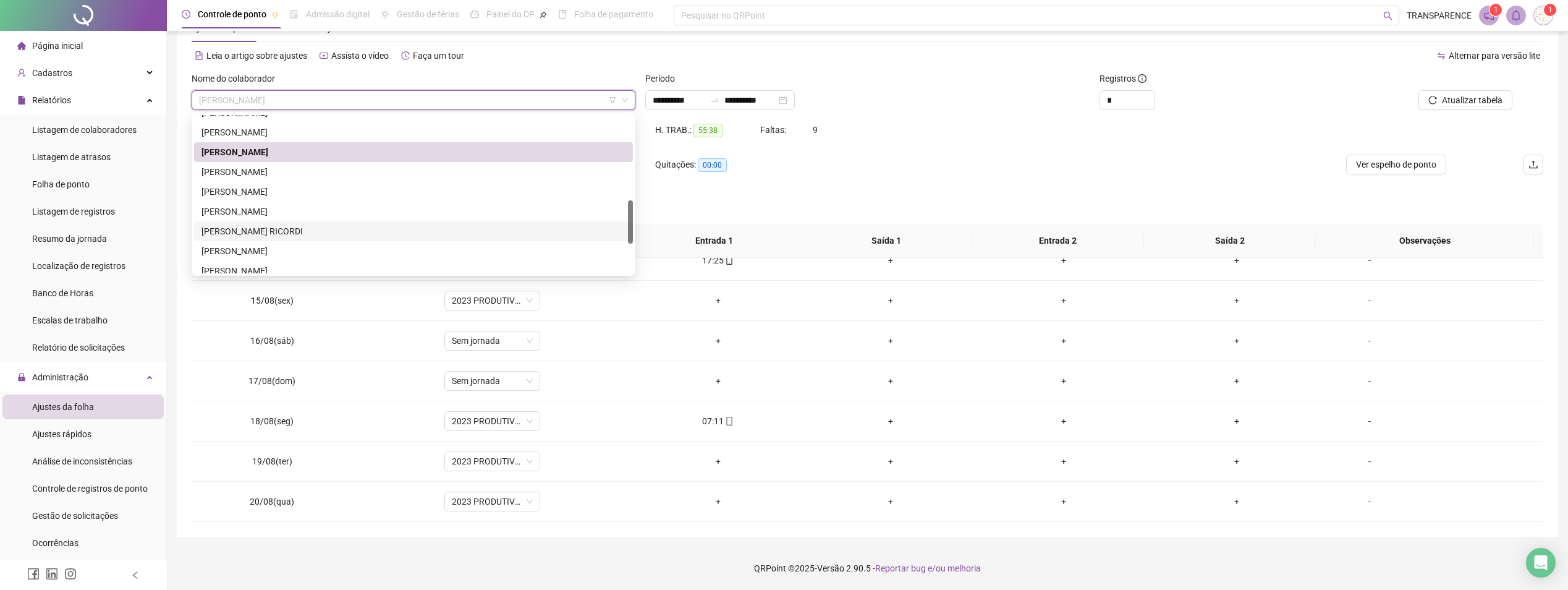
click at [293, 237] on div "[PERSON_NAME] RICORDI" at bounding box center [413, 232] width 424 height 14
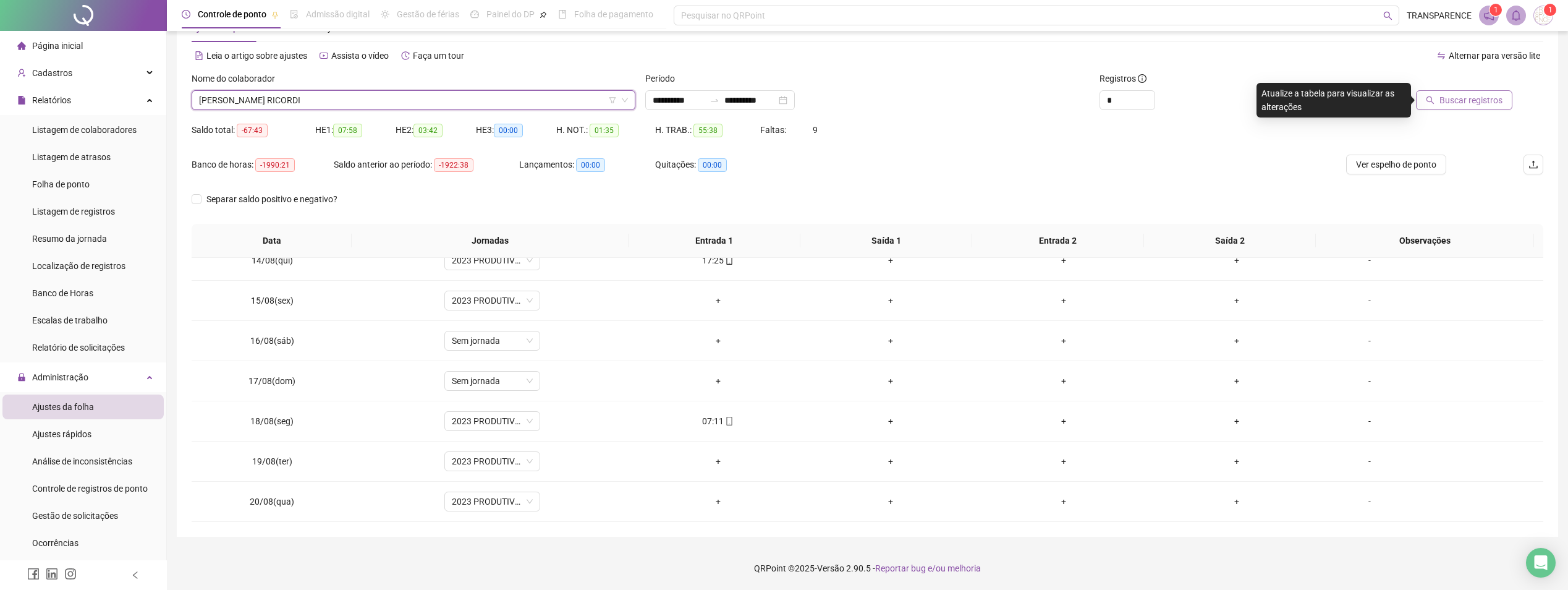
click at [1459, 92] on button "Buscar registros" at bounding box center [1464, 100] width 96 height 20
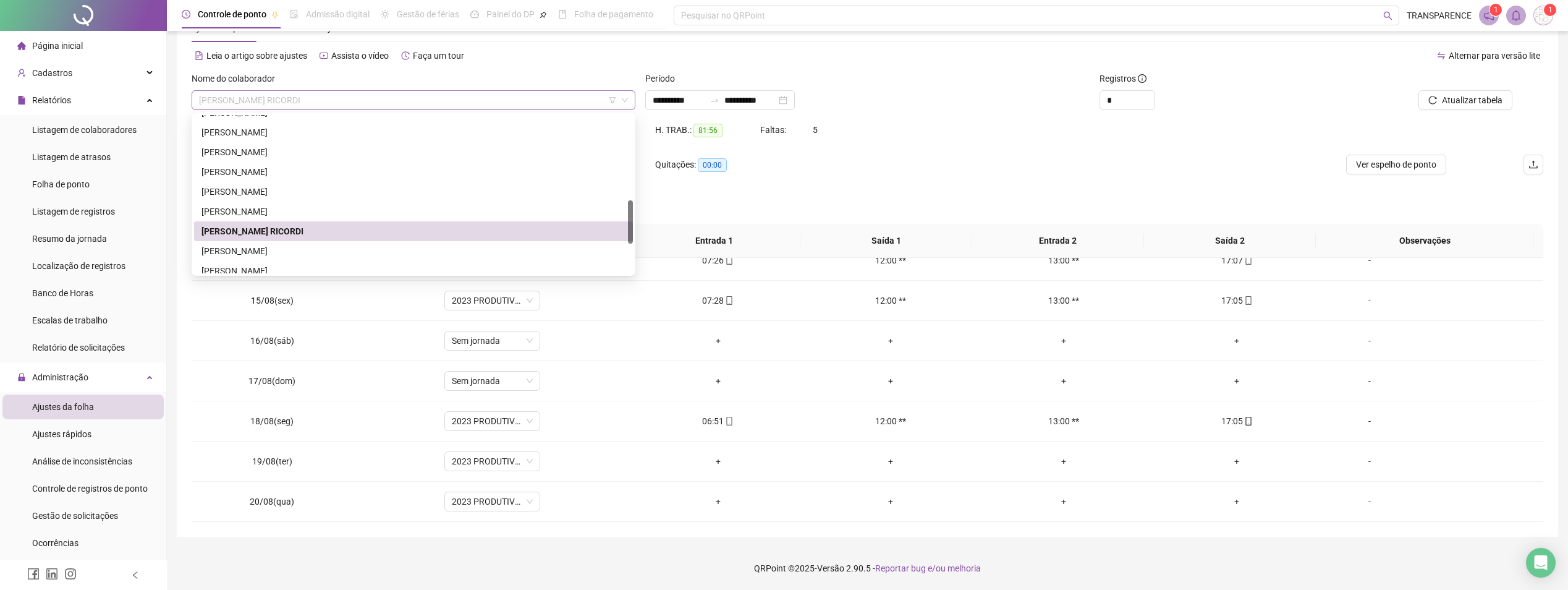
click at [463, 96] on span "[PERSON_NAME] RICORDI" at bounding box center [413, 100] width 429 height 18
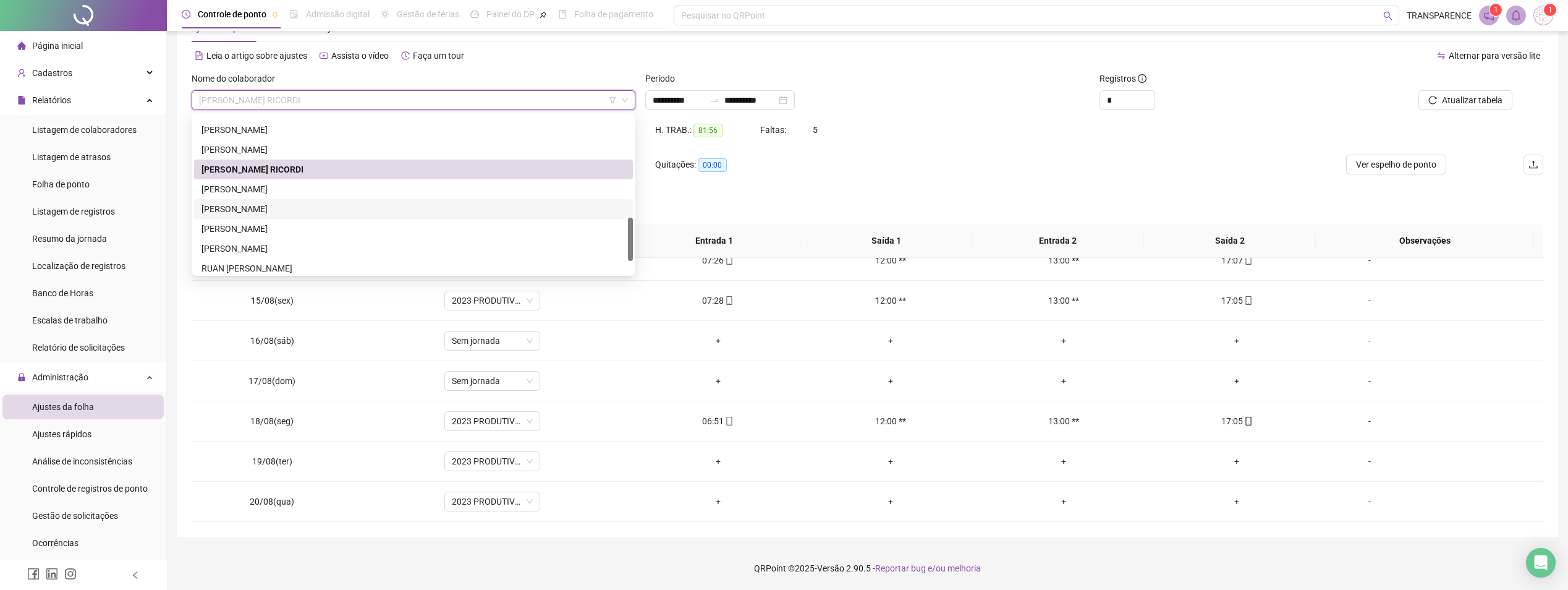
click at [329, 207] on div "[PERSON_NAME]" at bounding box center [413, 210] width 424 height 14
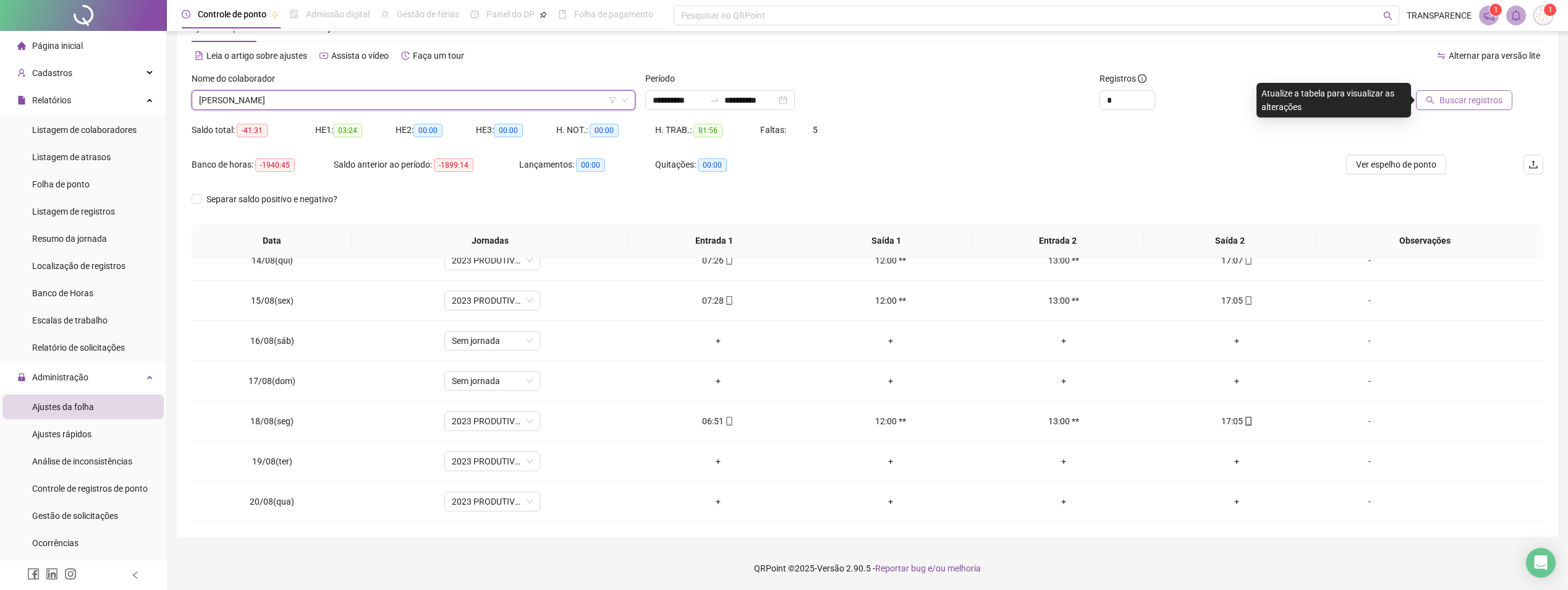
click at [1453, 106] on span "Buscar registros" at bounding box center [1471, 100] width 63 height 14
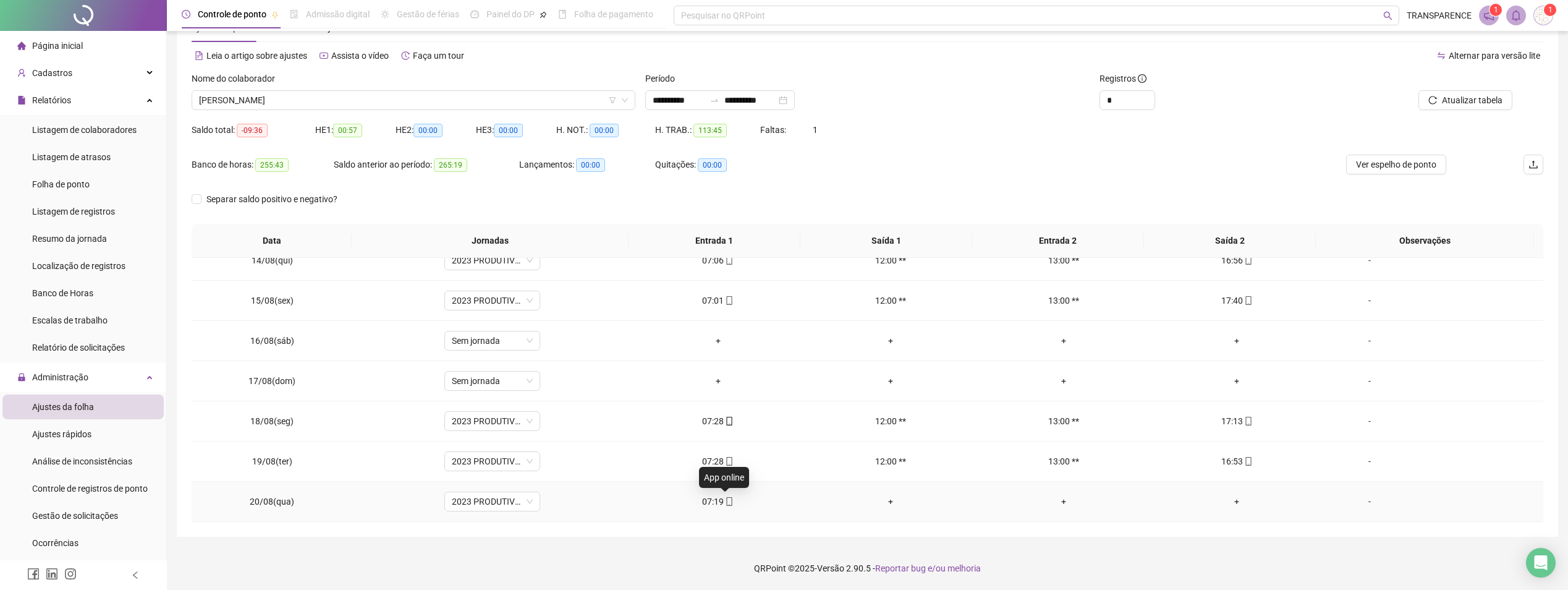
click at [727, 505] on icon "mobile" at bounding box center [729, 501] width 5 height 8
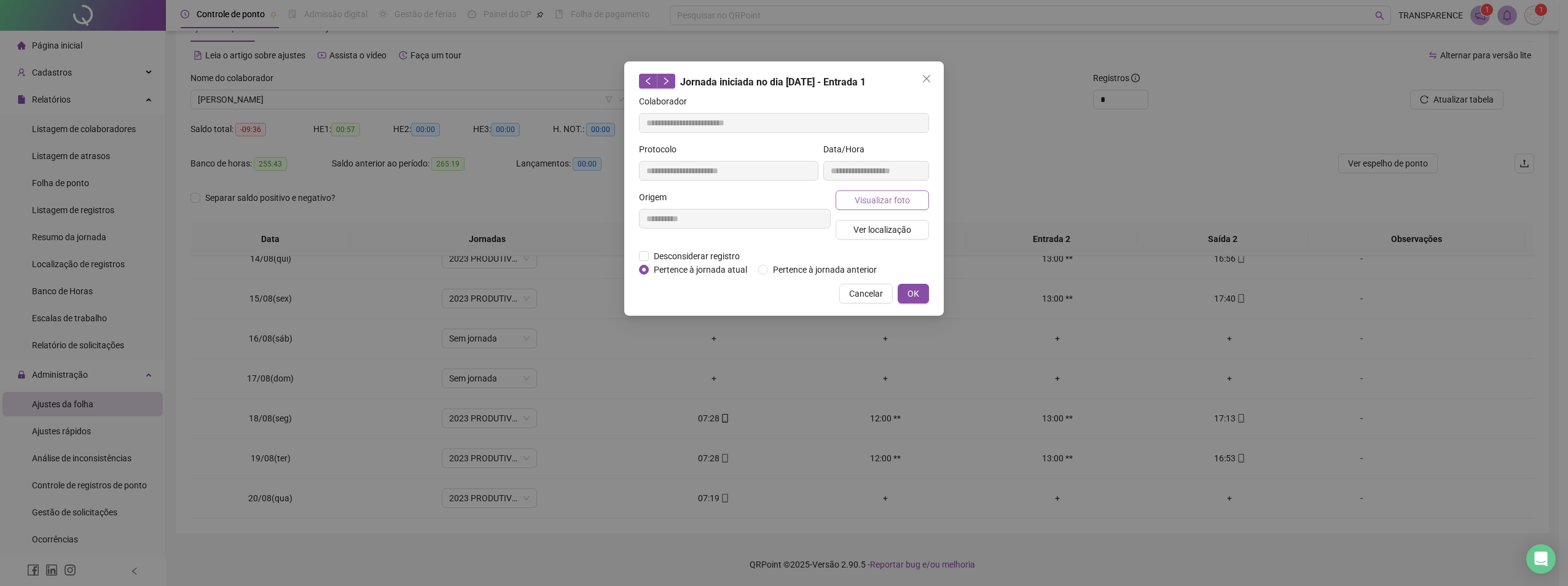
click at [879, 198] on span "Visualizar foto" at bounding box center [882, 200] width 55 height 14
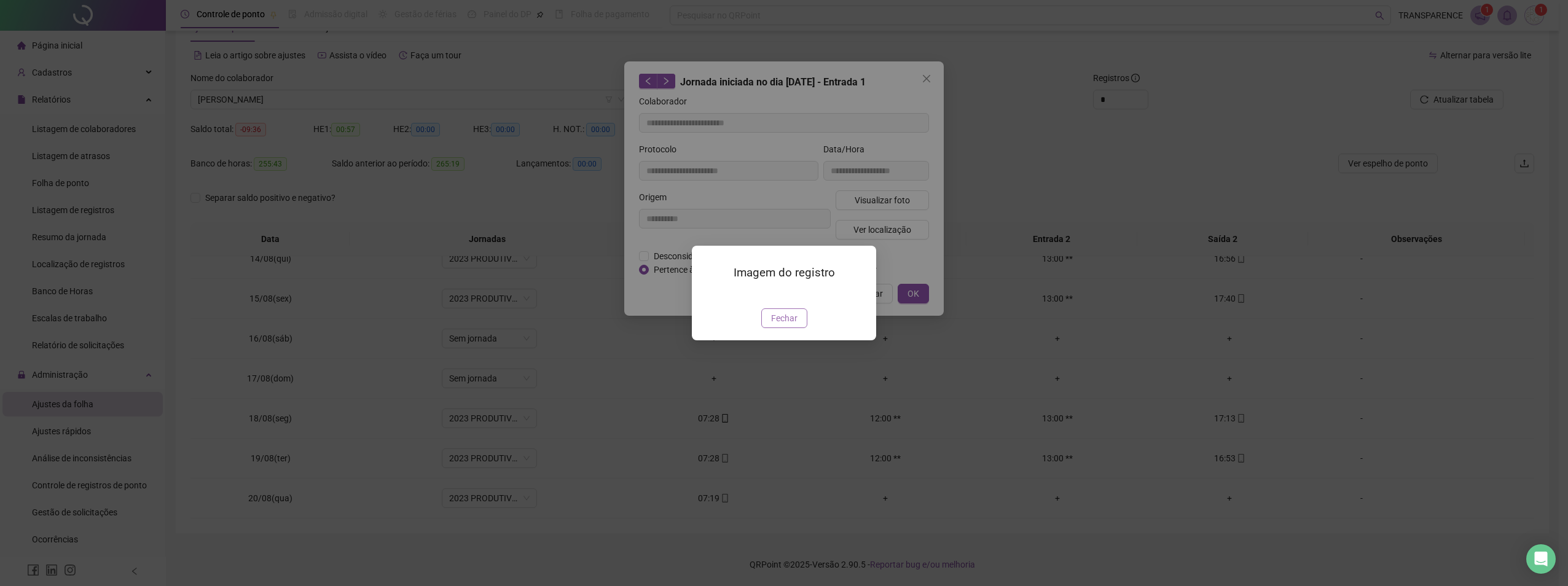
click at [788, 325] on span "Fechar" at bounding box center [784, 318] width 27 height 14
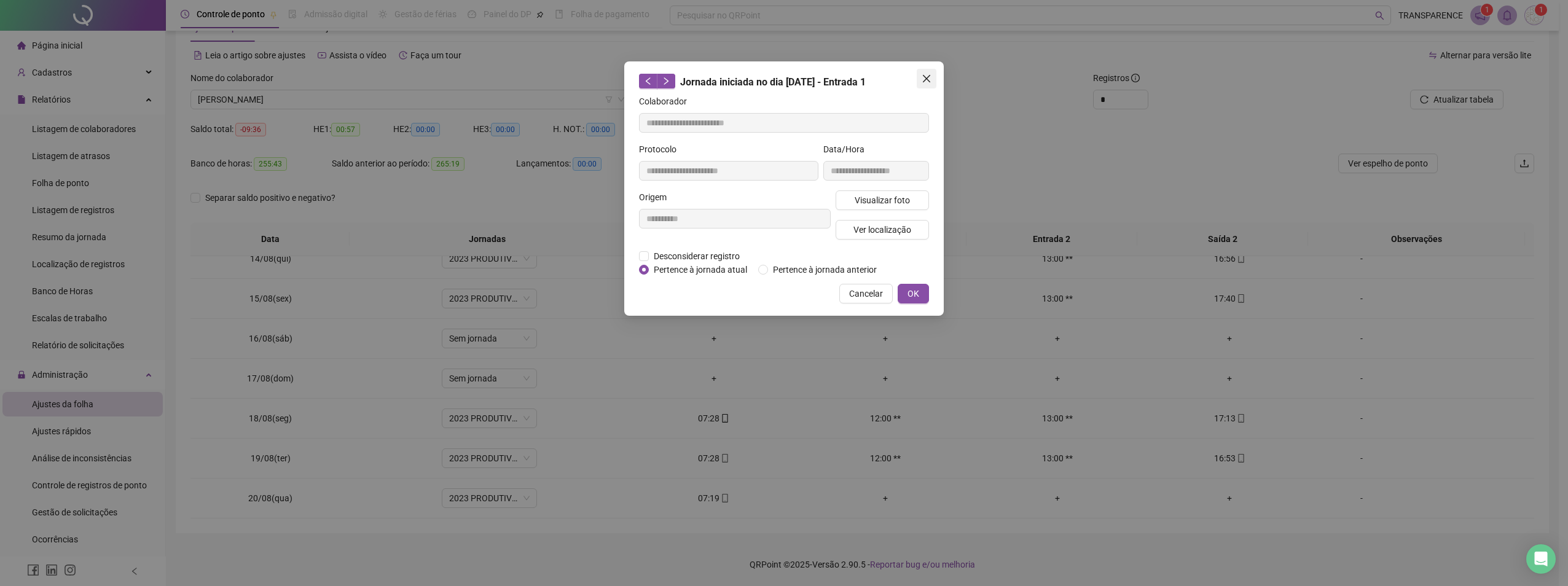
click at [928, 73] on icon "close" at bounding box center [927, 78] width 10 height 10
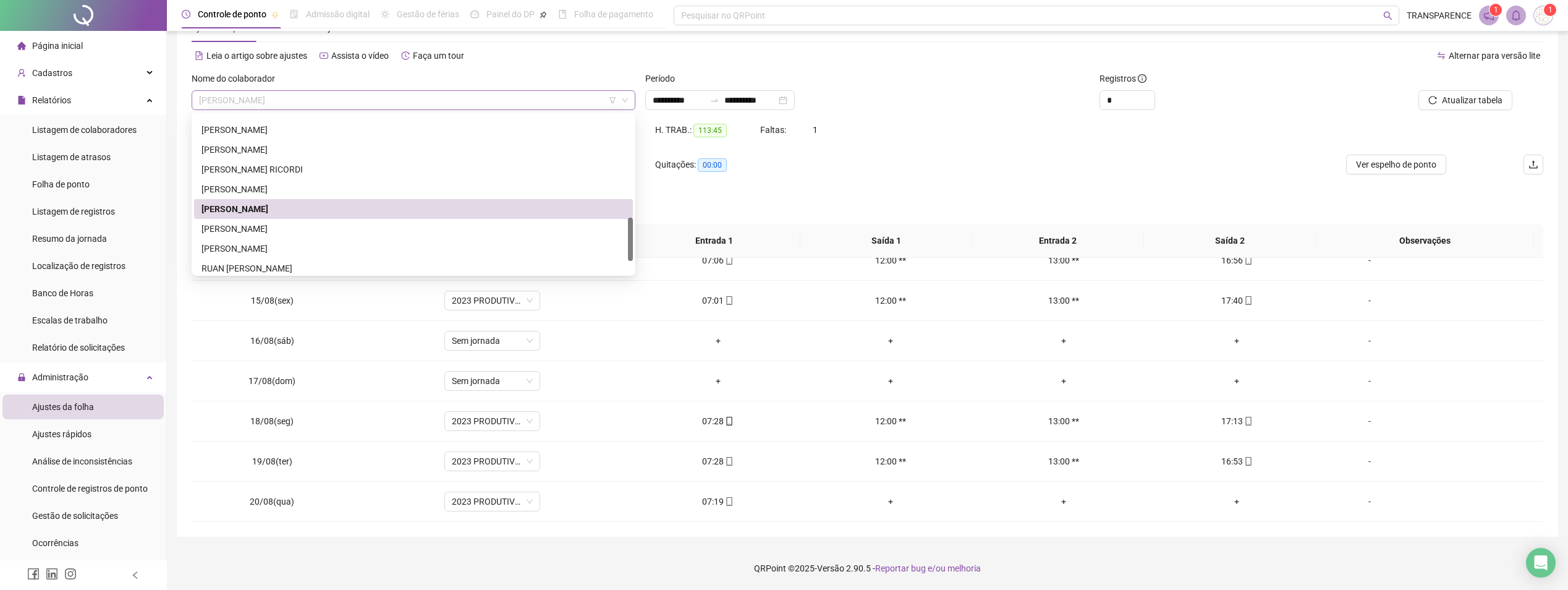
click at [478, 103] on span "[PERSON_NAME]" at bounding box center [413, 100] width 429 height 18
click at [338, 225] on div "[PERSON_NAME]" at bounding box center [413, 229] width 424 height 14
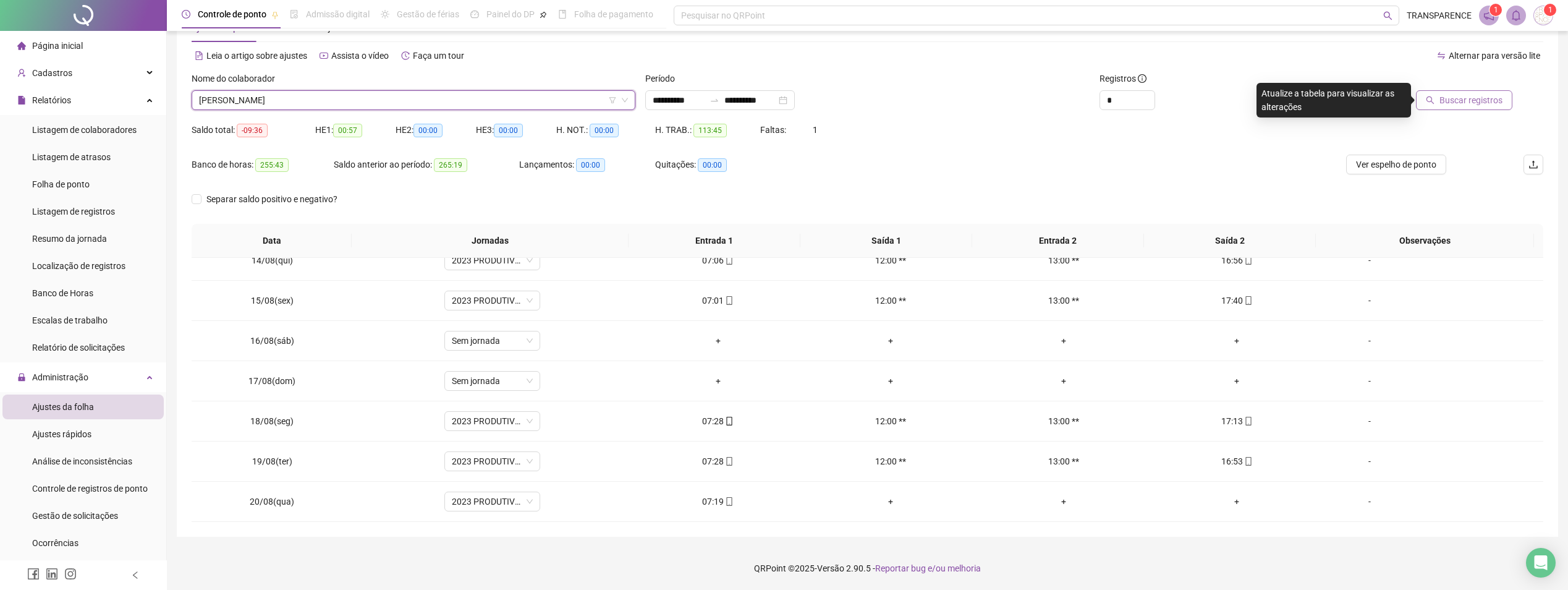
click at [1477, 100] on span "Buscar registros" at bounding box center [1471, 100] width 63 height 14
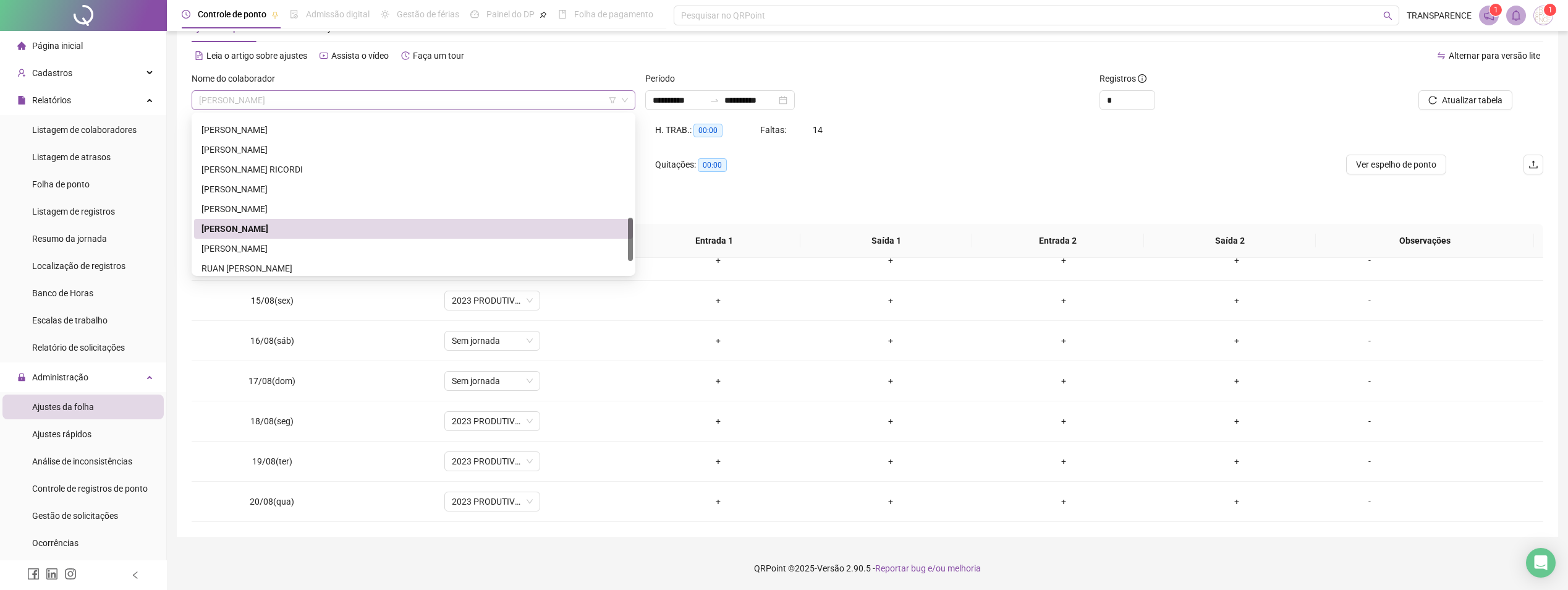
click at [470, 94] on span "[PERSON_NAME]" at bounding box center [413, 100] width 429 height 18
click at [252, 243] on div "[PERSON_NAME]" at bounding box center [413, 249] width 424 height 14
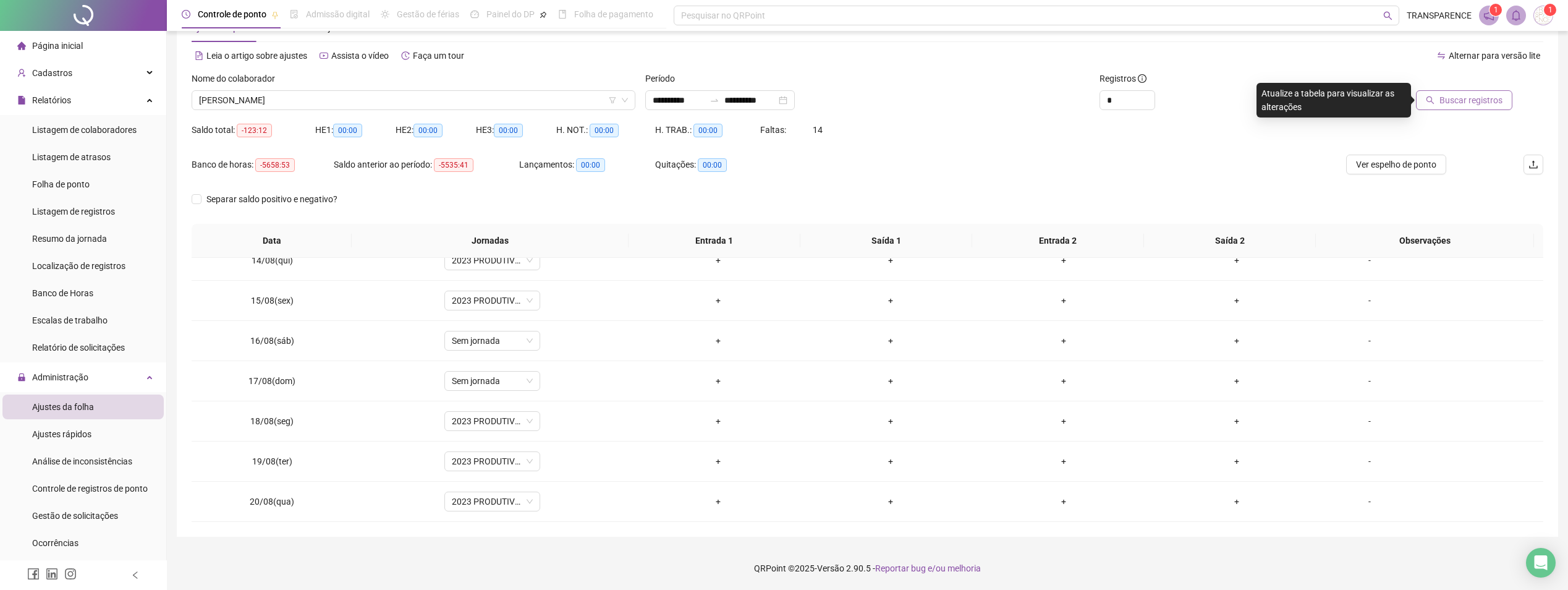
click at [1493, 97] on span "Buscar registros" at bounding box center [1471, 100] width 63 height 14
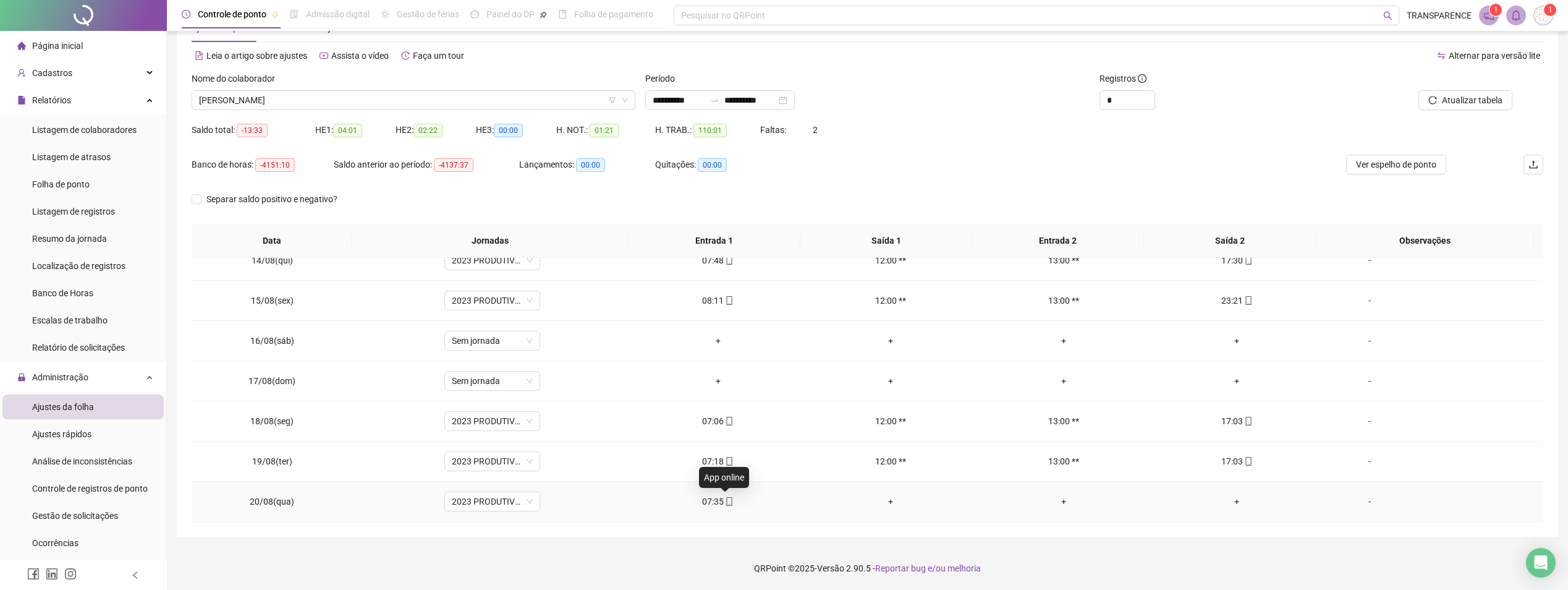
click at [726, 503] on icon "mobile" at bounding box center [729, 501] width 8 height 8
type input "**********"
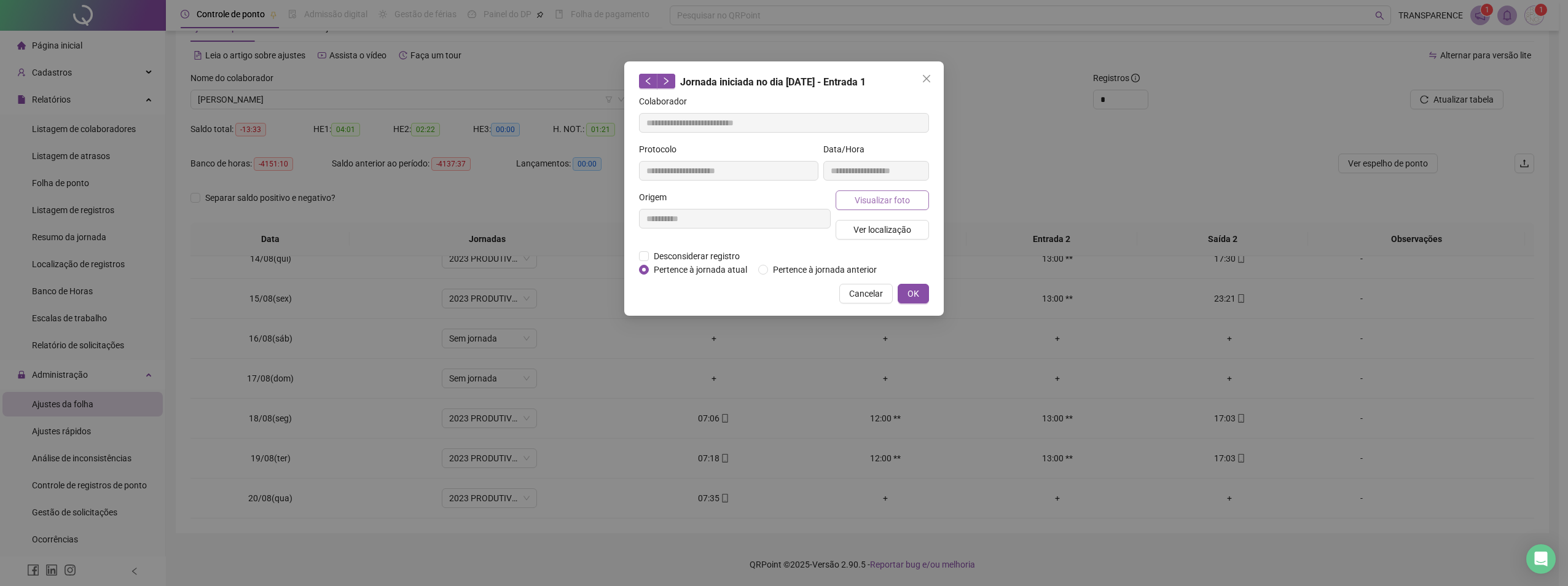
click at [888, 200] on span "Visualizar foto" at bounding box center [882, 200] width 55 height 14
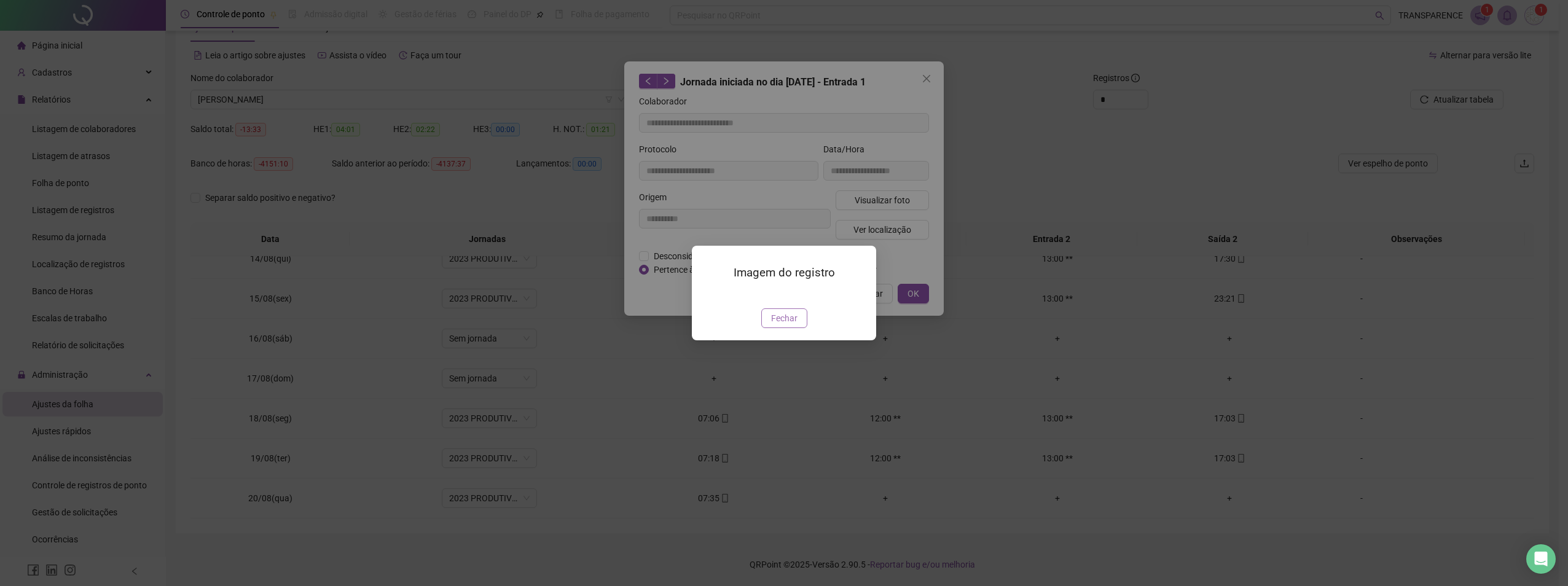
click at [795, 325] on span "Fechar" at bounding box center [784, 318] width 27 height 14
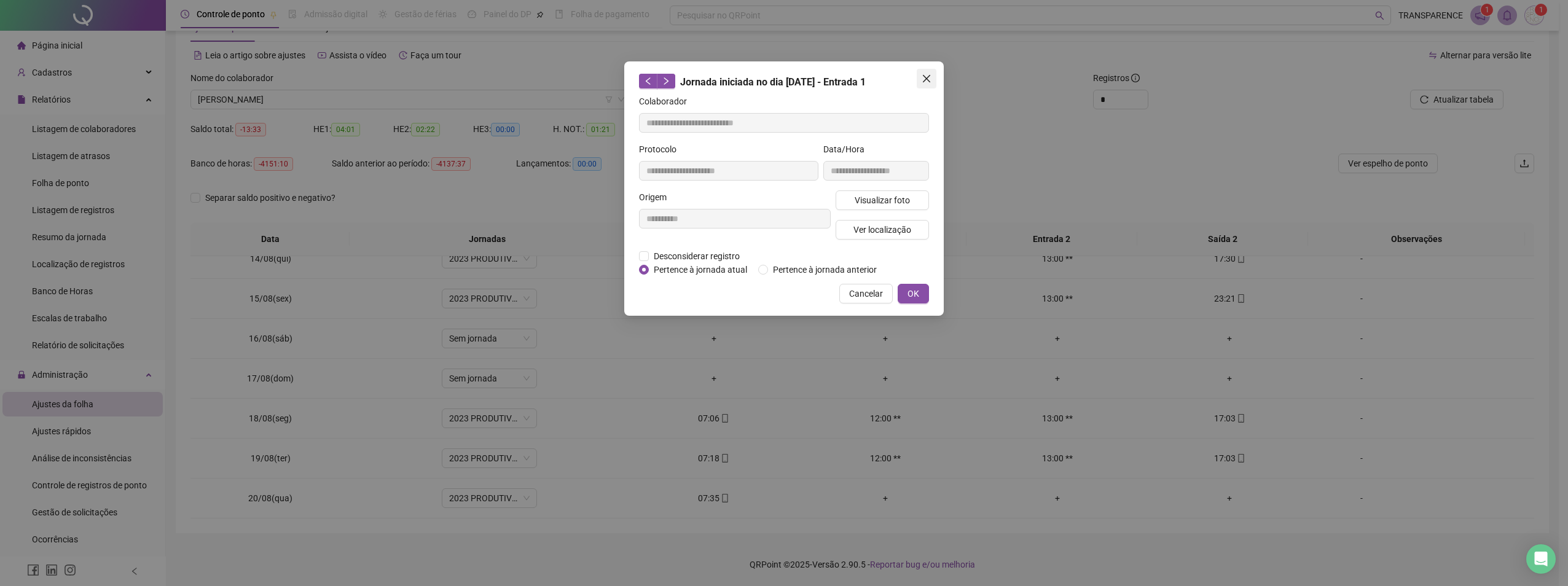
click at [926, 83] on icon "close" at bounding box center [927, 78] width 10 height 10
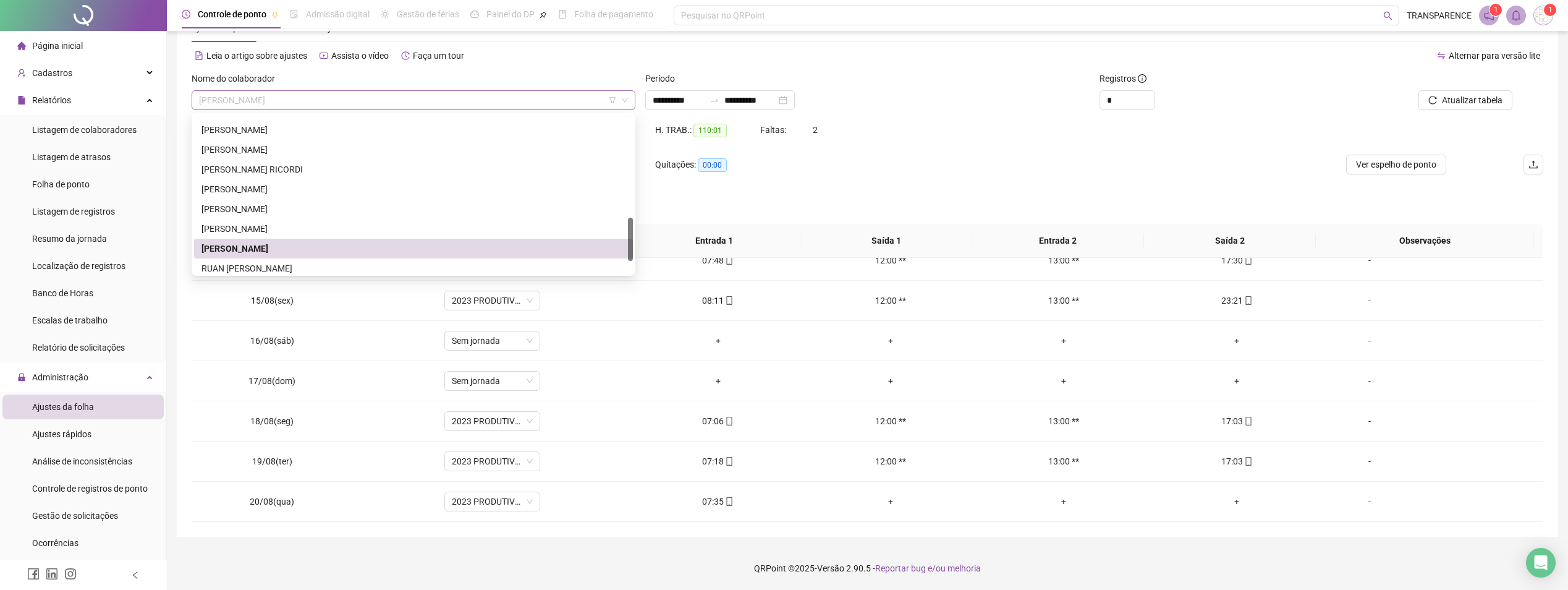
click at [470, 102] on span "[PERSON_NAME]" at bounding box center [413, 100] width 429 height 18
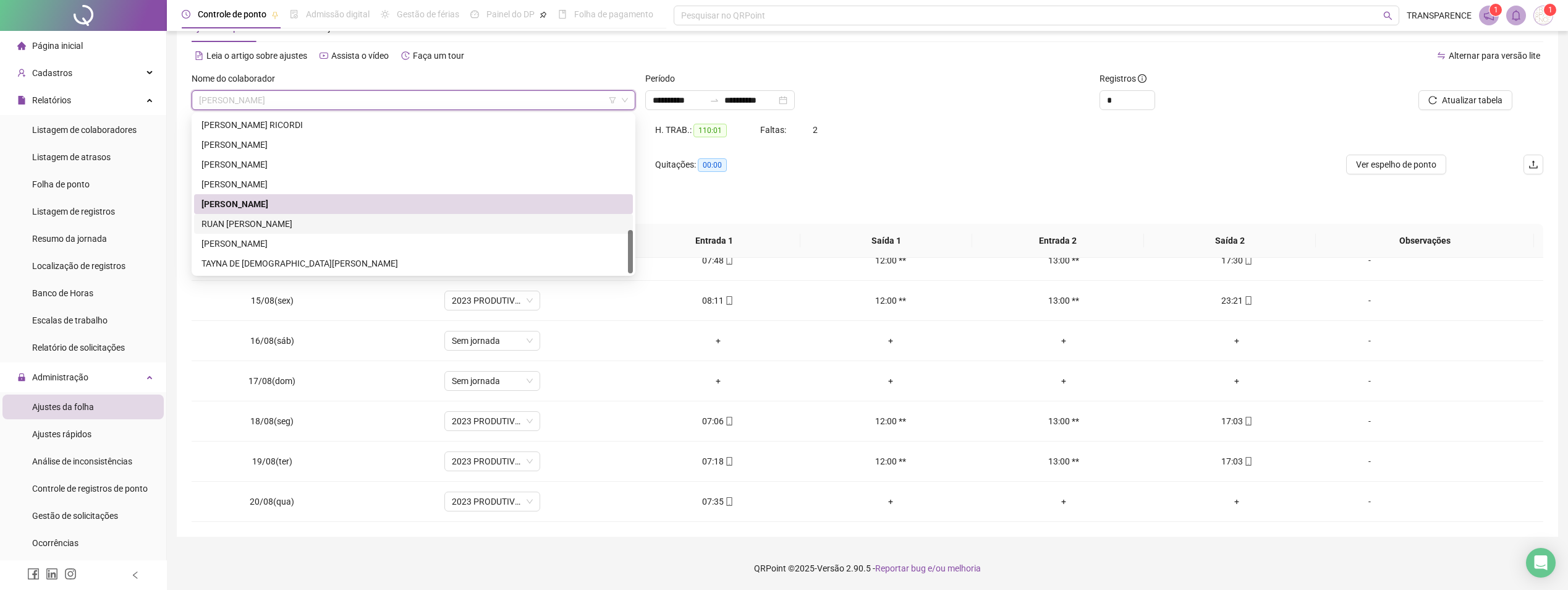
click at [356, 225] on div "RUAN [PERSON_NAME]" at bounding box center [413, 224] width 424 height 14
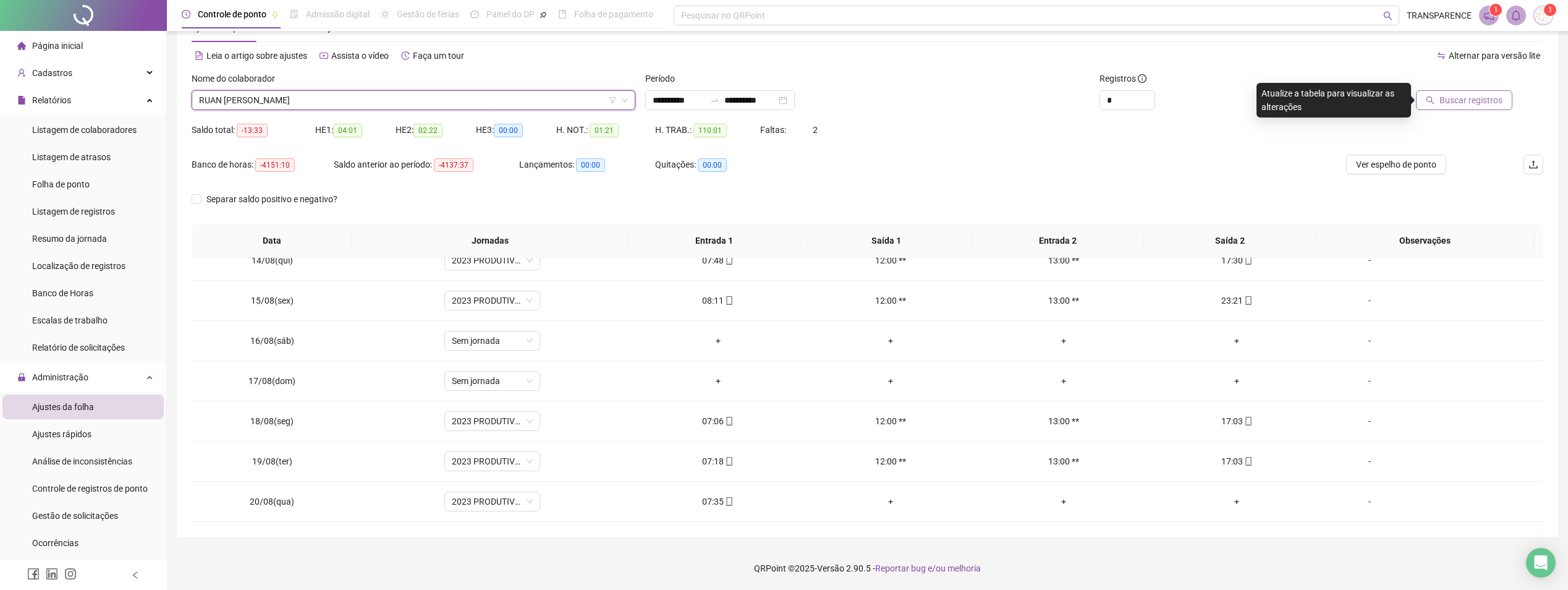
click at [1442, 101] on button "Buscar registros" at bounding box center [1464, 100] width 96 height 20
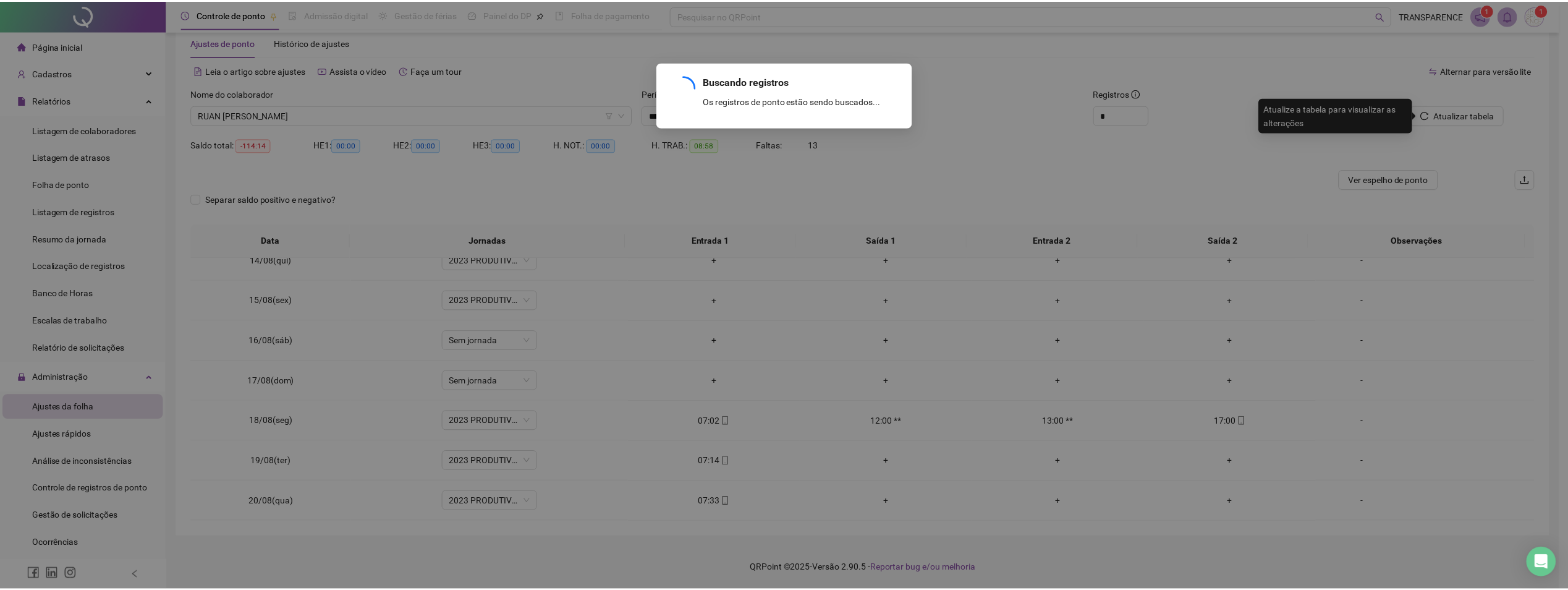
scroll to position [27, 0]
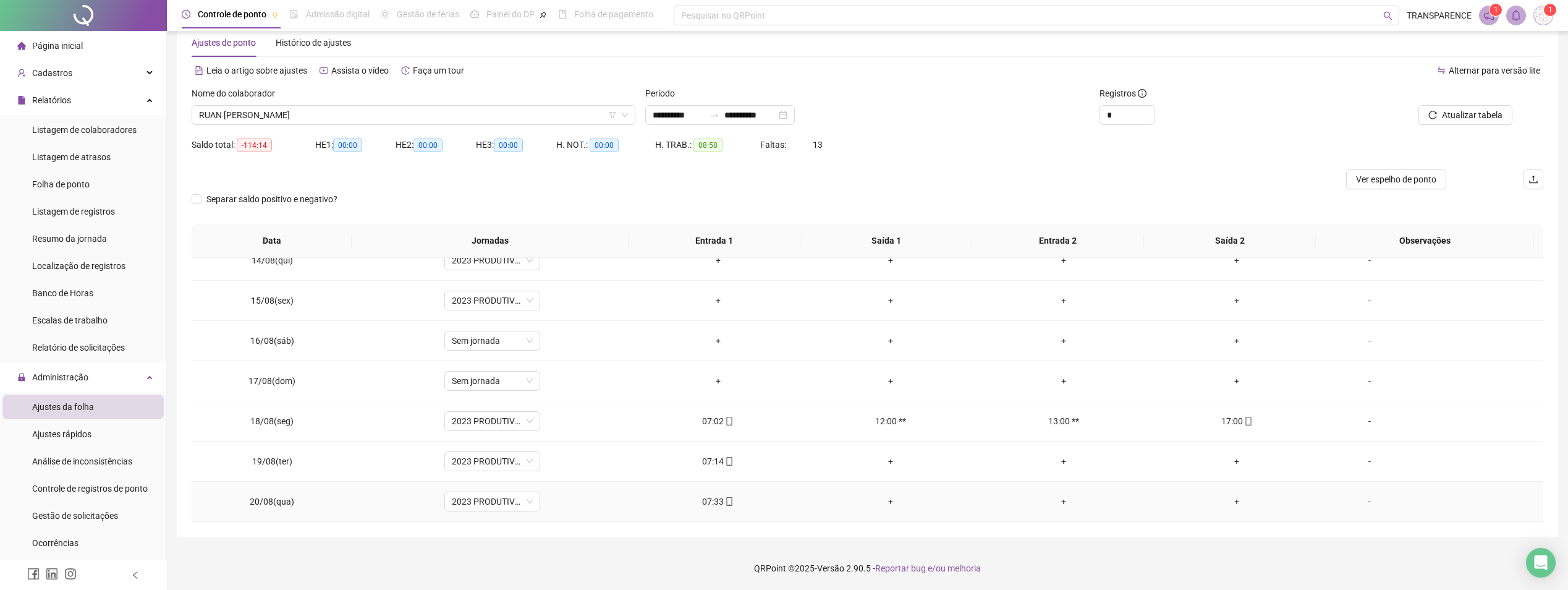
click at [731, 494] on div "07:33" at bounding box center [718, 501] width 153 height 14
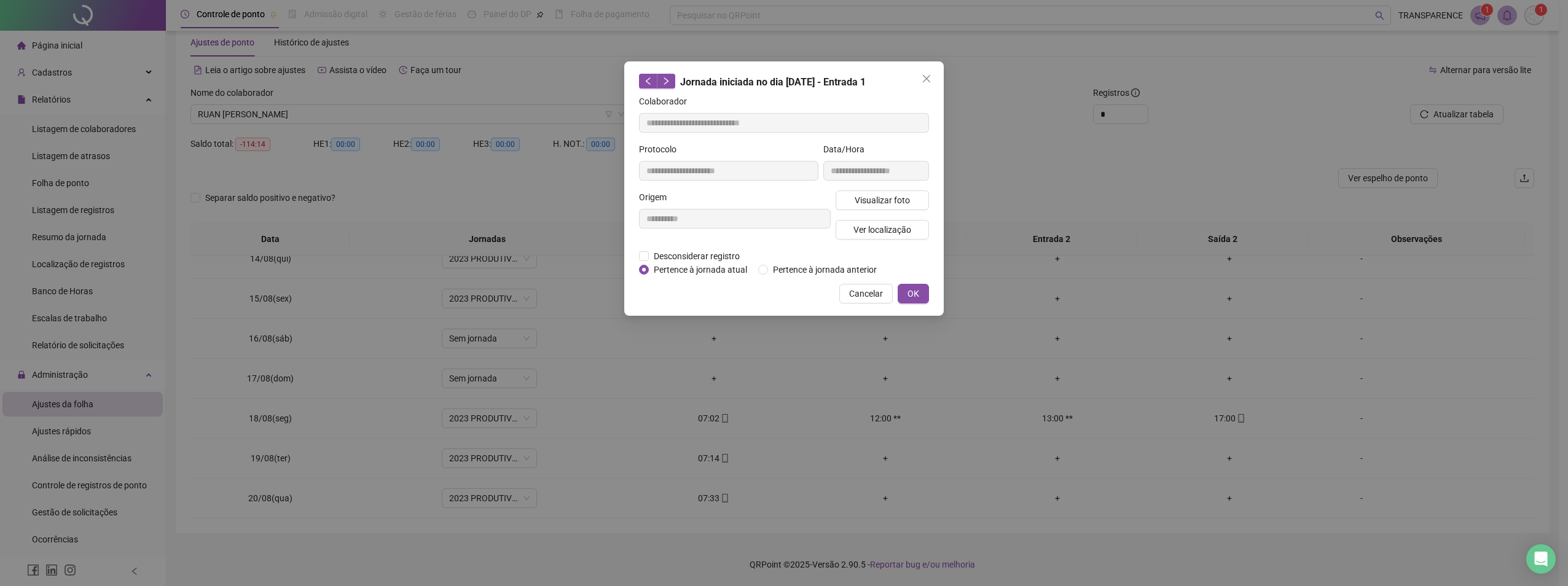
type input "**********"
click at [894, 202] on span "Visualizar foto" at bounding box center [882, 200] width 55 height 14
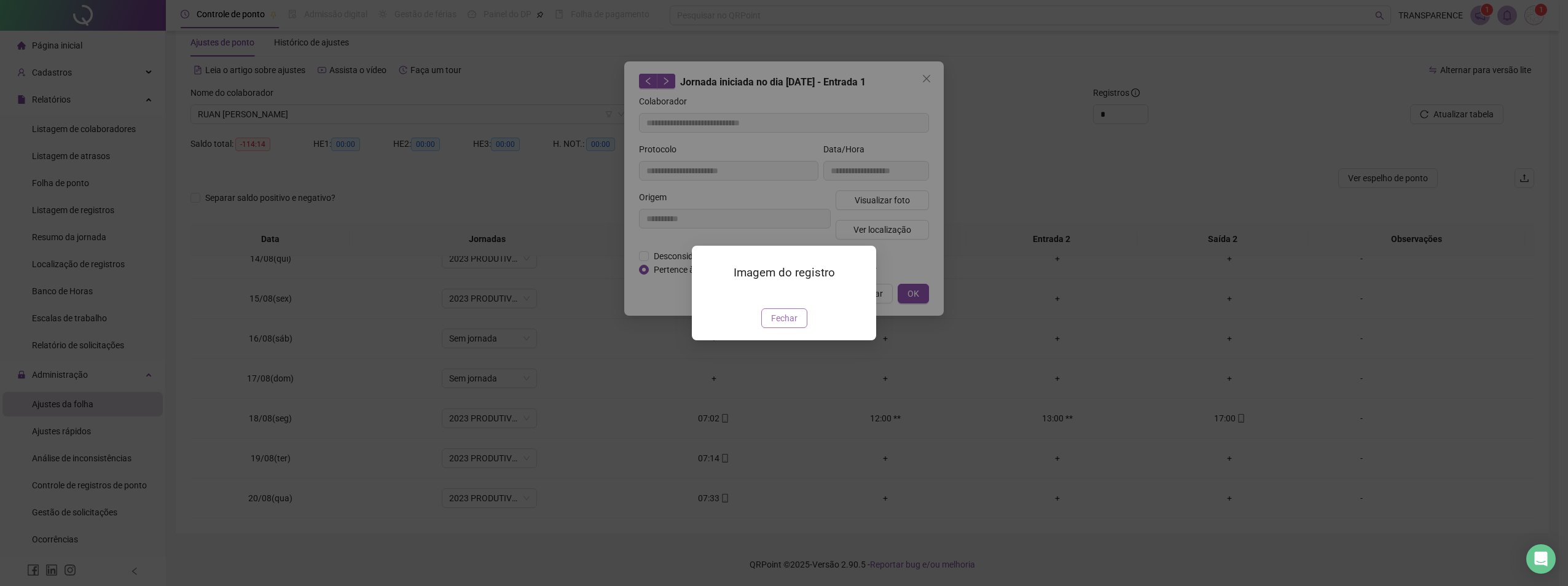
click at [786, 325] on span "Fechar" at bounding box center [784, 318] width 27 height 14
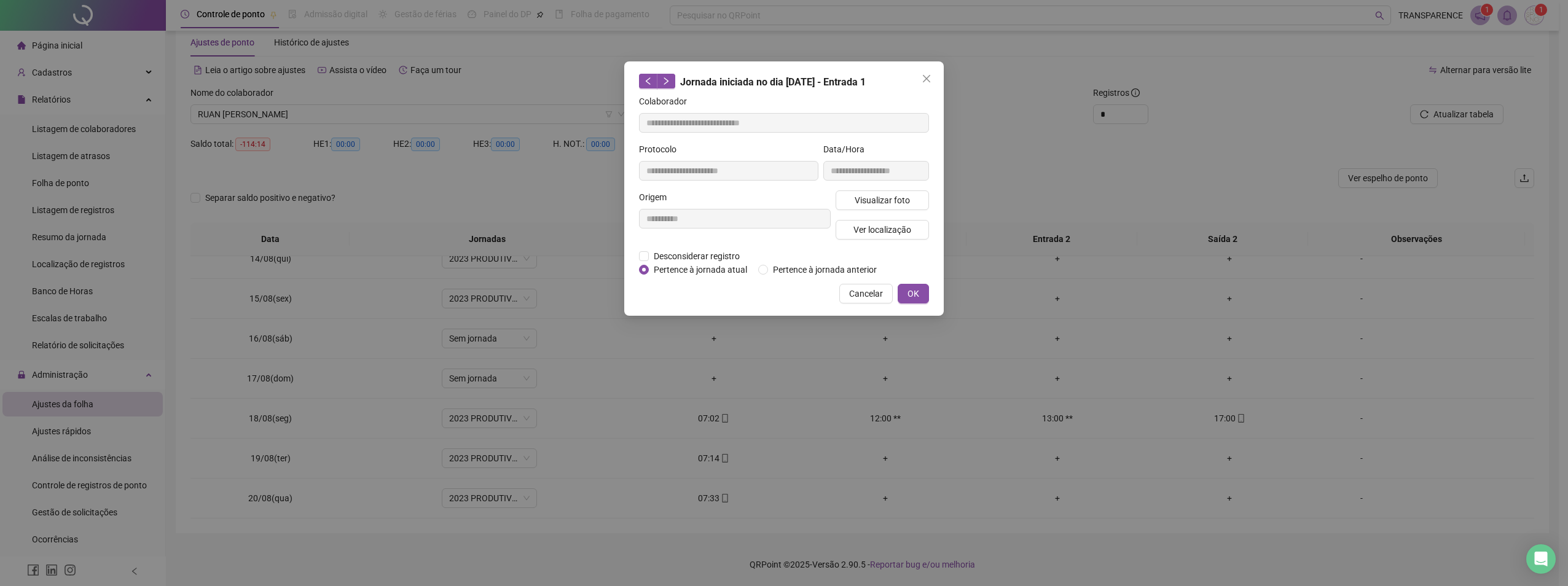
drag, startPoint x: 924, startPoint y: 67, endPoint x: 928, endPoint y: 86, distance: 19.4
click at [924, 67] on div "**********" at bounding box center [784, 188] width 320 height 254
click at [929, 86] on button "Close" at bounding box center [927, 79] width 20 height 20
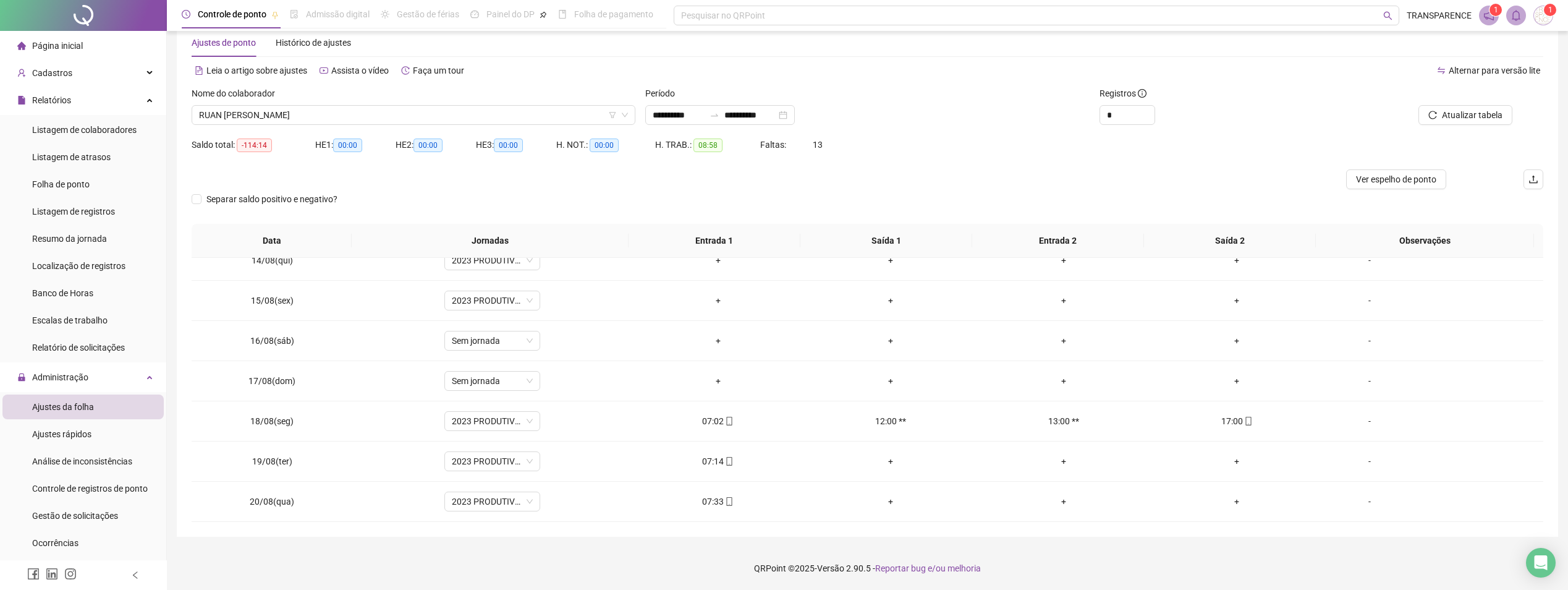
click at [532, 129] on div "Nome do colaborador RUAN [PERSON_NAME]" at bounding box center [413, 110] width 453 height 49
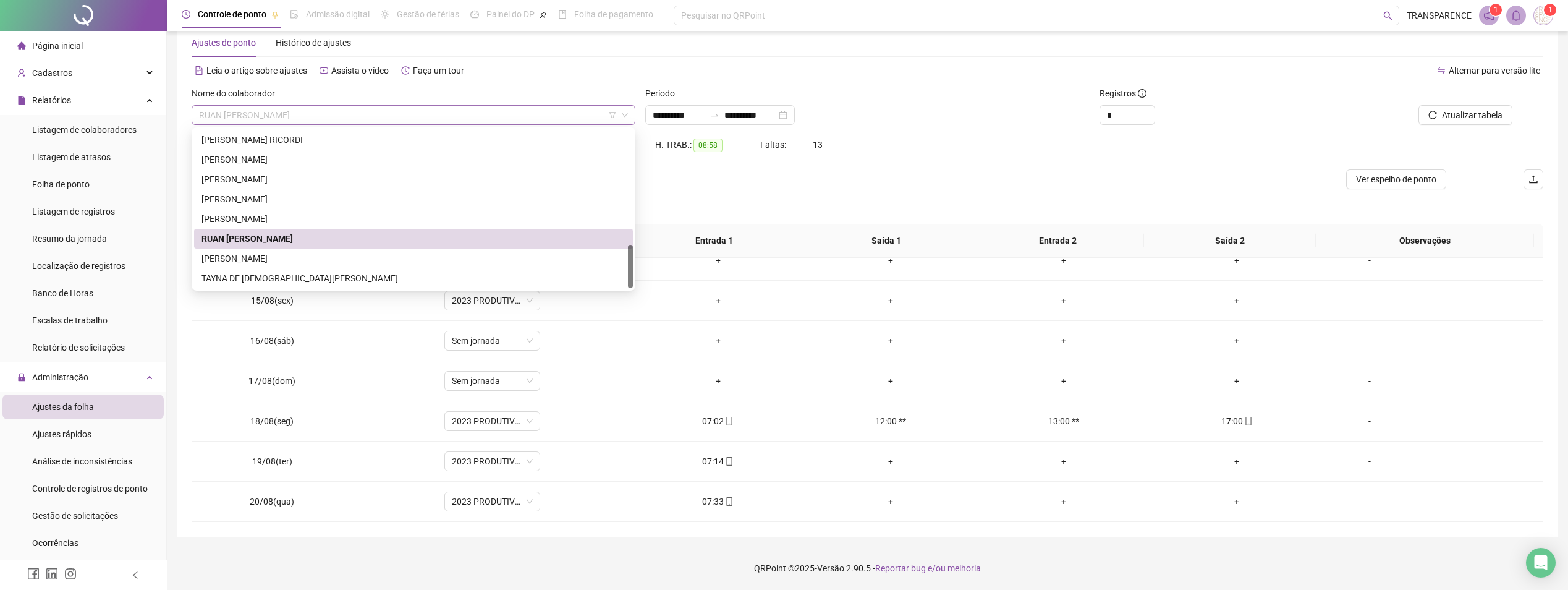
click at [533, 117] on span "RUAN [PERSON_NAME]" at bounding box center [413, 115] width 429 height 18
click at [319, 261] on div "[PERSON_NAME]" at bounding box center [413, 259] width 424 height 14
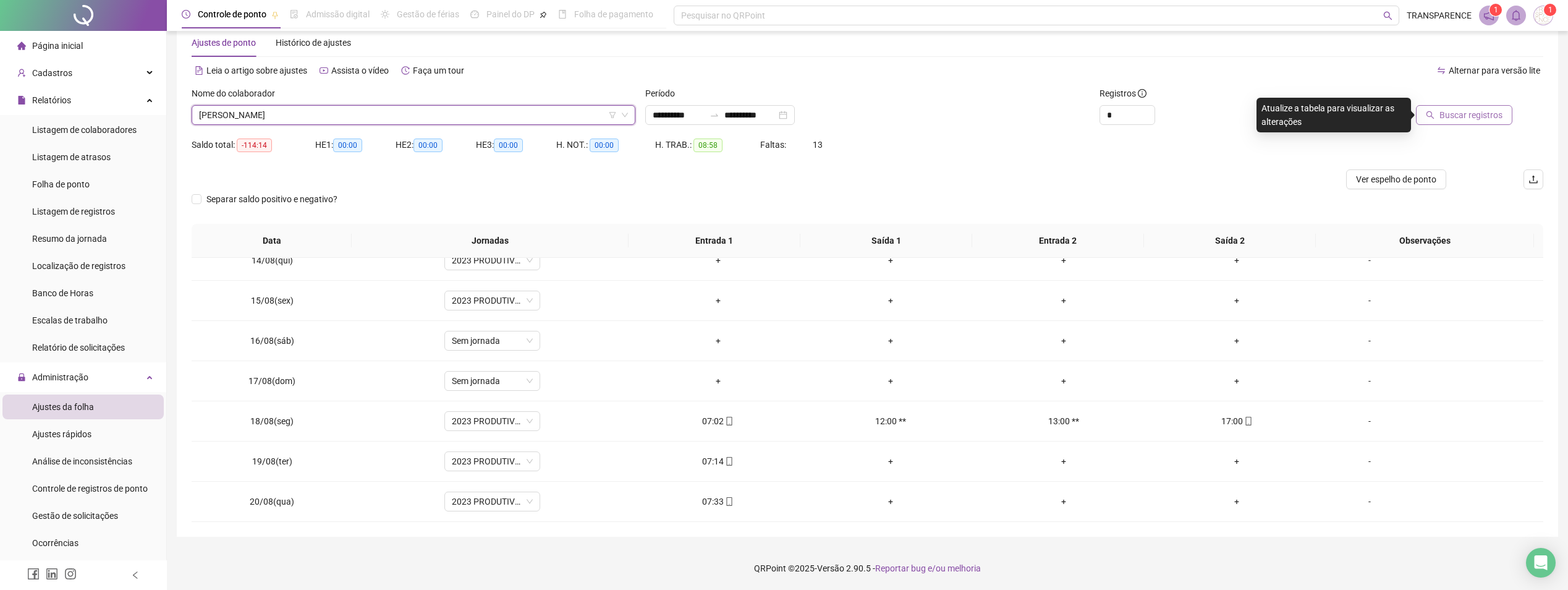
click at [1463, 122] on button "Buscar registros" at bounding box center [1464, 116] width 96 height 20
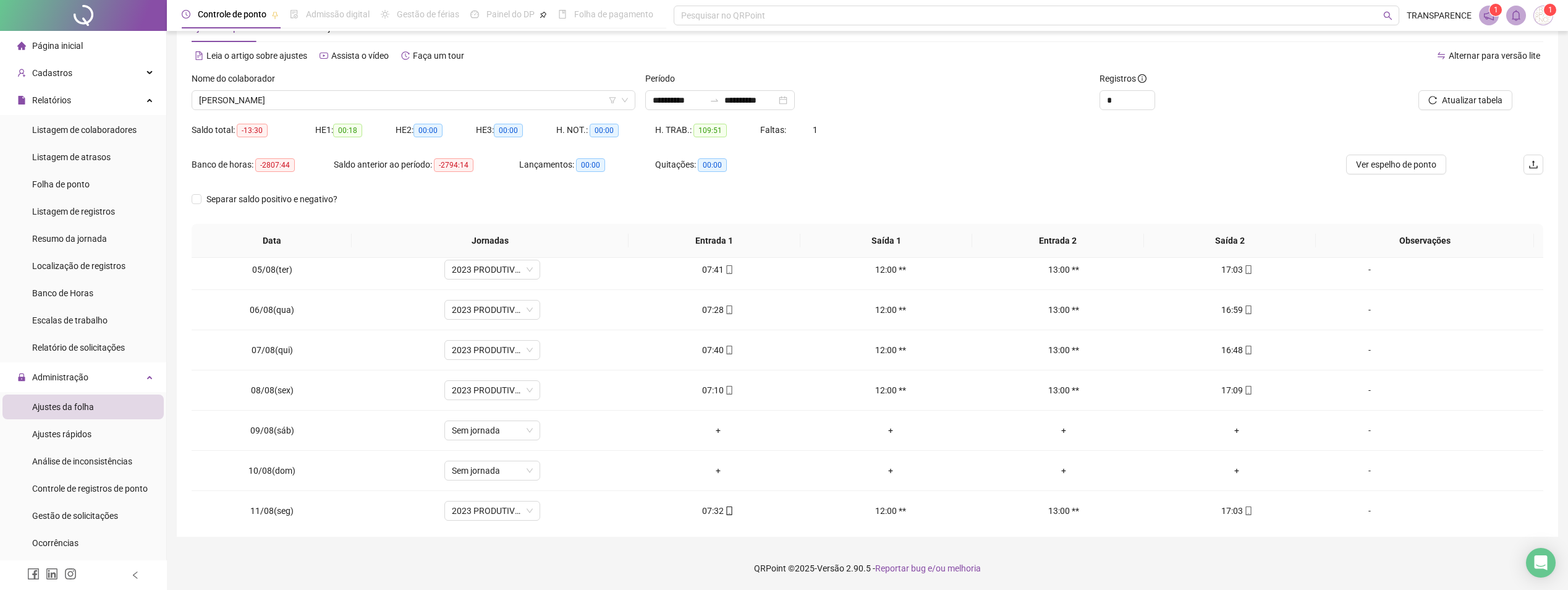
scroll to position [0, 0]
